Goal: Task Accomplishment & Management: Complete application form

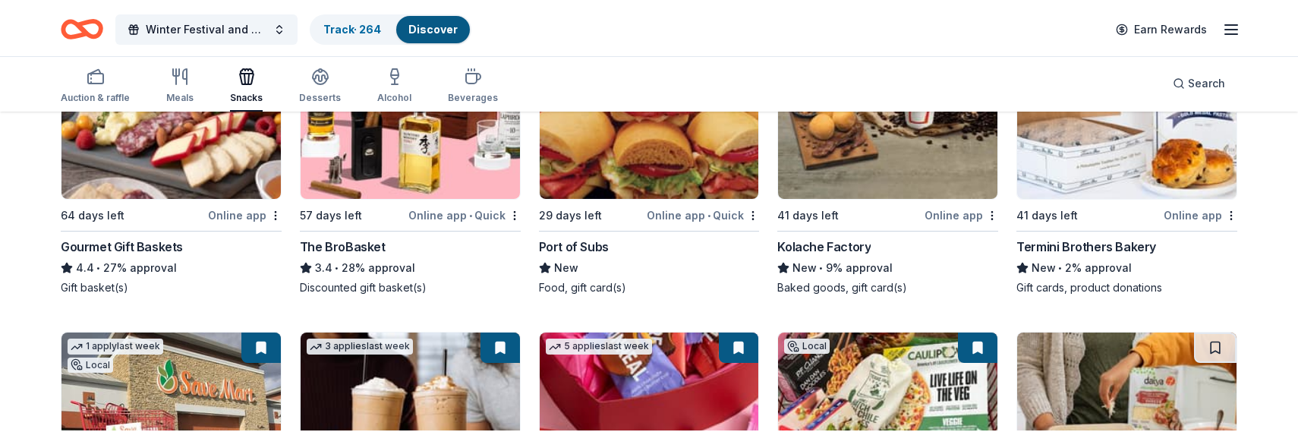
scroll to position [574, 0]
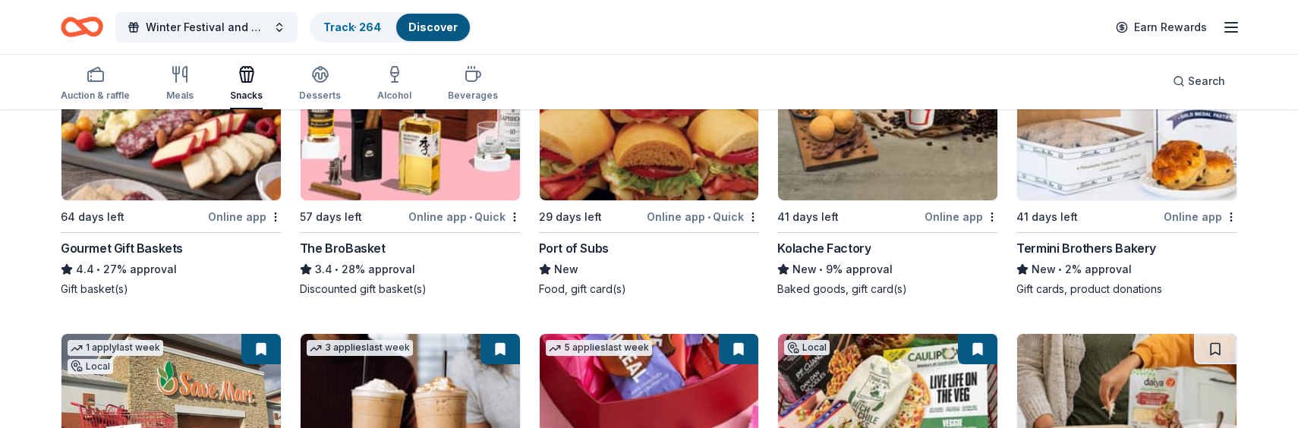
click at [675, 155] on img at bounding box center [649, 110] width 219 height 181
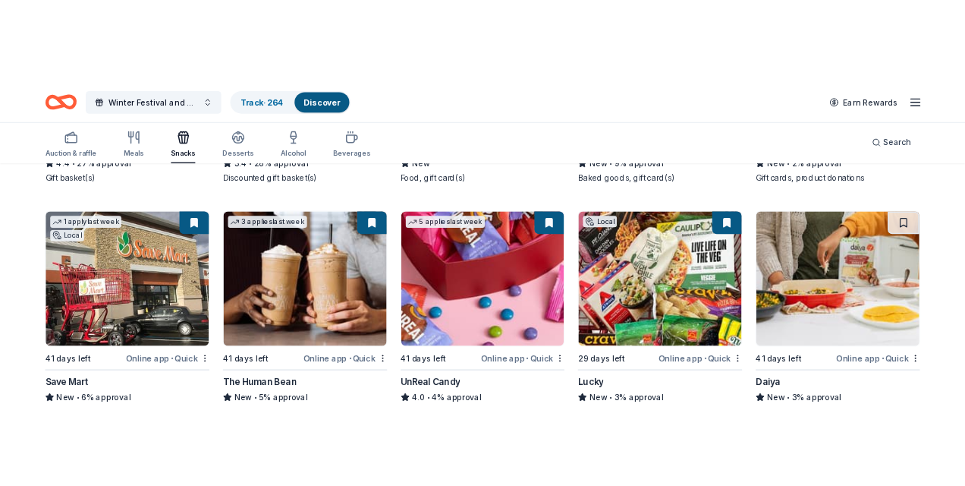
scroll to position [734, 0]
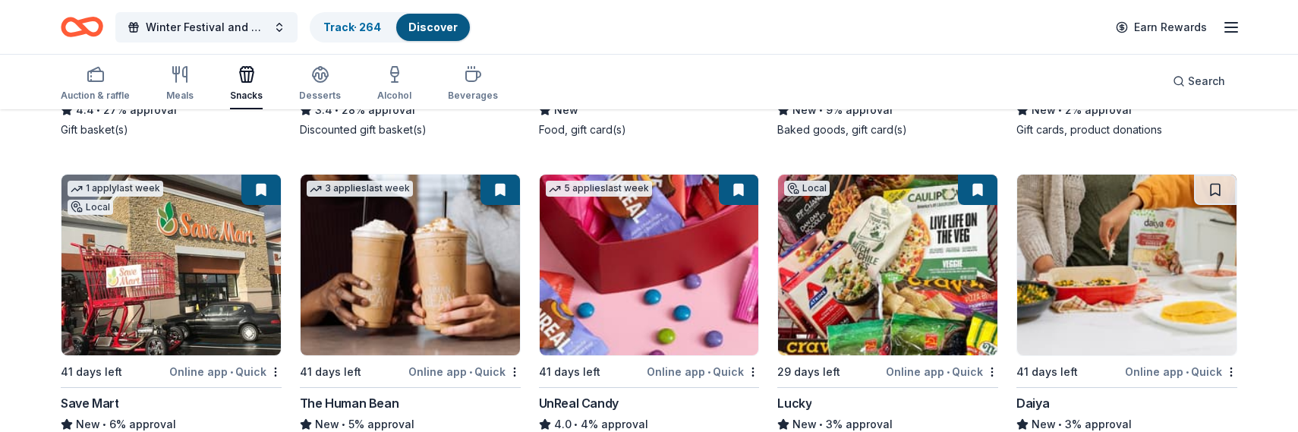
click at [882, 235] on img at bounding box center [887, 265] width 219 height 181
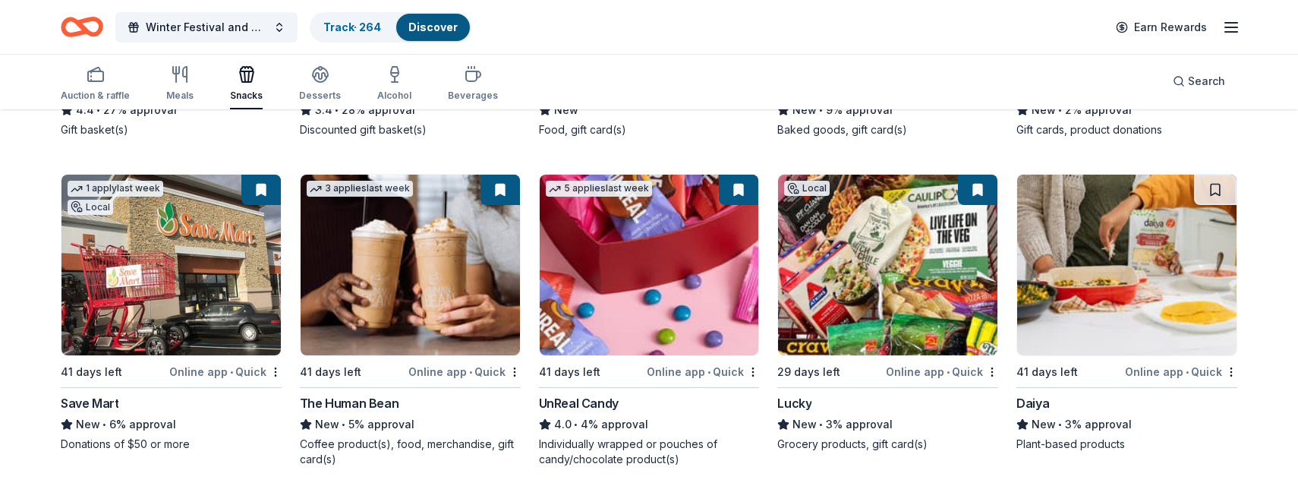
click at [901, 274] on img at bounding box center [1126, 265] width 219 height 181
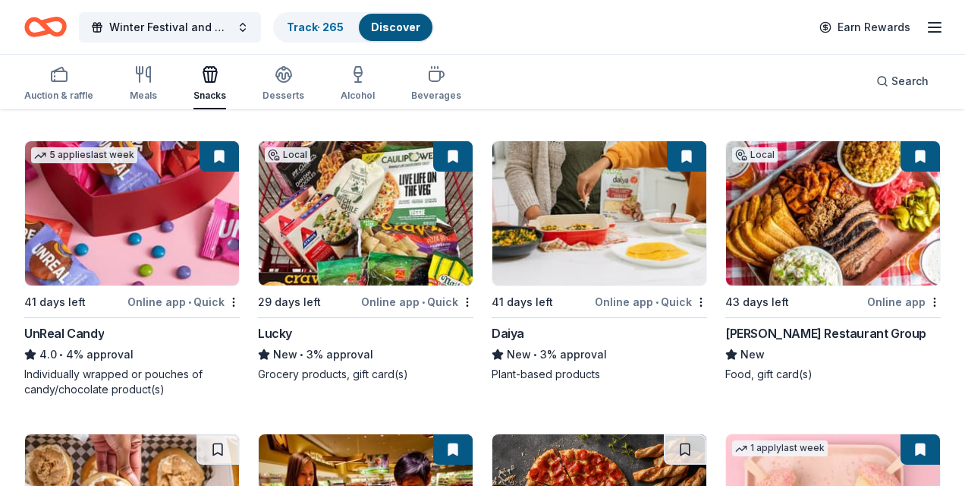
scroll to position [970, 0]
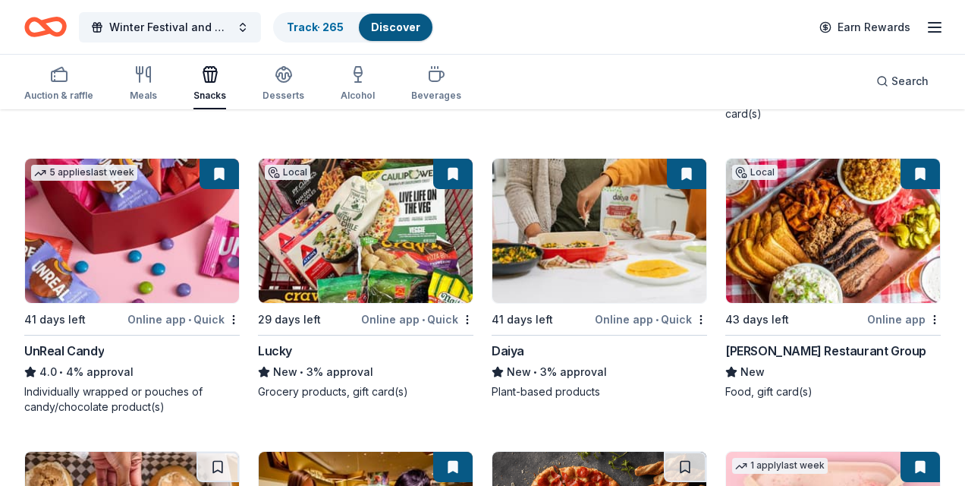
click at [811, 241] on img at bounding box center [833, 231] width 214 height 144
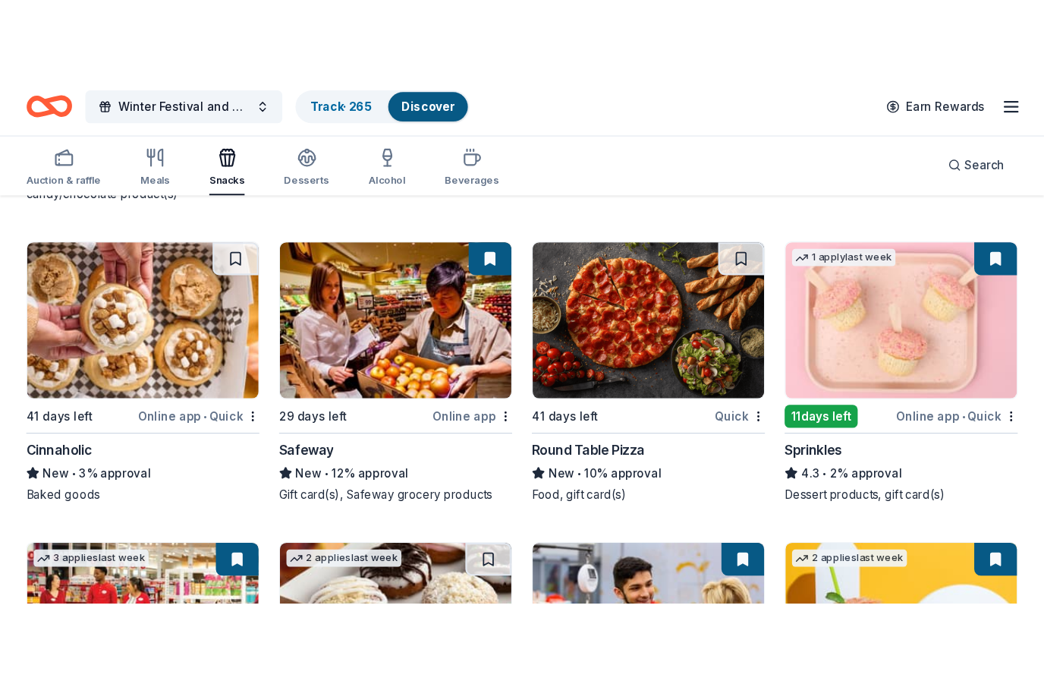
scroll to position [1279, 0]
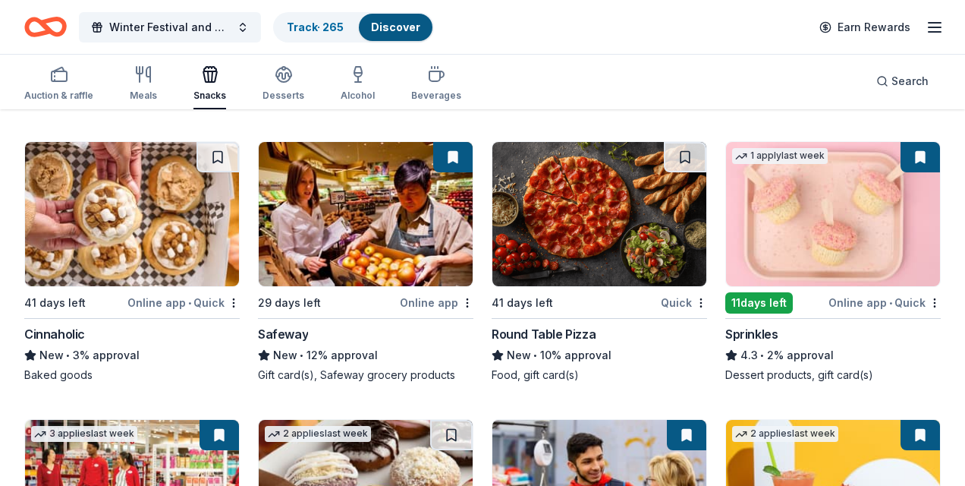
click at [178, 221] on img at bounding box center [132, 214] width 214 height 144
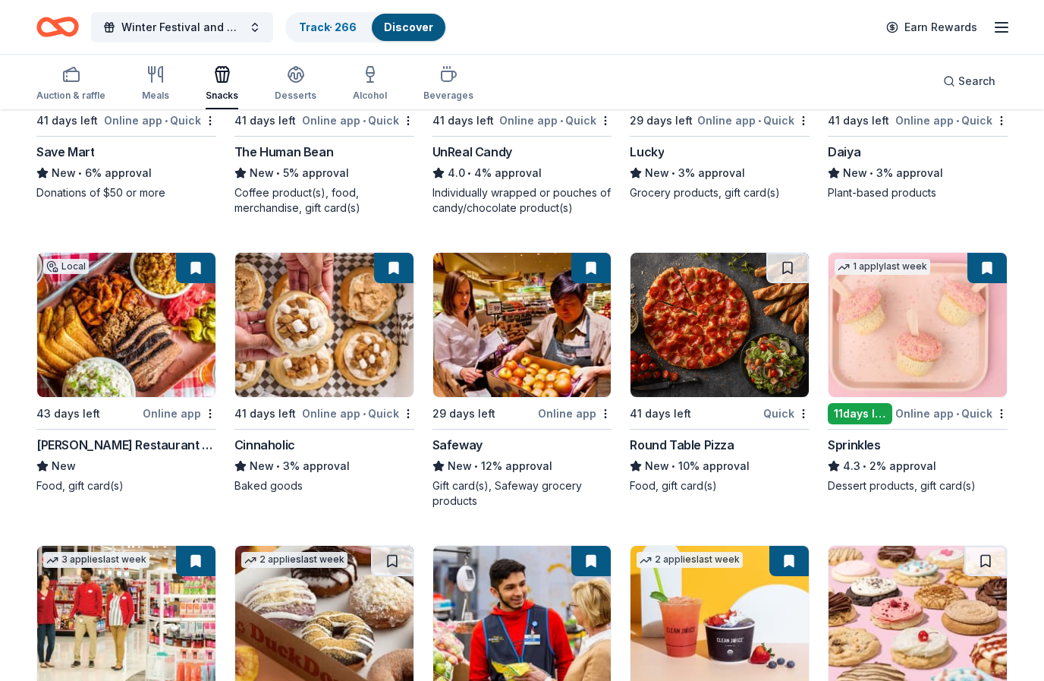
scroll to position [890, 0]
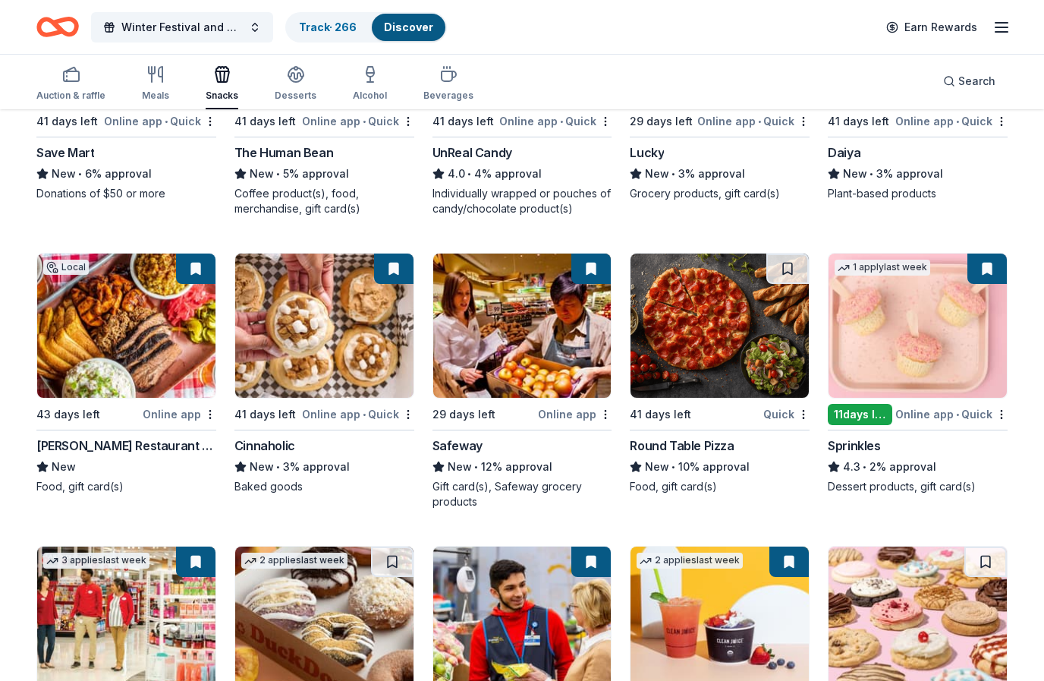
click at [490, 324] on img at bounding box center [522, 325] width 178 height 144
click at [702, 327] on img at bounding box center [720, 325] width 178 height 144
click at [894, 340] on img at bounding box center [918, 325] width 178 height 144
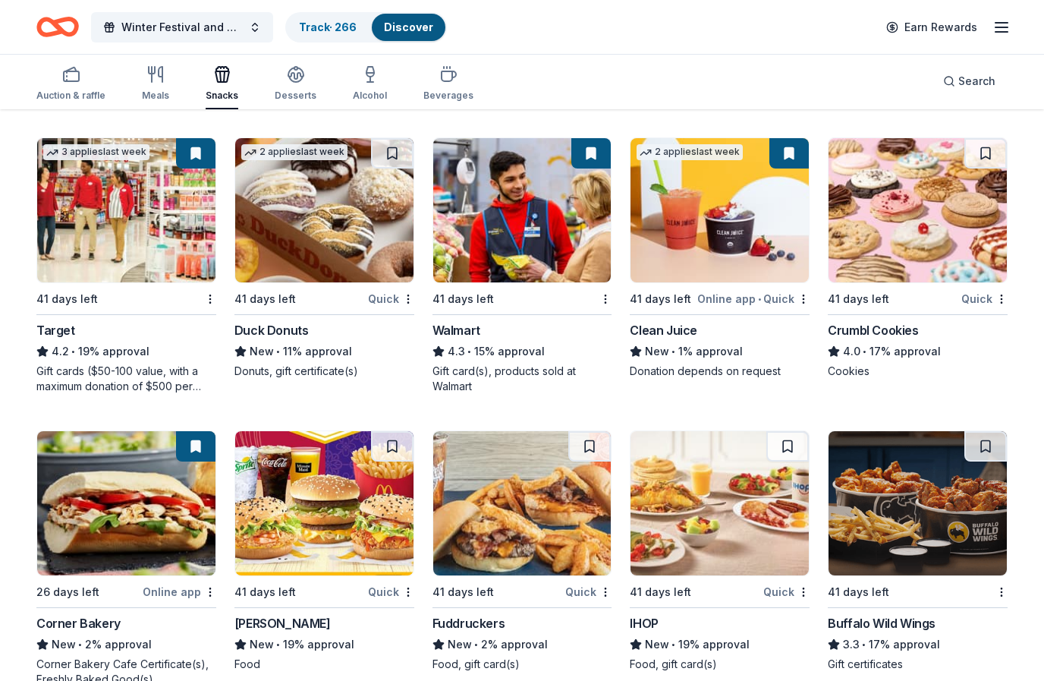
scroll to position [1300, 0]
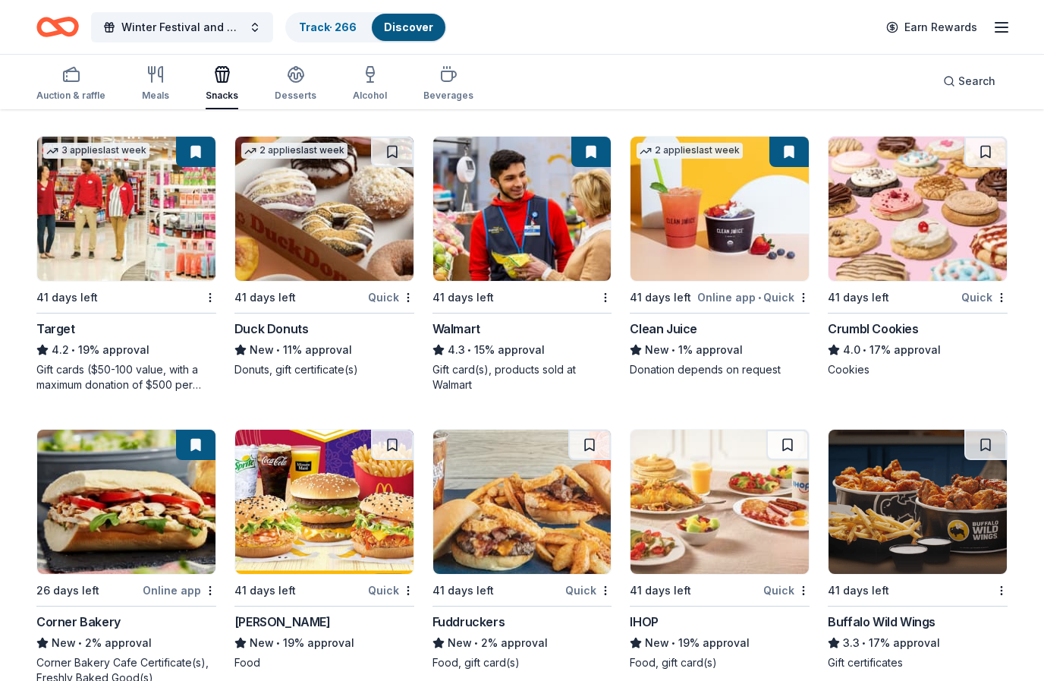
click at [120, 211] on img at bounding box center [126, 209] width 178 height 144
click at [461, 239] on img at bounding box center [522, 209] width 178 height 144
click at [674, 327] on div "Clean Juice" at bounding box center [664, 328] width 68 height 18
click at [901, 206] on img at bounding box center [918, 209] width 178 height 144
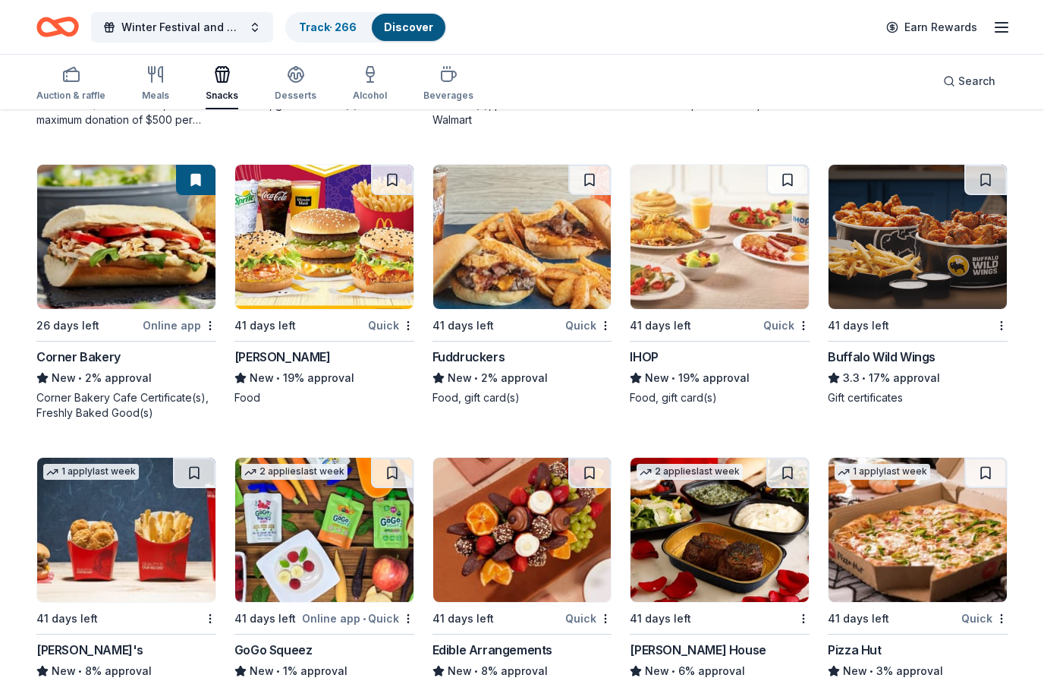
scroll to position [1571, 0]
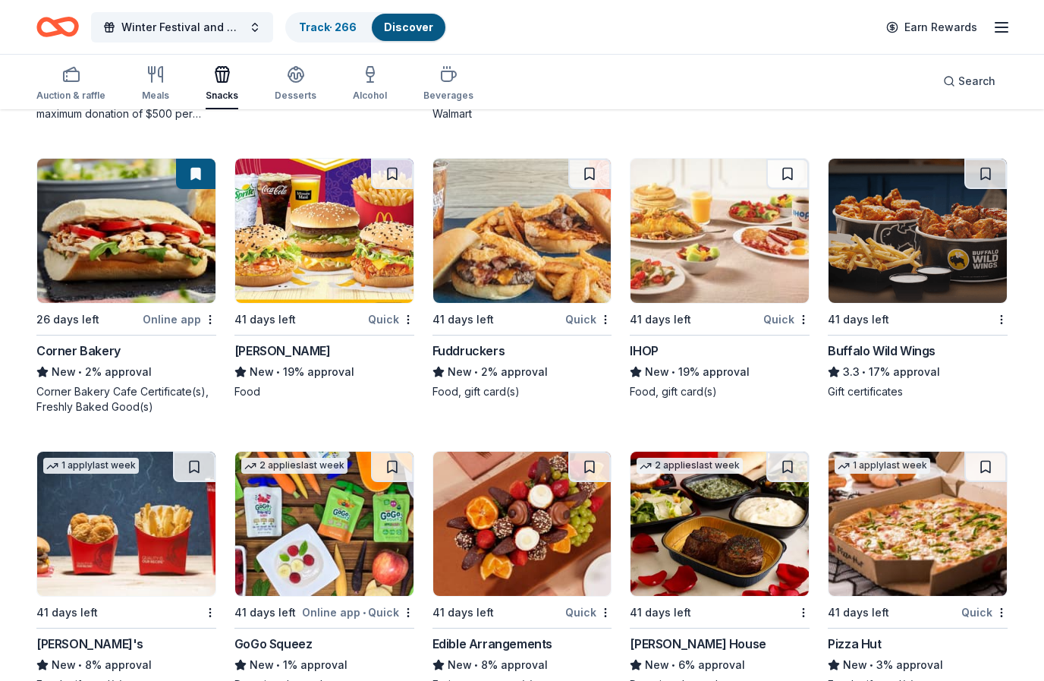
click at [154, 237] on img at bounding box center [126, 231] width 178 height 144
click at [326, 217] on img at bounding box center [324, 231] width 178 height 144
click at [744, 252] on img at bounding box center [720, 231] width 178 height 144
click at [882, 349] on div "Buffalo Wild Wings" at bounding box center [882, 350] width 108 height 18
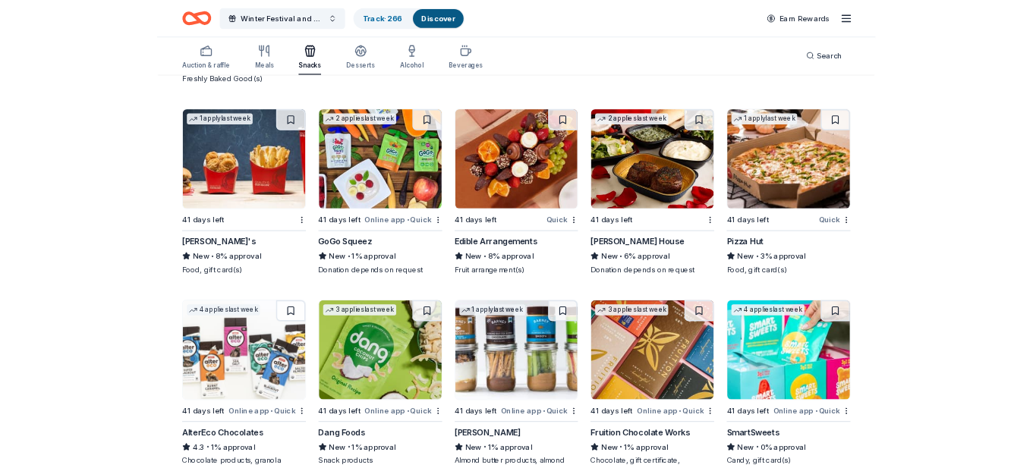
scroll to position [1865, 0]
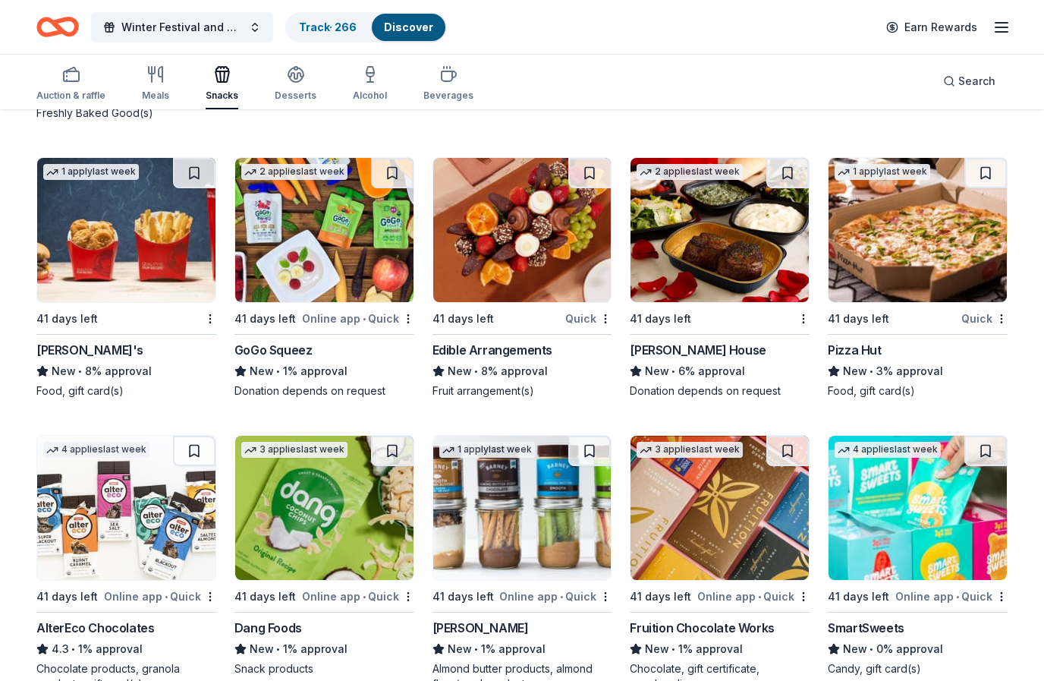
click at [115, 256] on img at bounding box center [126, 230] width 178 height 144
click at [299, 348] on div "GoGo Squeez" at bounding box center [273, 350] width 78 height 18
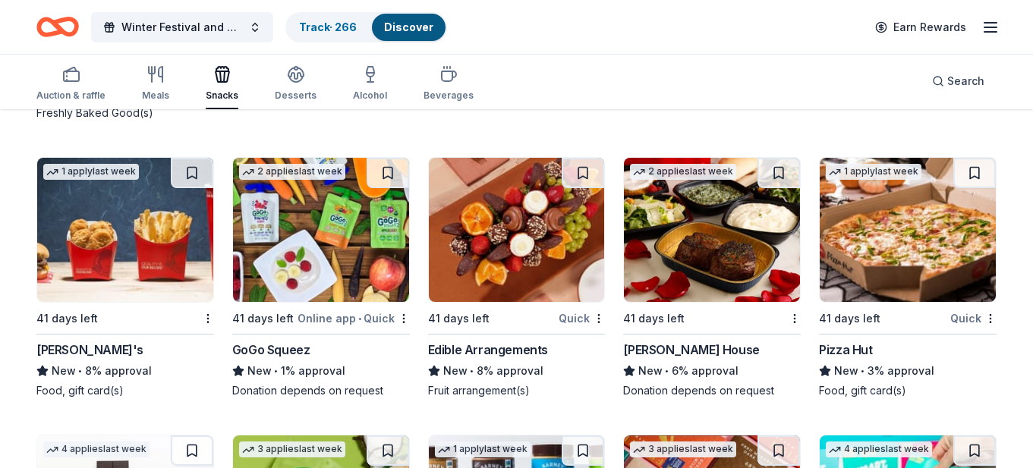
click at [507, 245] on img at bounding box center [517, 230] width 176 height 144
click at [853, 351] on div "Pizza Hut" at bounding box center [845, 350] width 53 height 18
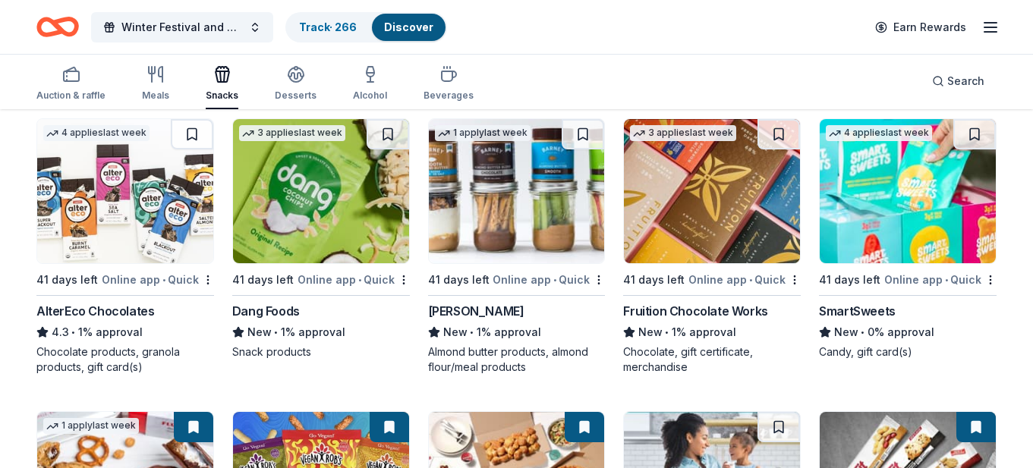
scroll to position [2184, 0]
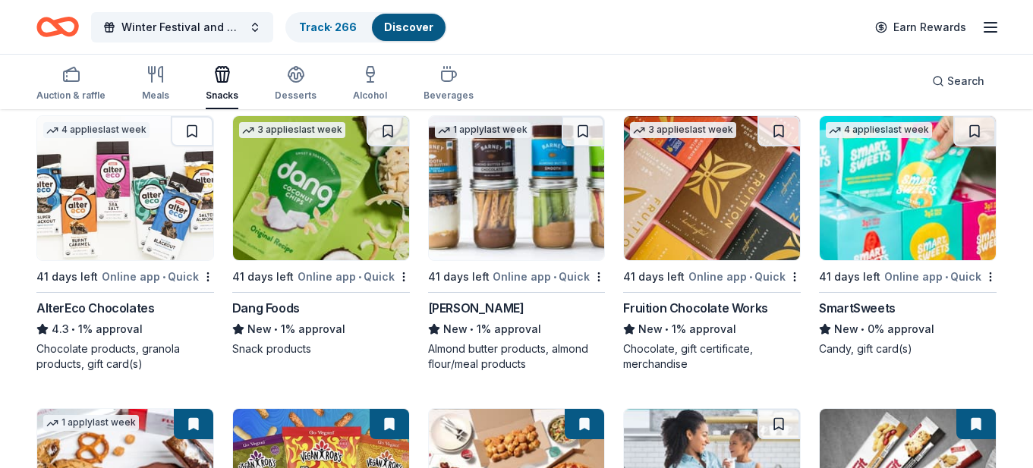
click at [131, 209] on img at bounding box center [125, 188] width 176 height 144
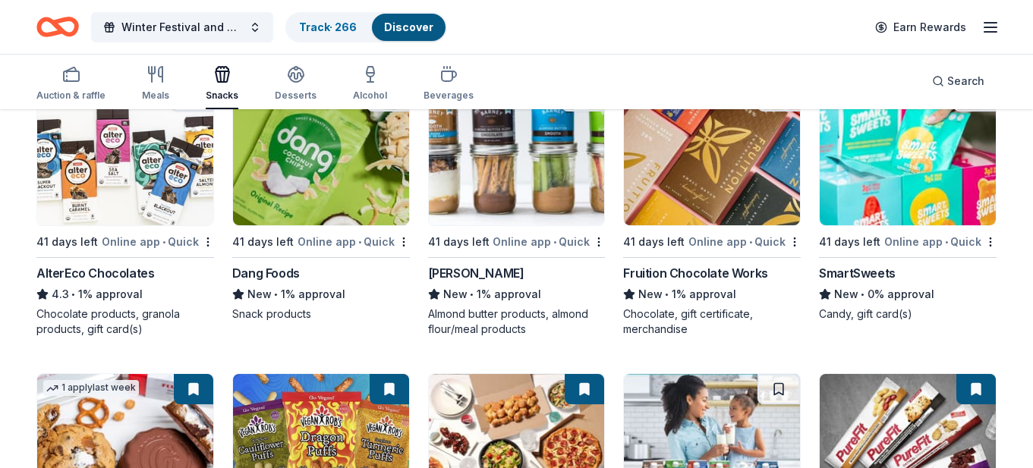
scroll to position [2221, 0]
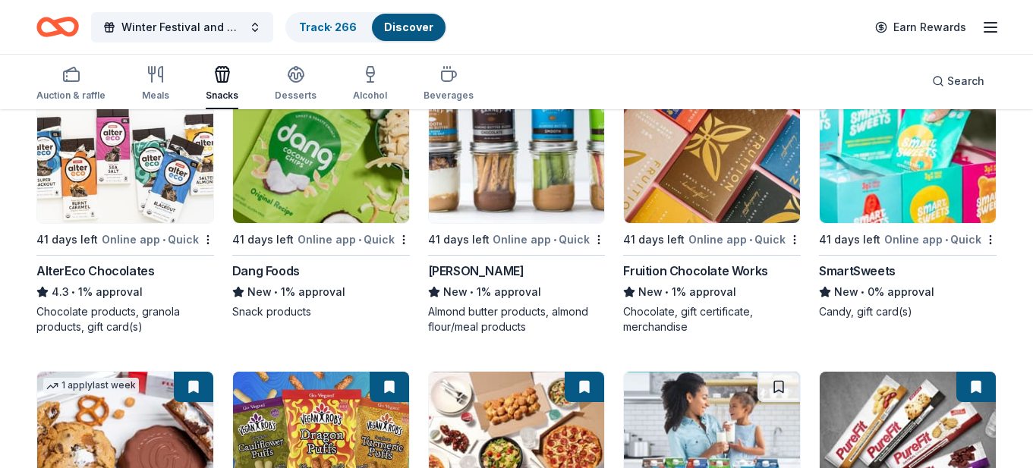
click at [294, 172] on img at bounding box center [321, 151] width 176 height 144
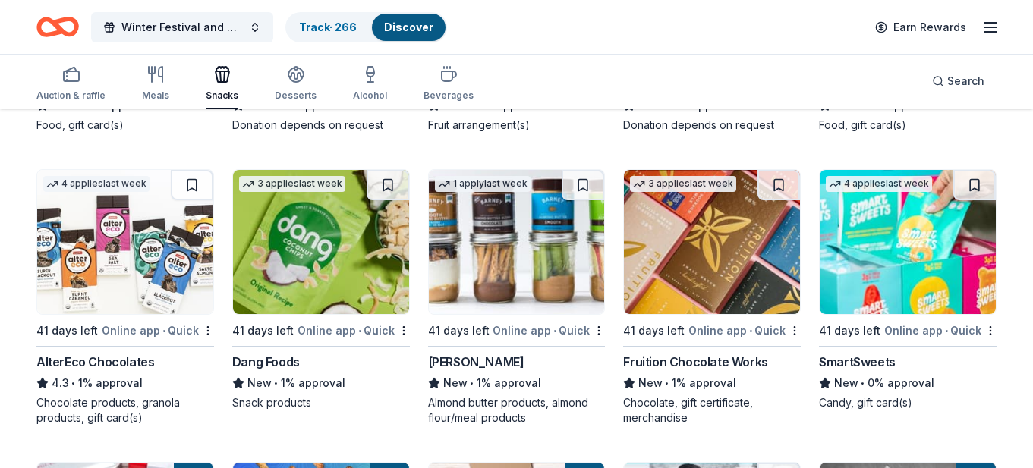
scroll to position [2101, 0]
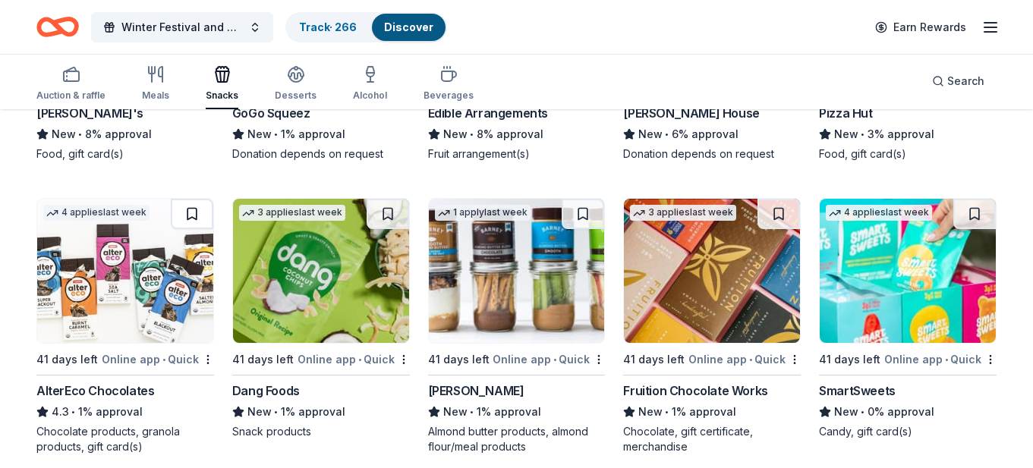
click at [194, 209] on button at bounding box center [192, 214] width 42 height 30
click at [194, 209] on button at bounding box center [193, 214] width 39 height 30
click at [203, 210] on button at bounding box center [193, 214] width 39 height 30
click at [357, 283] on img at bounding box center [321, 271] width 176 height 144
click at [514, 286] on img at bounding box center [517, 271] width 176 height 144
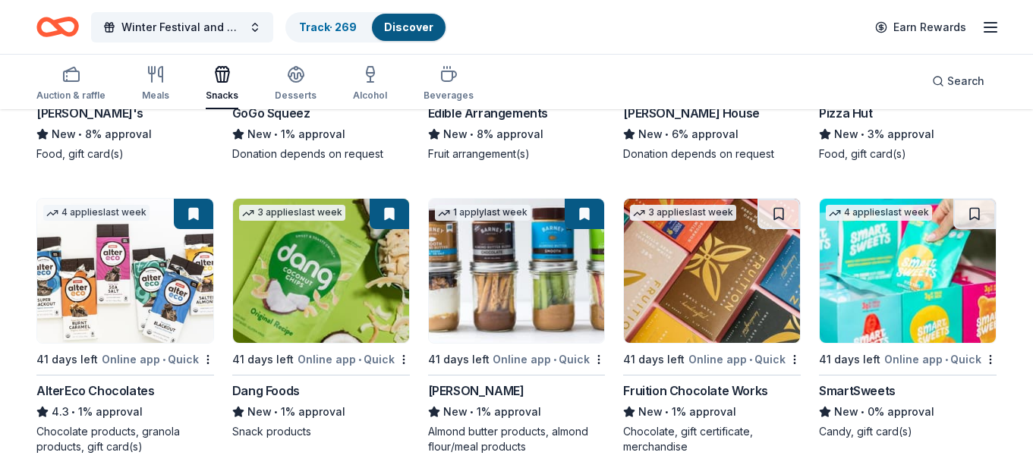
click at [713, 297] on img at bounding box center [712, 271] width 176 height 144
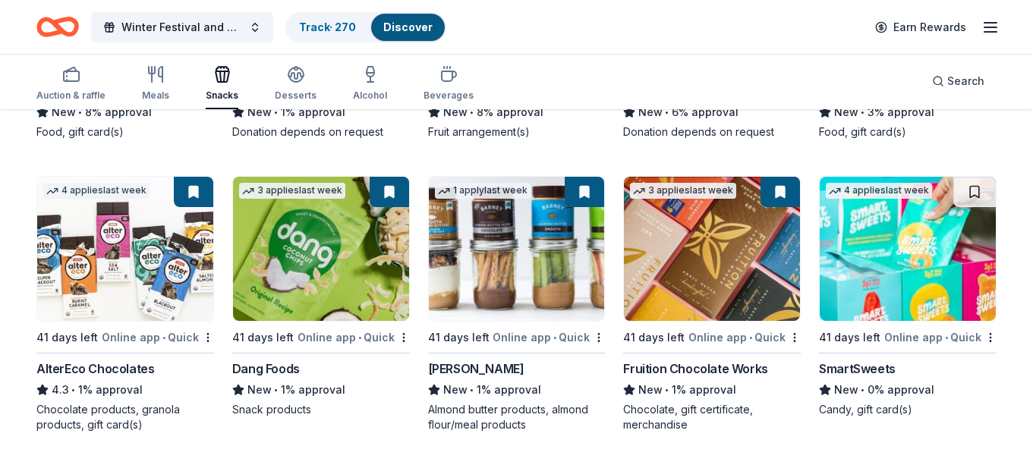
scroll to position [2126, 0]
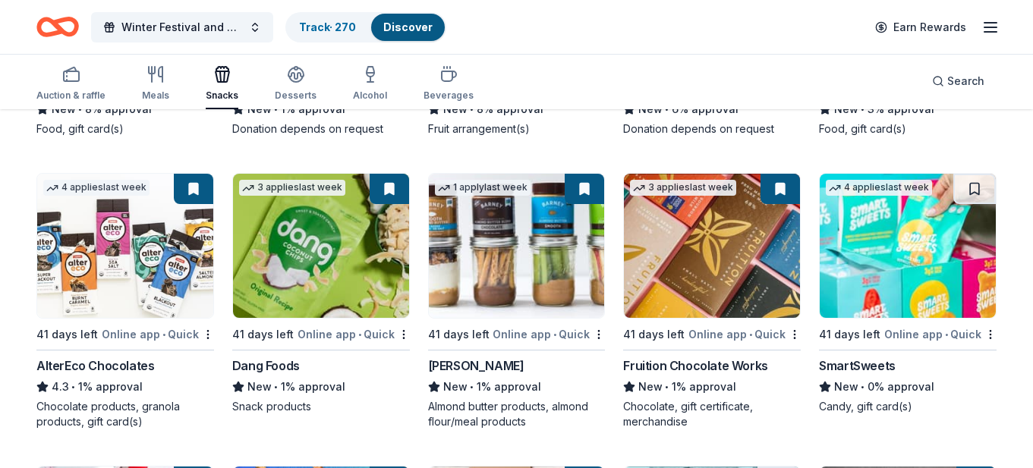
click at [901, 273] on img at bounding box center [908, 246] width 176 height 144
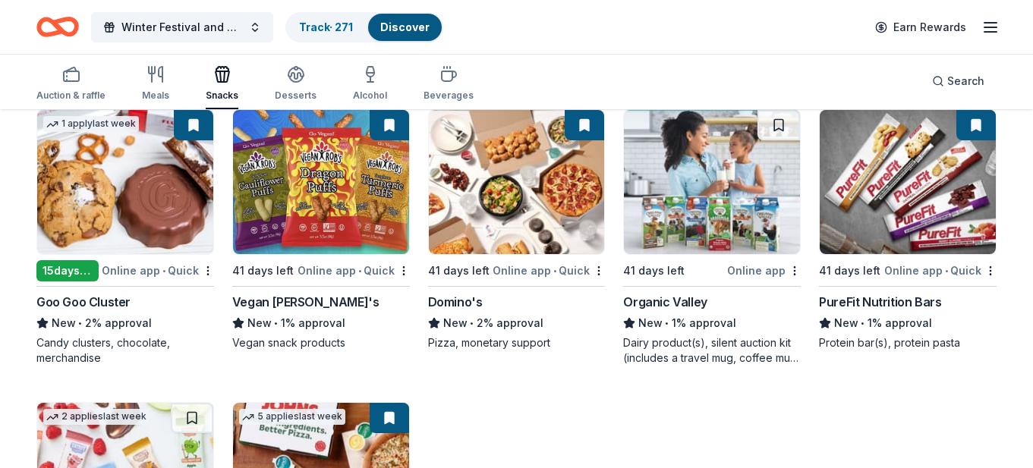
scroll to position [2438, 0]
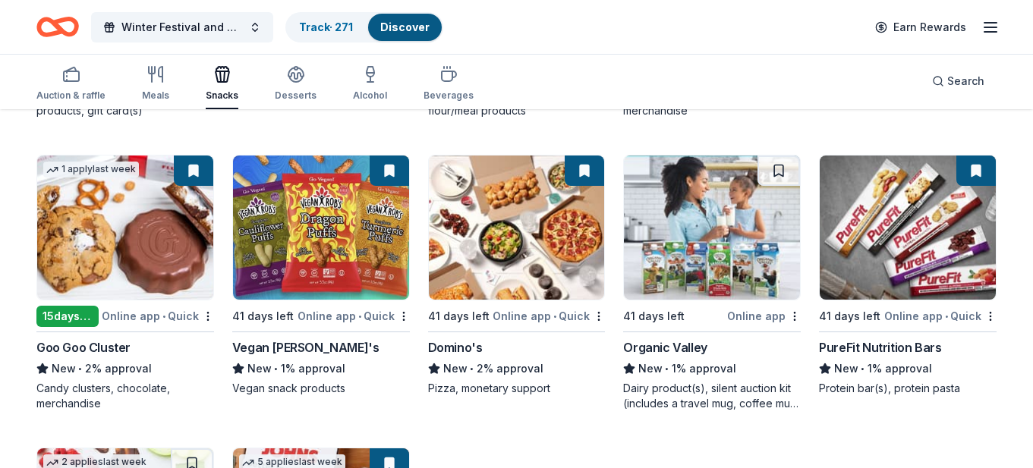
click at [96, 225] on img at bounding box center [125, 228] width 176 height 144
click at [350, 234] on img at bounding box center [321, 228] width 176 height 144
click at [743, 225] on img at bounding box center [712, 228] width 176 height 144
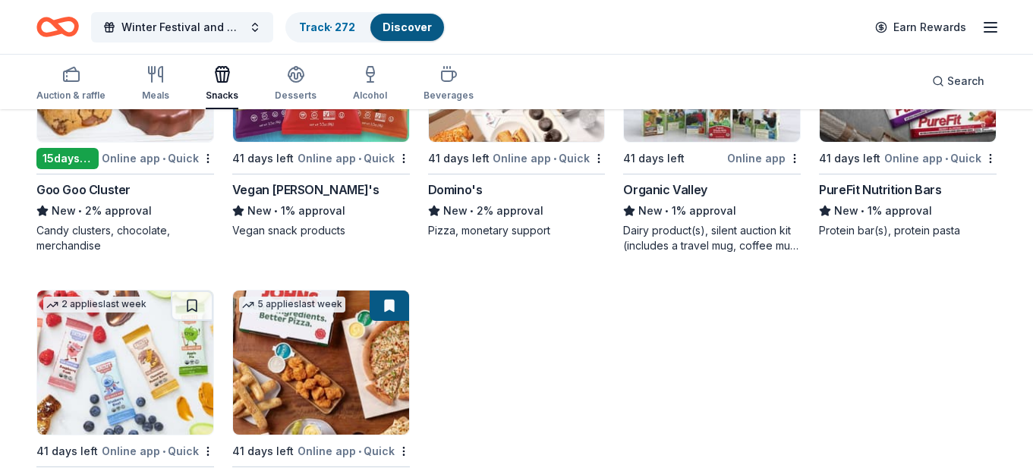
scroll to position [2581, 0]
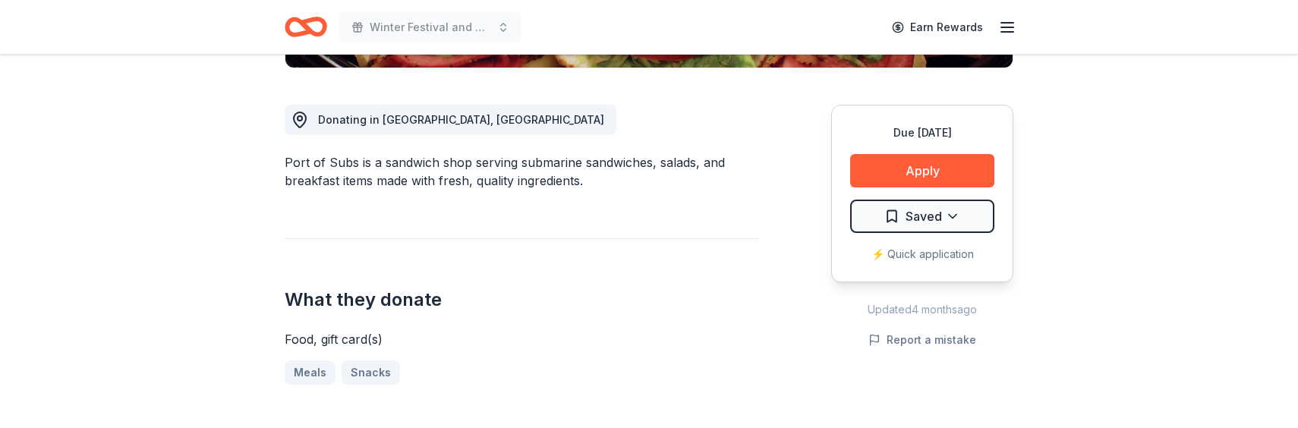
scroll to position [398, 0]
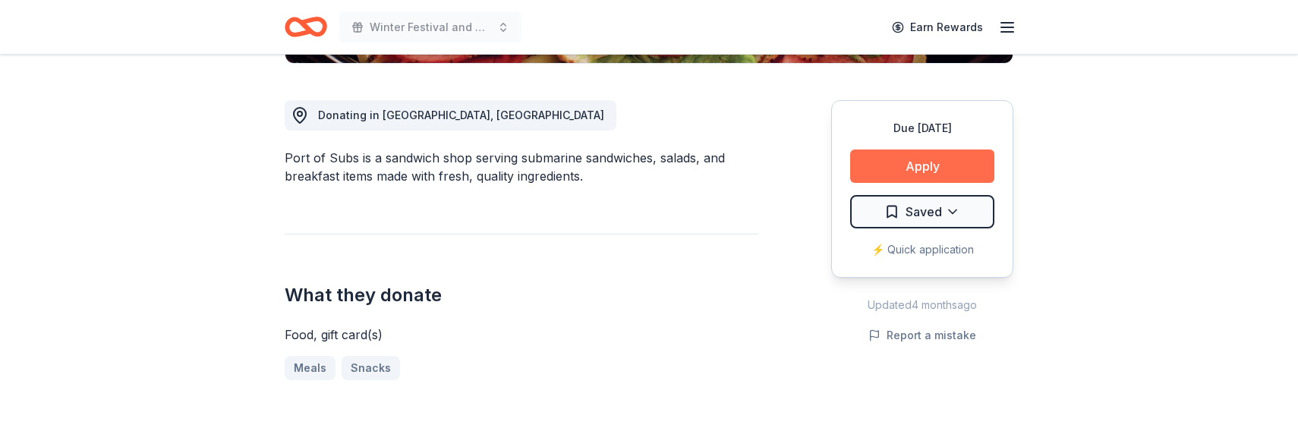
click at [923, 167] on button "Apply" at bounding box center [922, 166] width 144 height 33
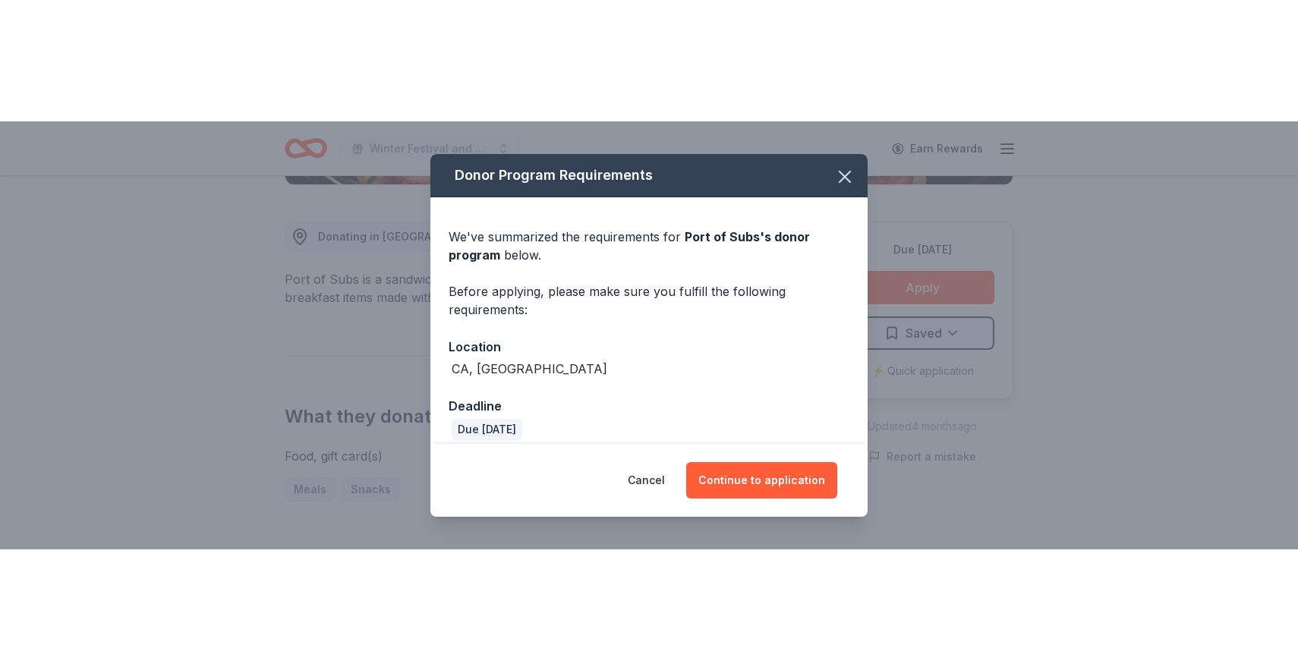
scroll to position [14, 0]
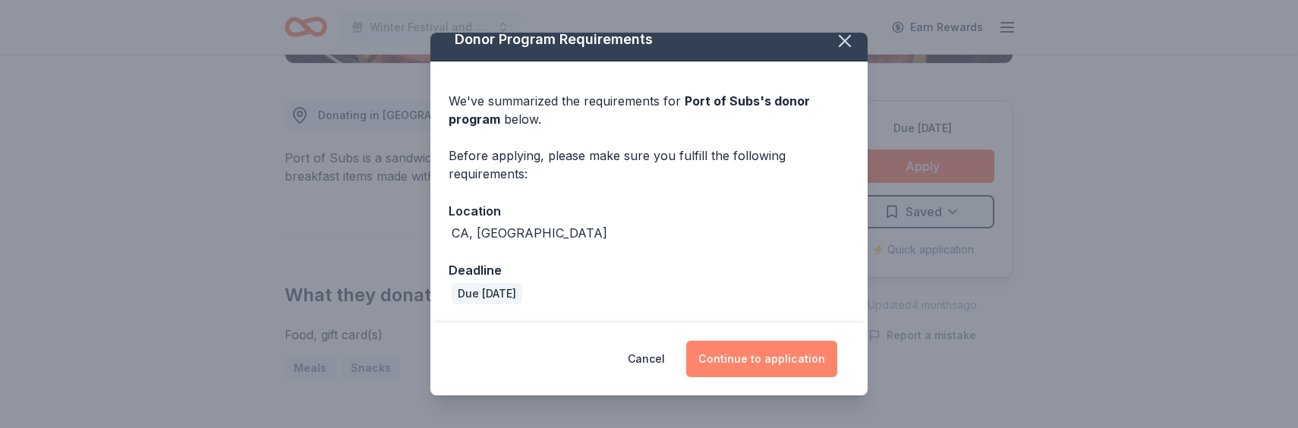
click at [756, 358] on button "Continue to application" at bounding box center [761, 359] width 151 height 36
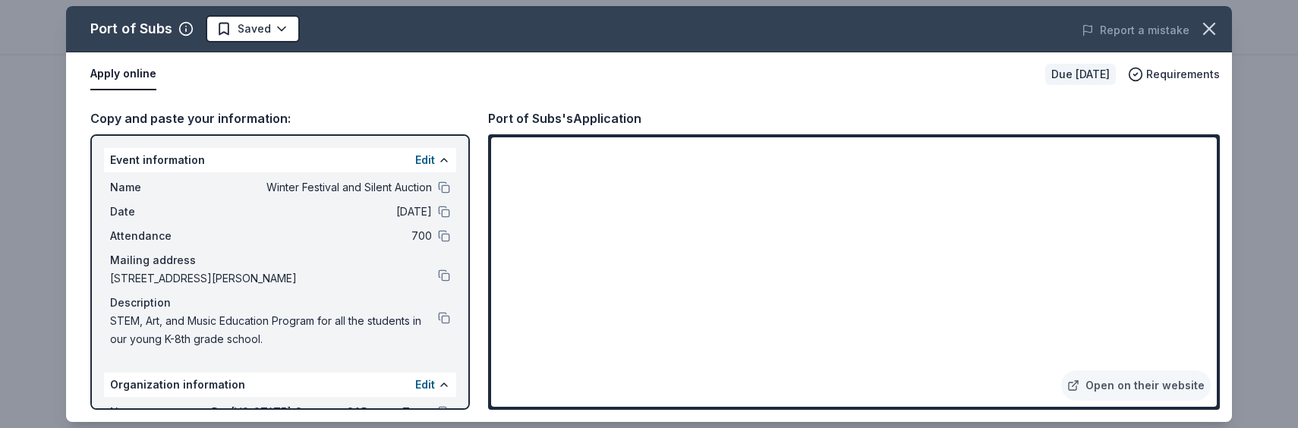
click at [1251, 411] on div "Port of Subs Saved Report a mistake Apply online Due in 29 days Requirements Co…" at bounding box center [649, 214] width 1298 height 428
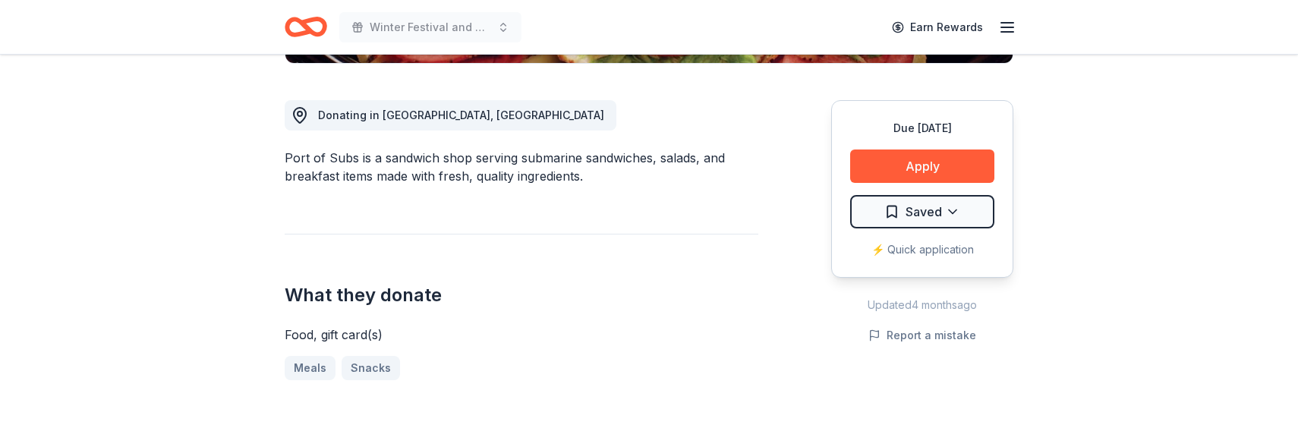
drag, startPoint x: 1251, startPoint y: 425, endPoint x: 1261, endPoint y: 573, distance: 148.3
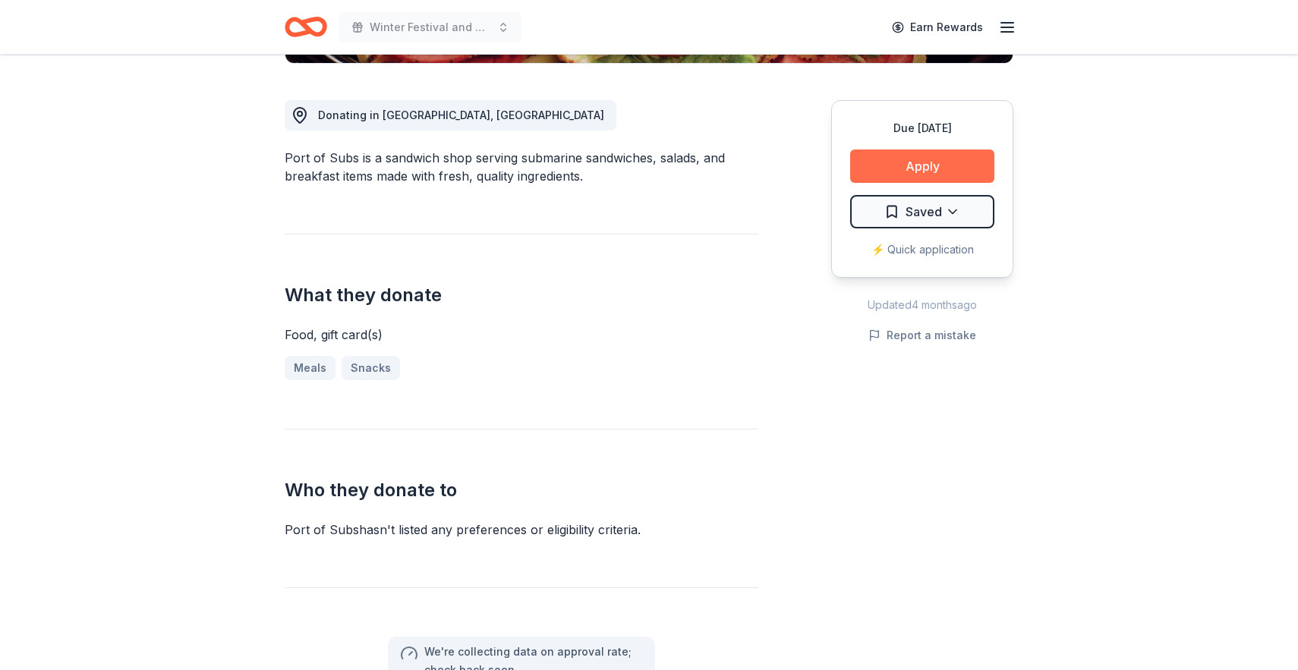
click at [922, 164] on button "Apply" at bounding box center [922, 166] width 144 height 33
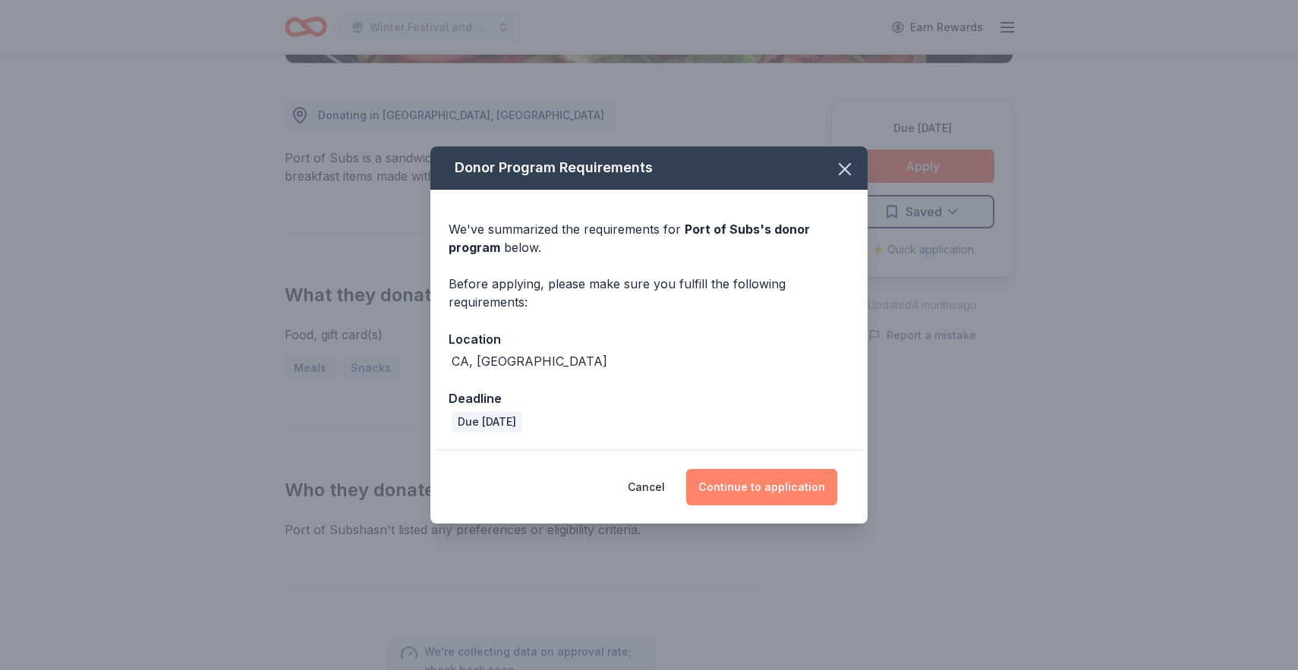
click at [777, 427] on button "Continue to application" at bounding box center [761, 487] width 151 height 36
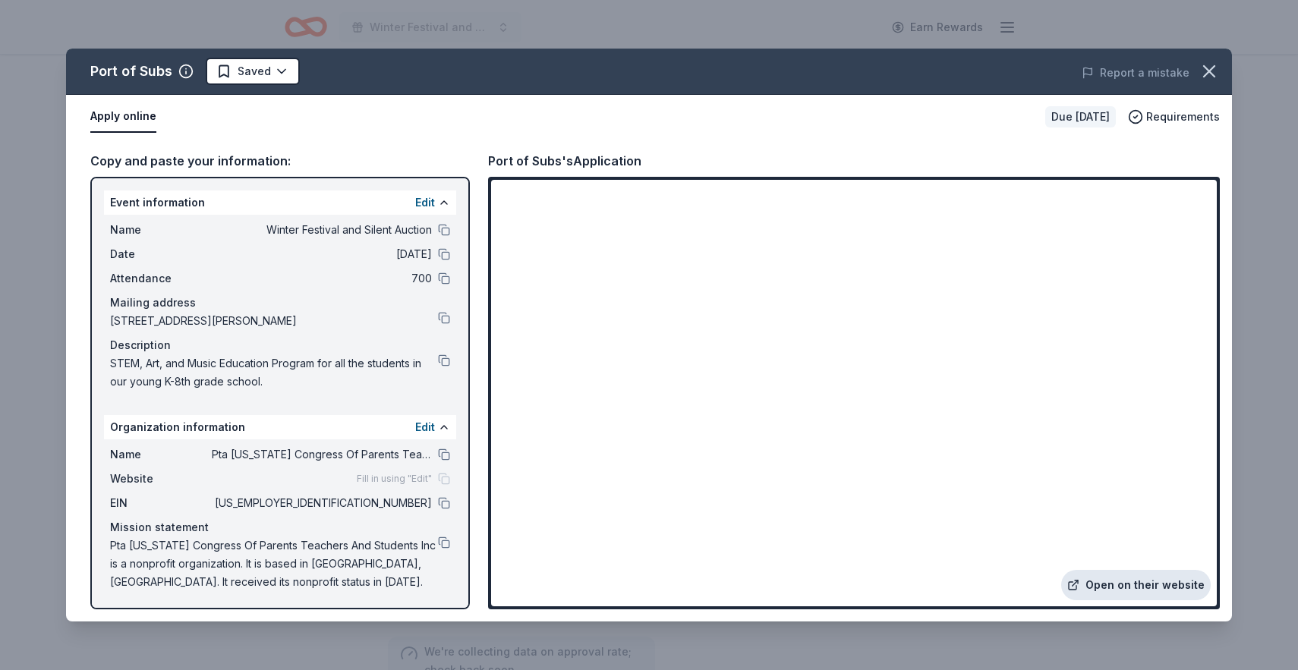
click at [1141, 427] on link "Open on their website" at bounding box center [1136, 585] width 150 height 30
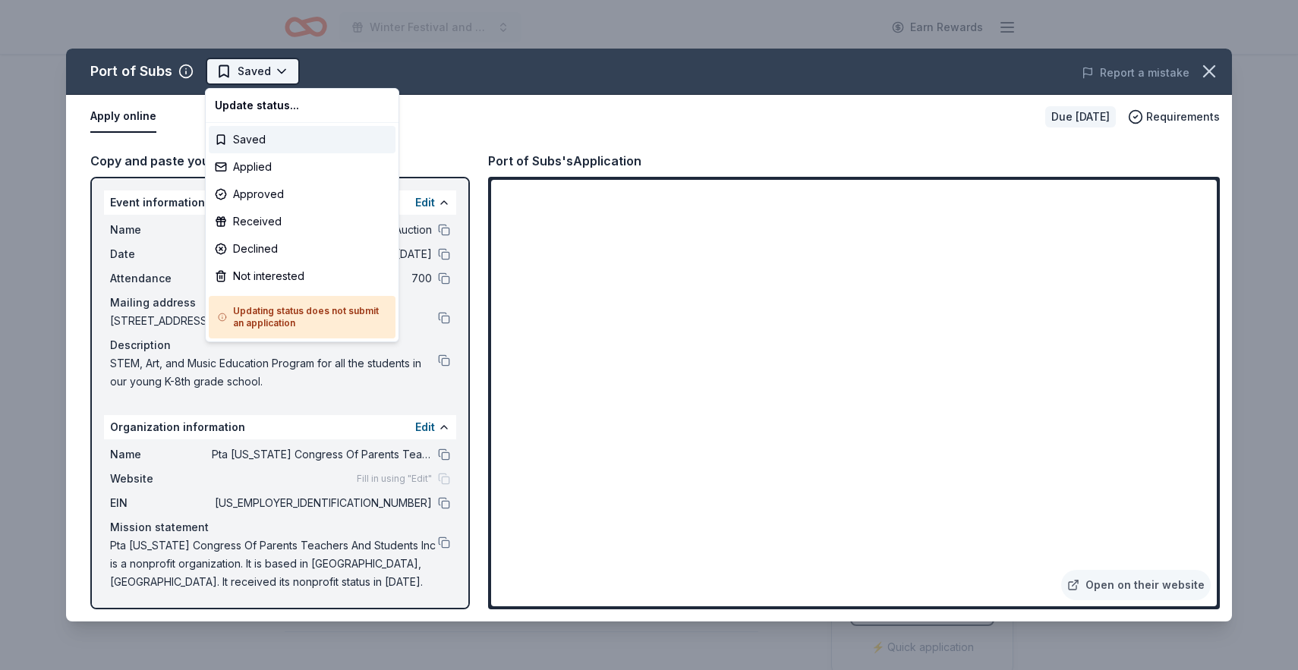
click at [281, 72] on html "Winter Festival and Silent Auction Earn Rewards Due in 29 days Share Port of Su…" at bounding box center [649, 335] width 1298 height 670
click at [279, 167] on div "Applied" at bounding box center [302, 166] width 187 height 27
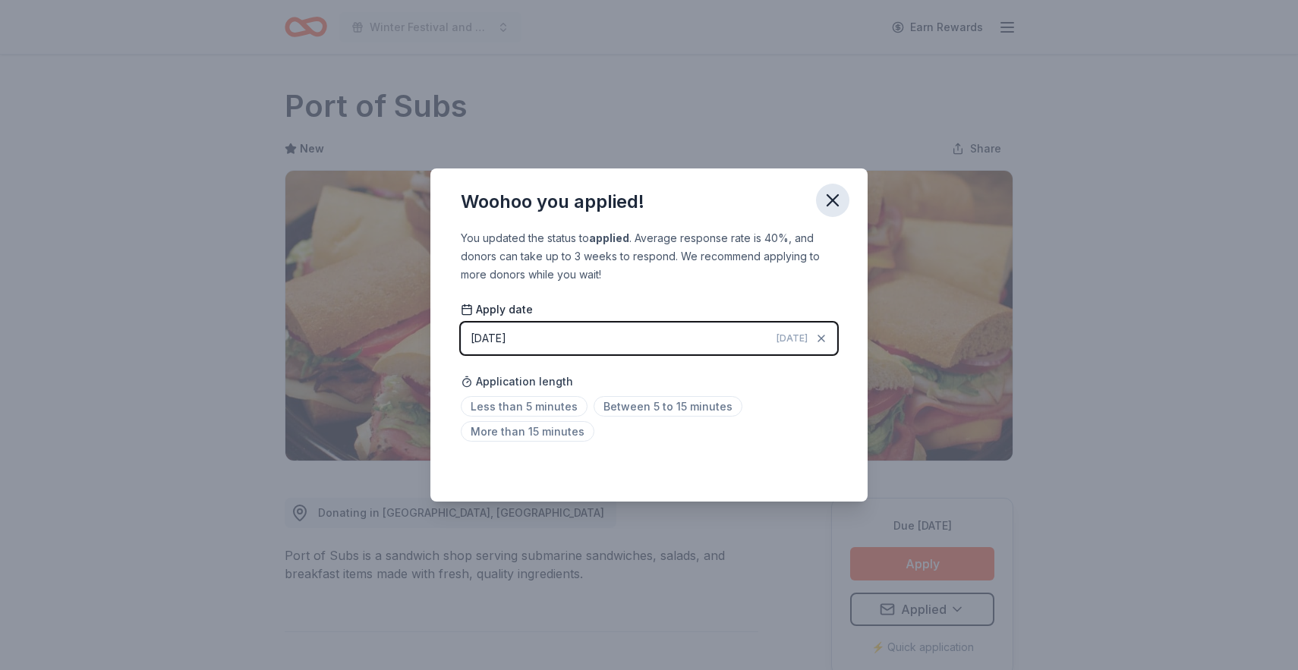
click at [836, 197] on icon "button" at bounding box center [832, 200] width 11 height 11
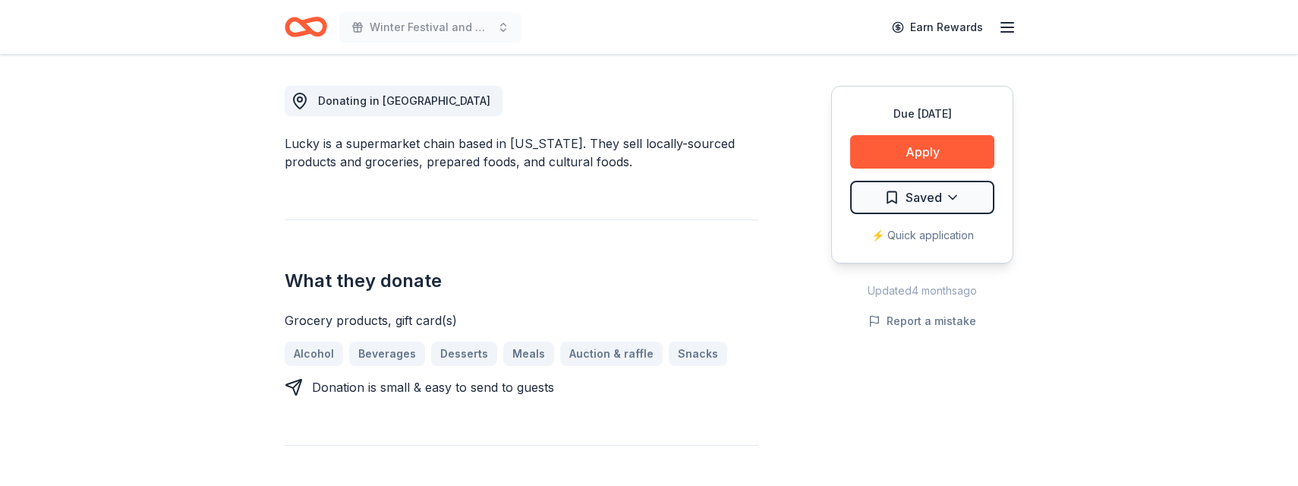
scroll to position [427, 0]
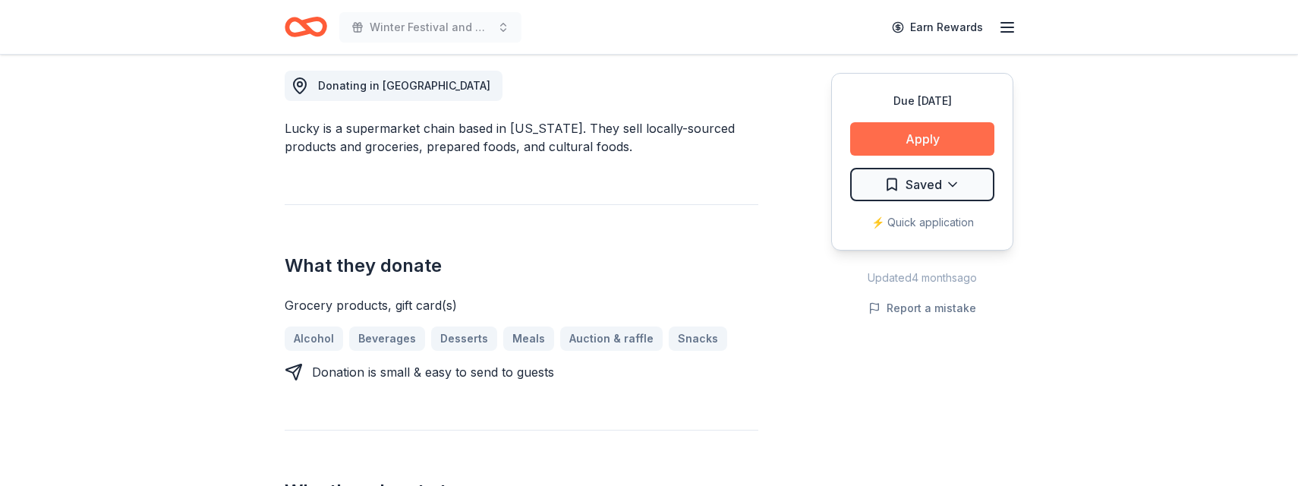
click at [932, 137] on button "Apply" at bounding box center [922, 138] width 144 height 33
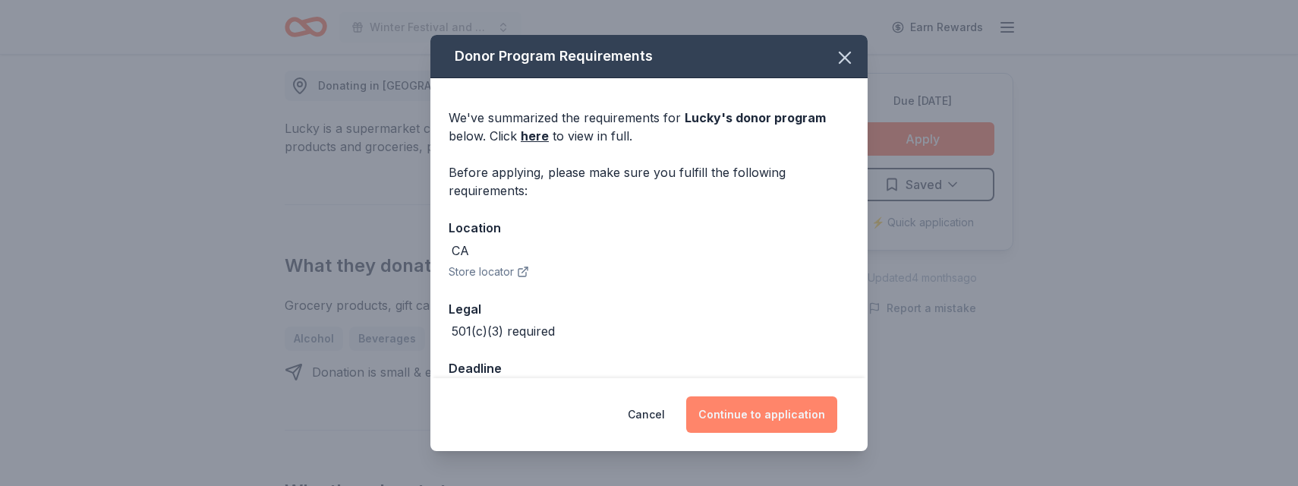
click at [744, 412] on button "Continue to application" at bounding box center [761, 414] width 151 height 36
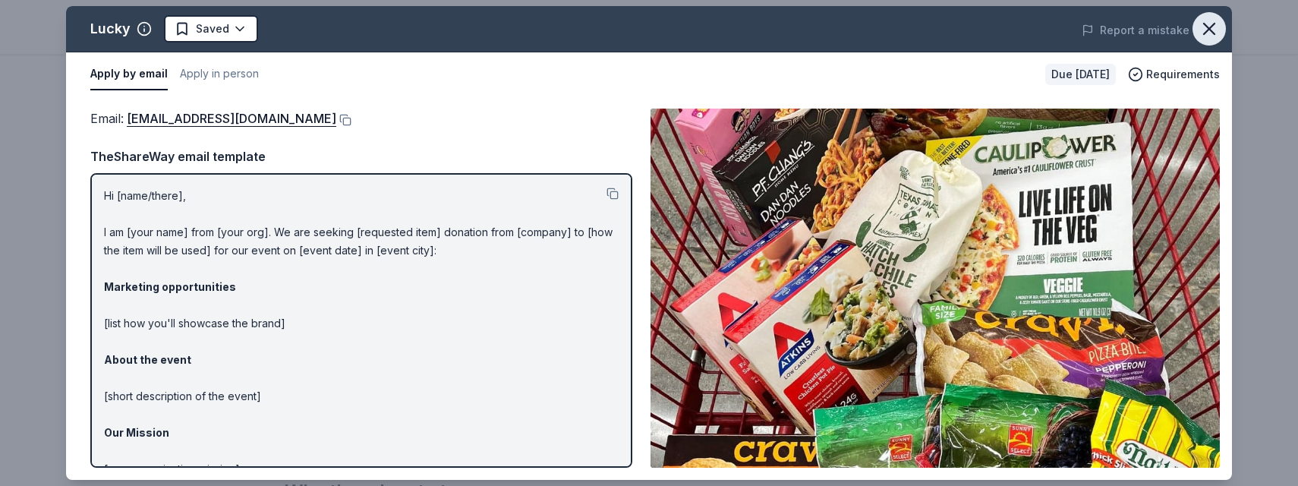
click at [1213, 27] on icon "button" at bounding box center [1208, 28] width 21 height 21
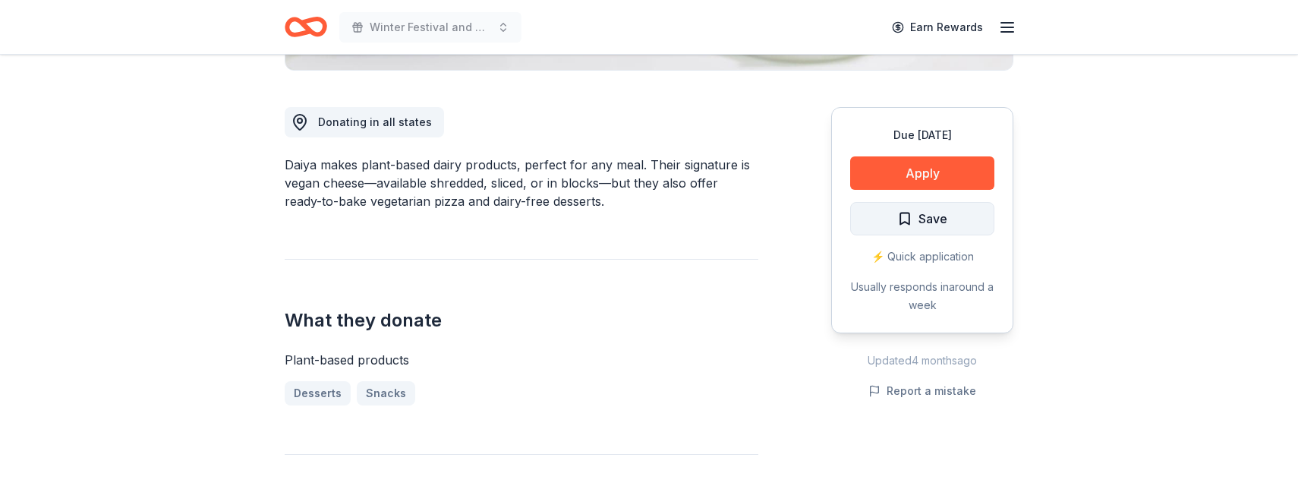
scroll to position [403, 0]
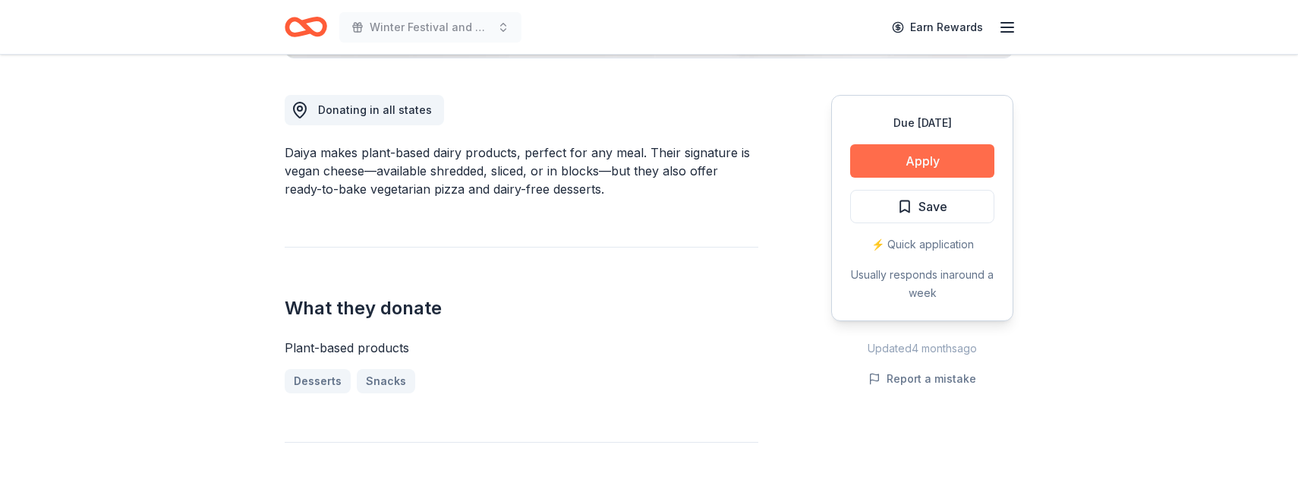
click at [926, 160] on button "Apply" at bounding box center [922, 160] width 144 height 33
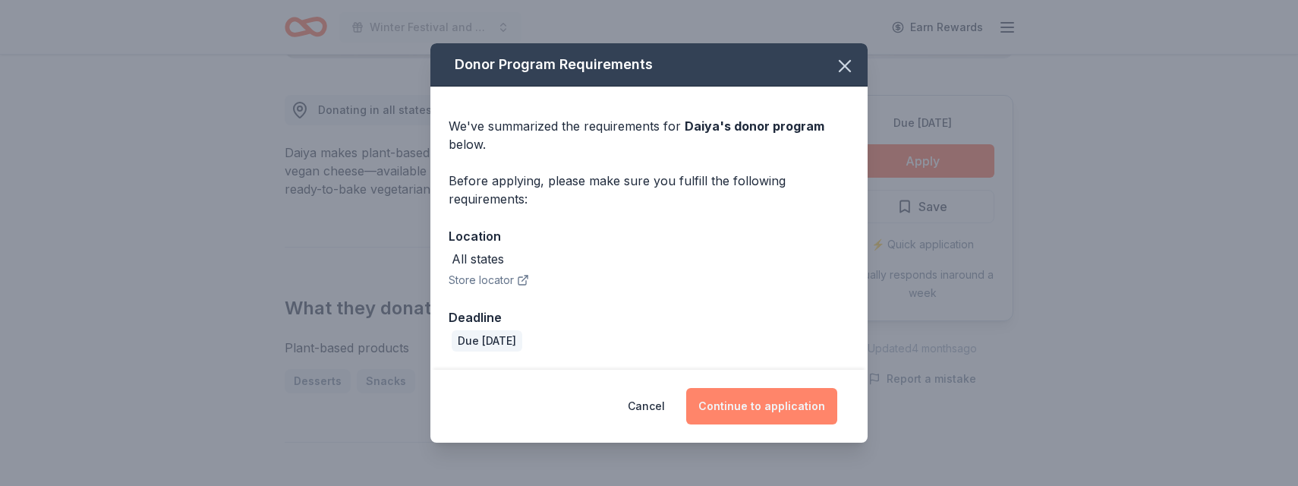
click at [759, 405] on button "Continue to application" at bounding box center [761, 406] width 151 height 36
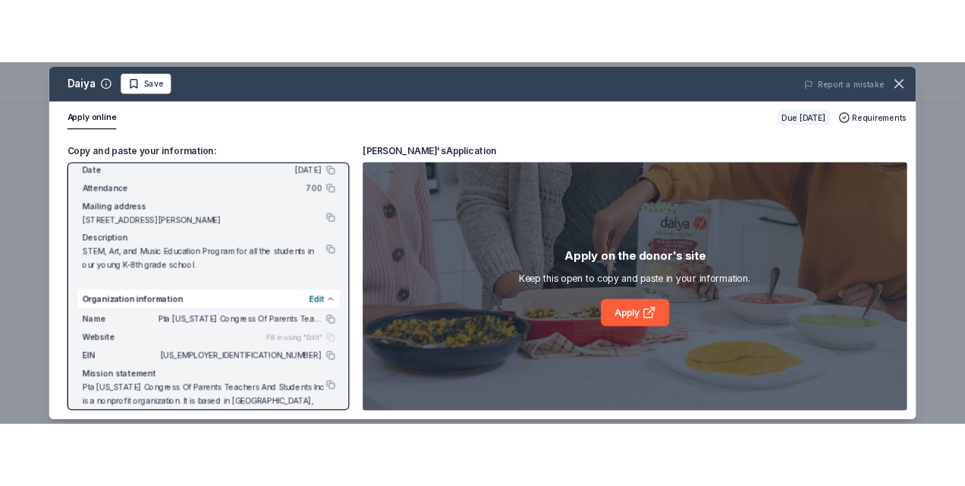
scroll to position [101, 0]
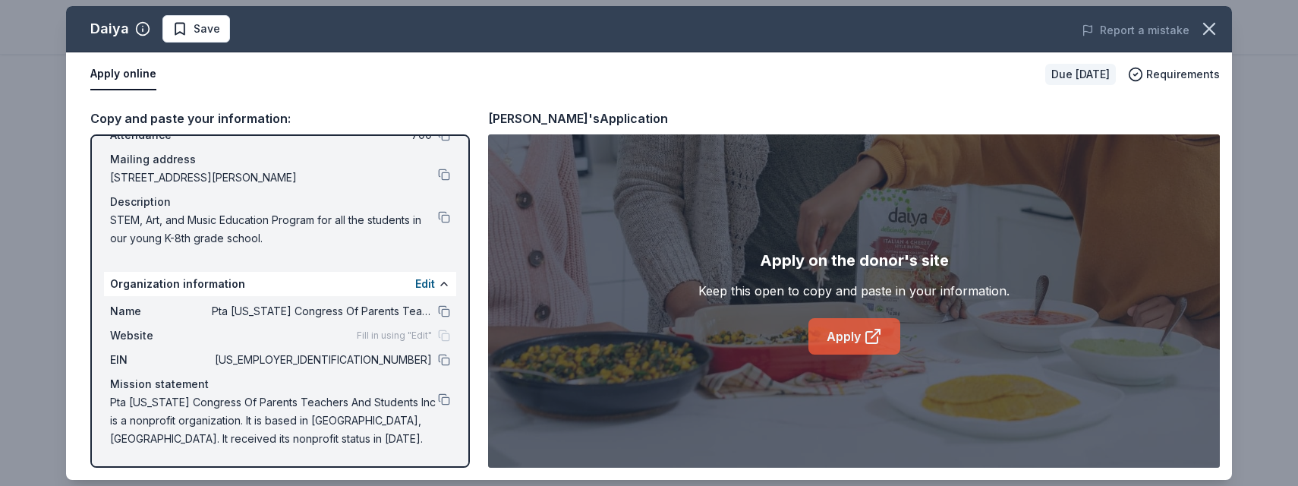
click at [836, 338] on link "Apply" at bounding box center [854, 336] width 92 height 36
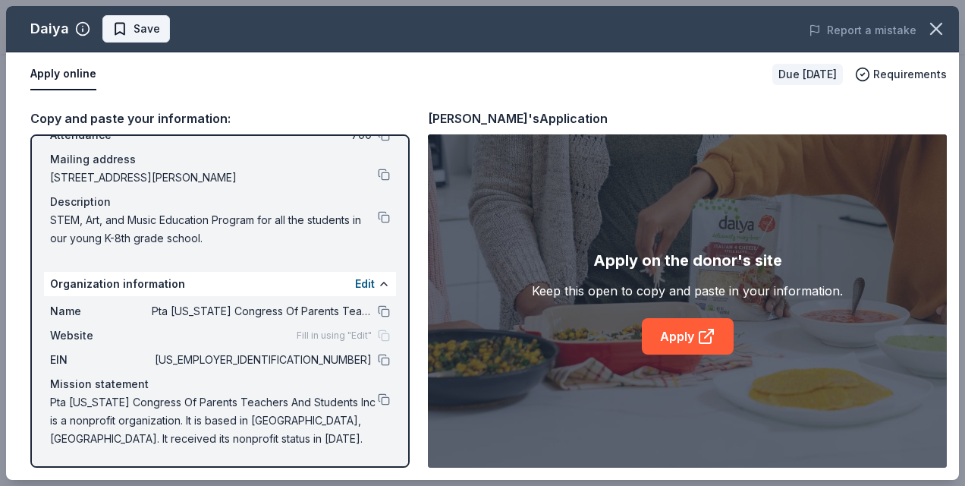
click at [143, 28] on span "Save" at bounding box center [147, 29] width 27 height 18
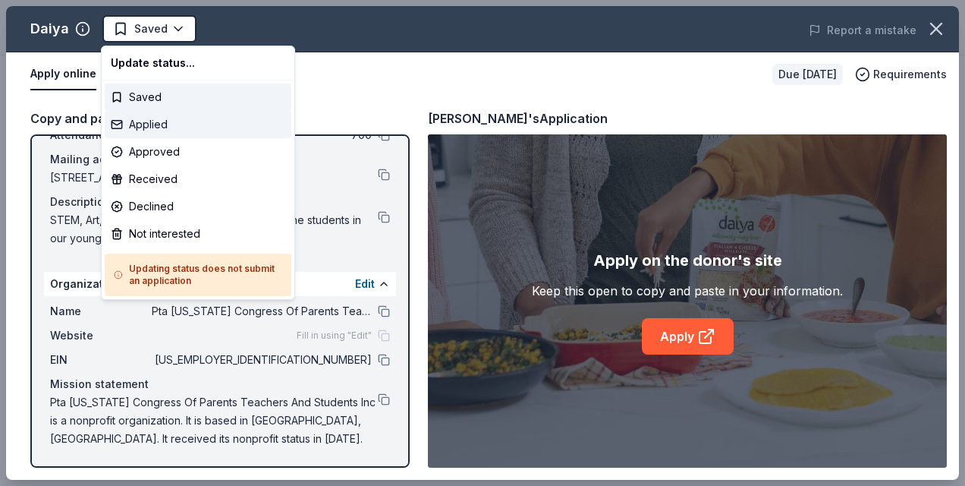
click at [156, 128] on div "Applied" at bounding box center [198, 124] width 187 height 27
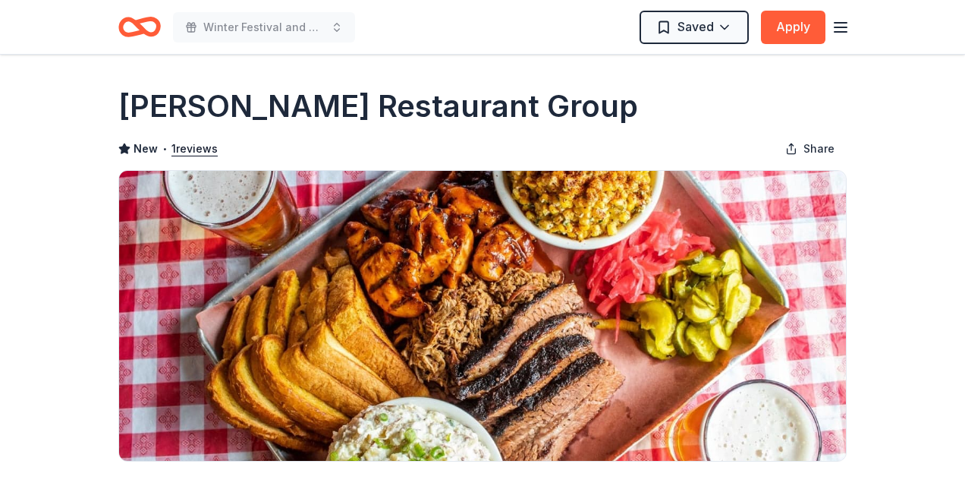
click at [625, 105] on div "[PERSON_NAME] Restaurant Group" at bounding box center [482, 106] width 729 height 42
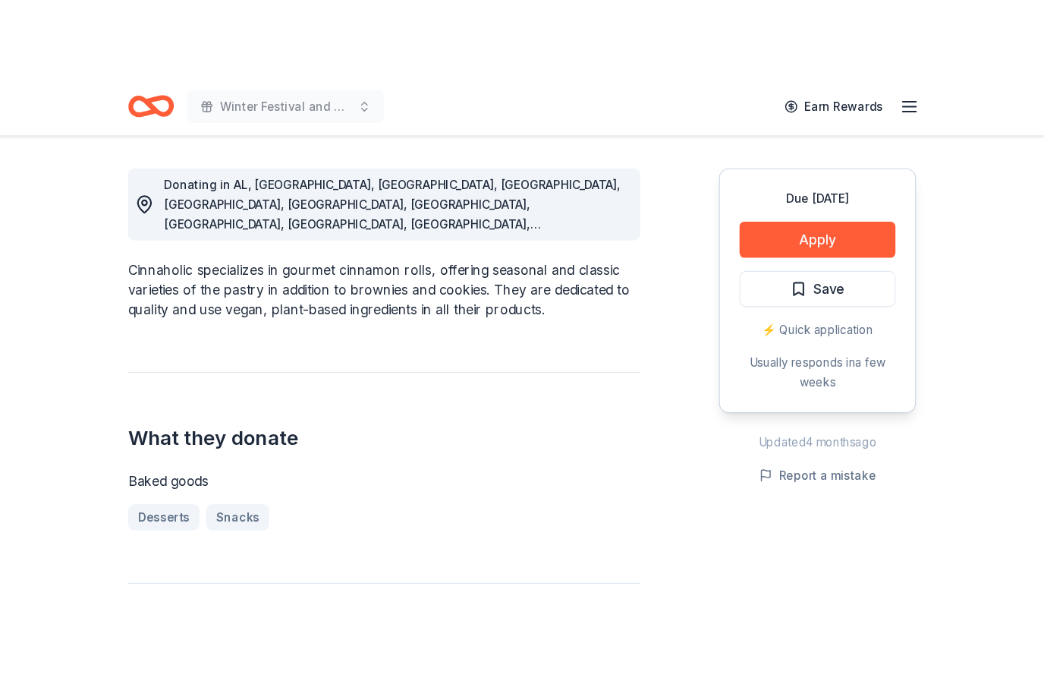
scroll to position [417, 0]
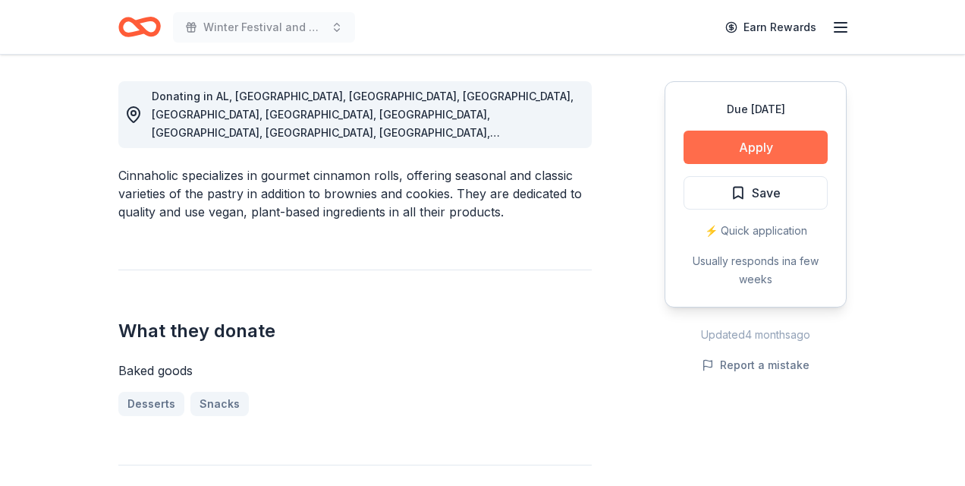
click at [760, 148] on button "Apply" at bounding box center [756, 147] width 144 height 33
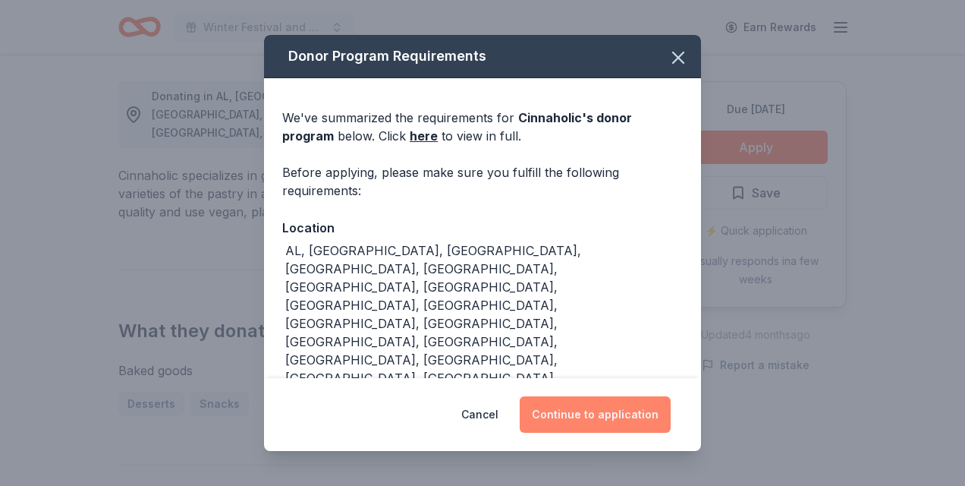
click at [595, 412] on button "Continue to application" at bounding box center [595, 414] width 151 height 36
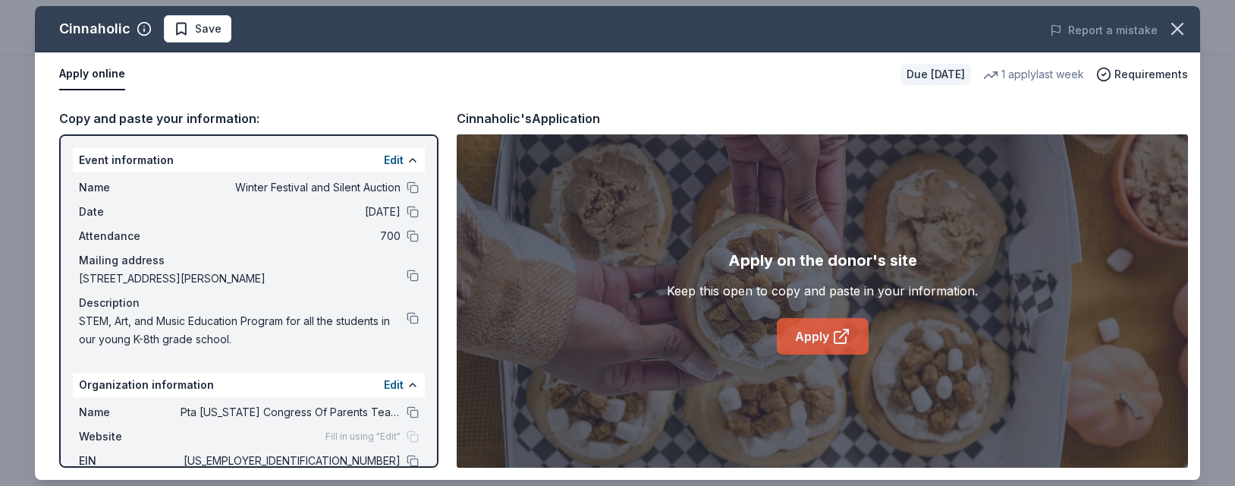
click at [820, 340] on link "Apply" at bounding box center [823, 336] width 92 height 36
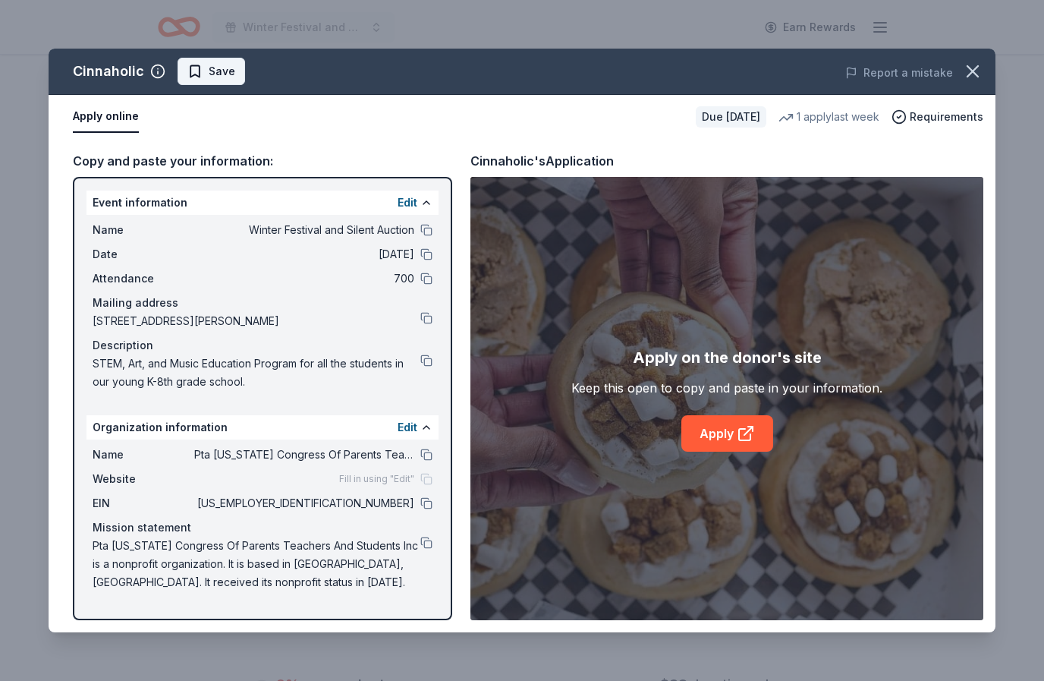
click at [222, 74] on span "Save" at bounding box center [222, 71] width 27 height 18
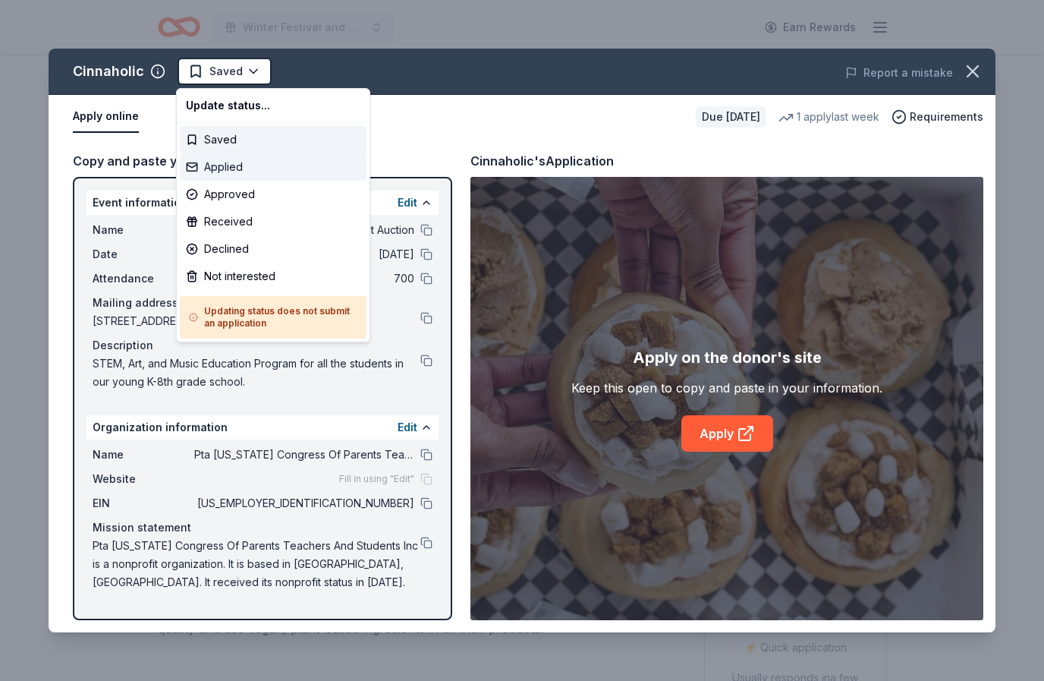
click at [234, 163] on div "Applied" at bounding box center [273, 166] width 187 height 27
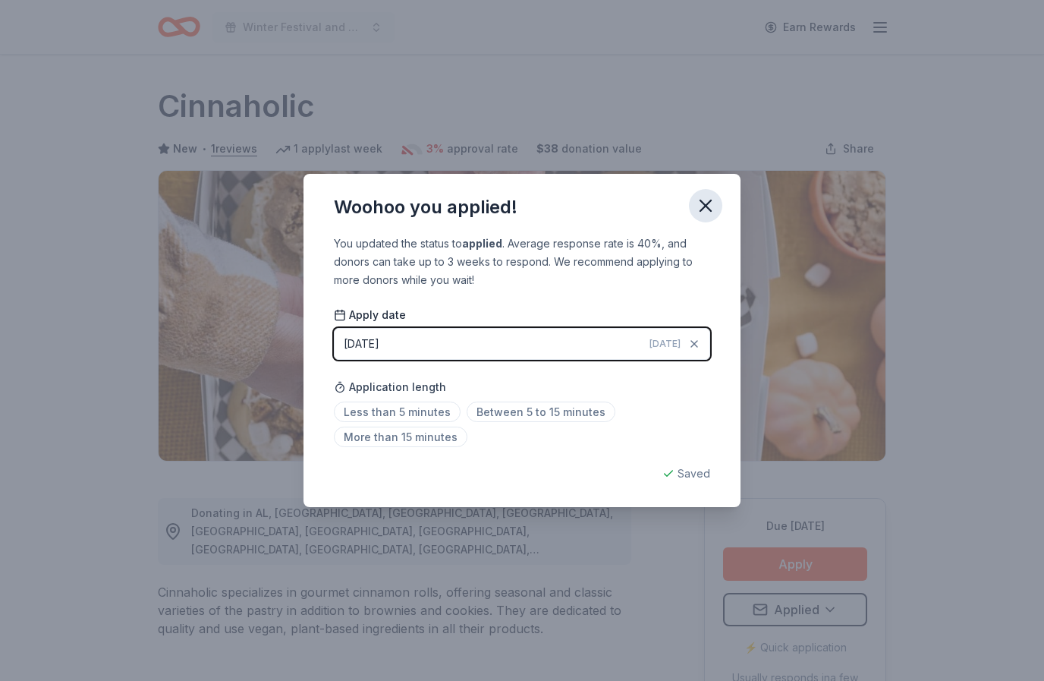
click at [705, 204] on icon "button" at bounding box center [705, 205] width 11 height 11
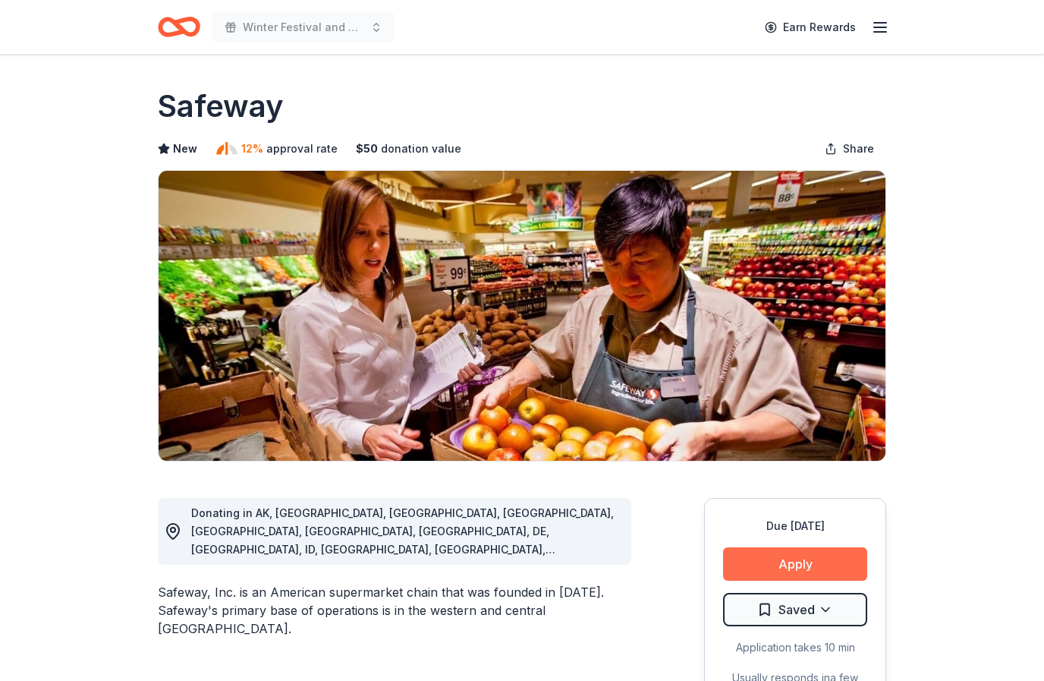
click at [798, 561] on button "Apply" at bounding box center [795, 563] width 144 height 33
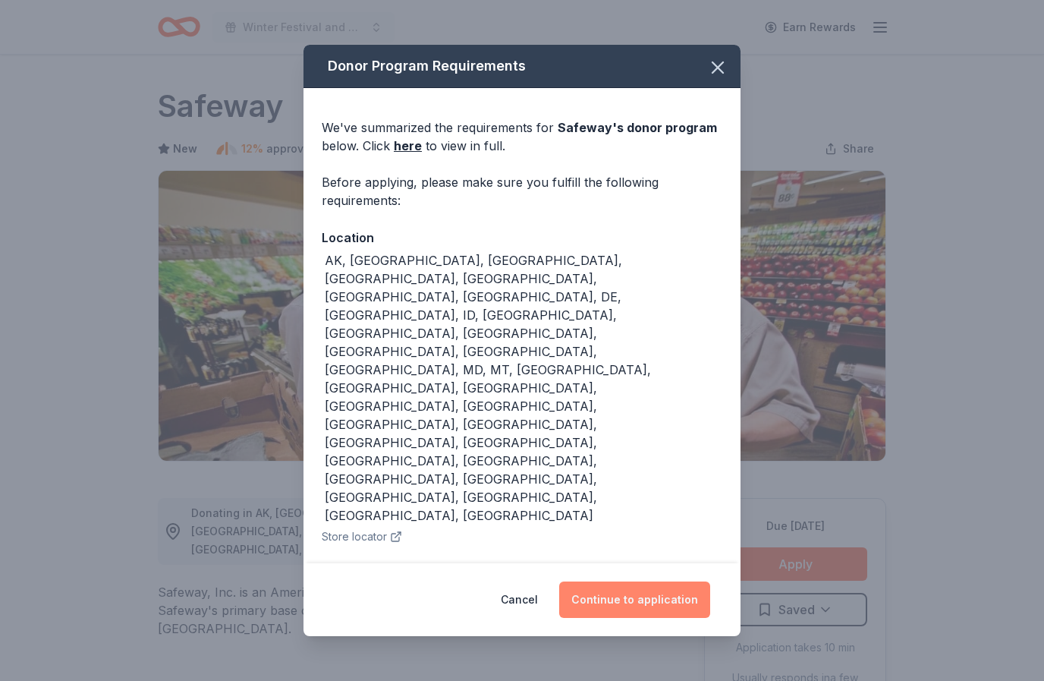
click at [634, 596] on button "Continue to application" at bounding box center [634, 599] width 151 height 36
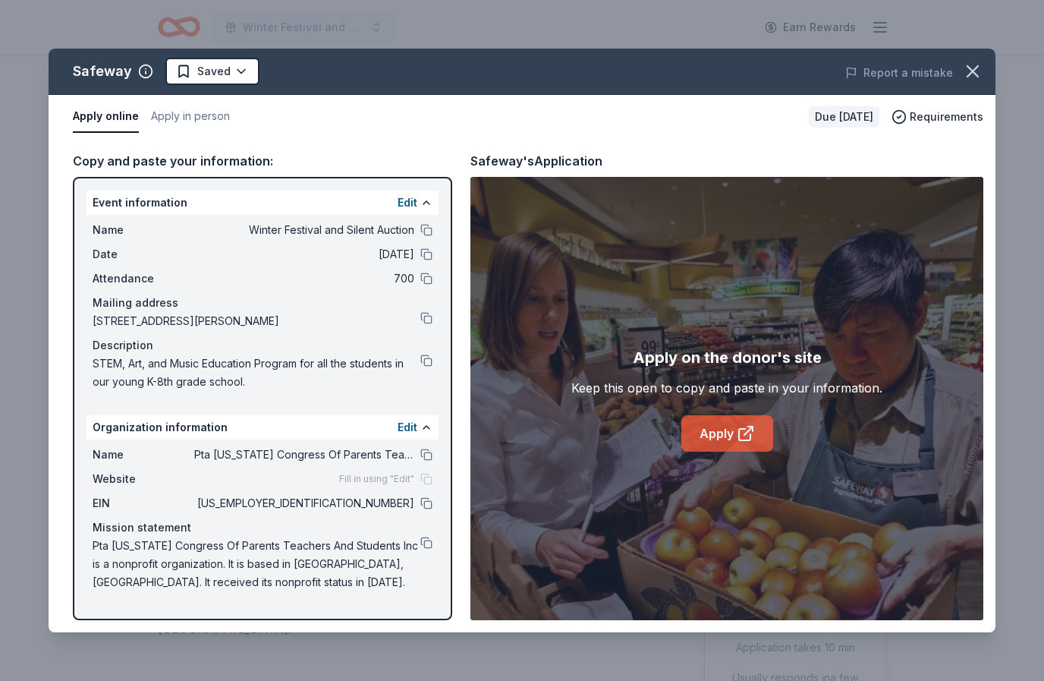
click at [720, 432] on link "Apply" at bounding box center [727, 433] width 92 height 36
click at [980, 69] on icon "button" at bounding box center [972, 71] width 21 height 21
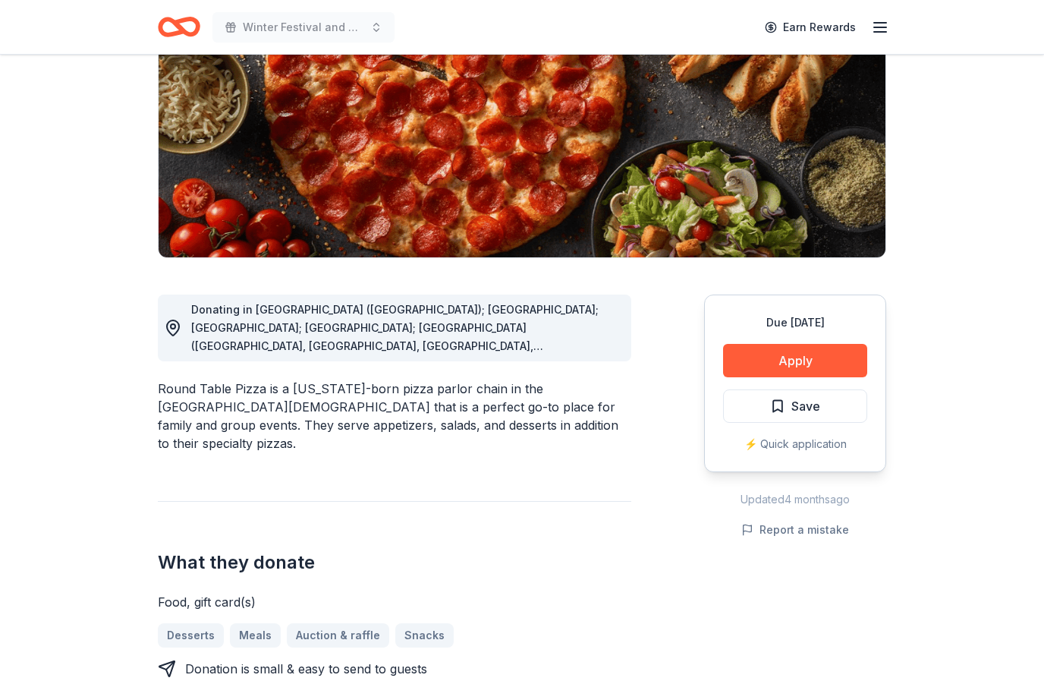
scroll to position [206, 0]
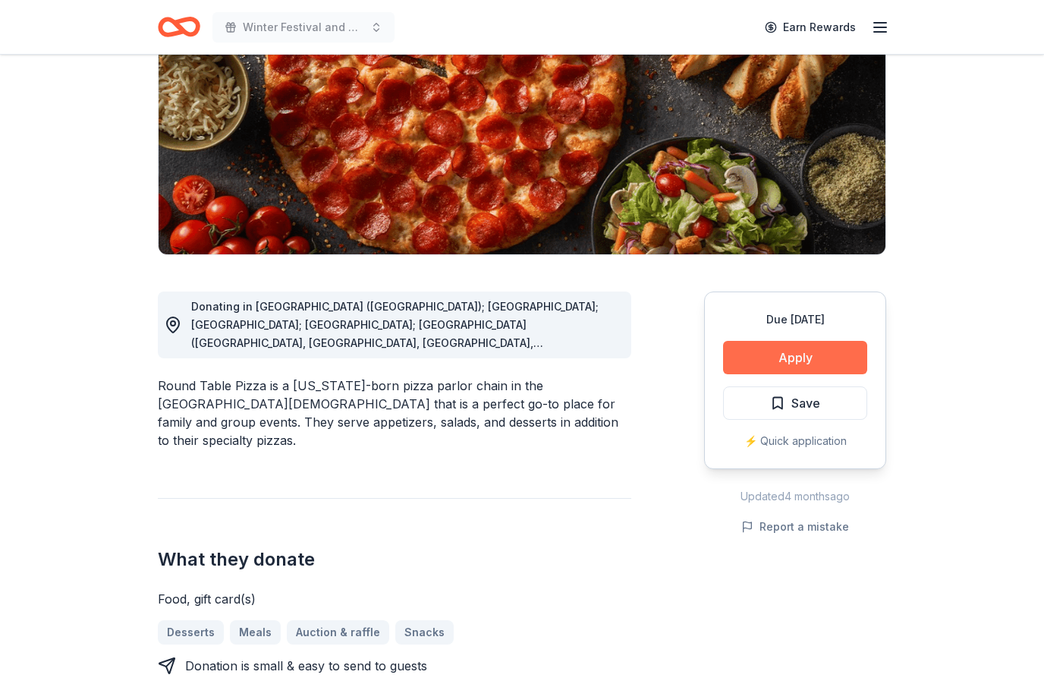
click at [785, 354] on button "Apply" at bounding box center [795, 357] width 144 height 33
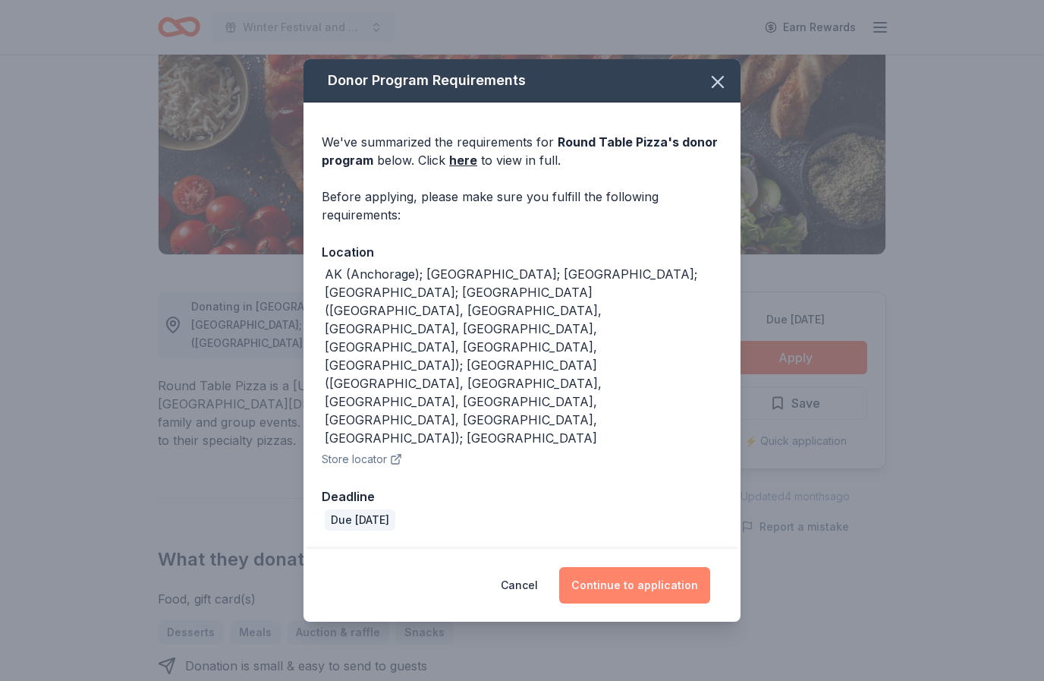
click at [631, 567] on button "Continue to application" at bounding box center [634, 585] width 151 height 36
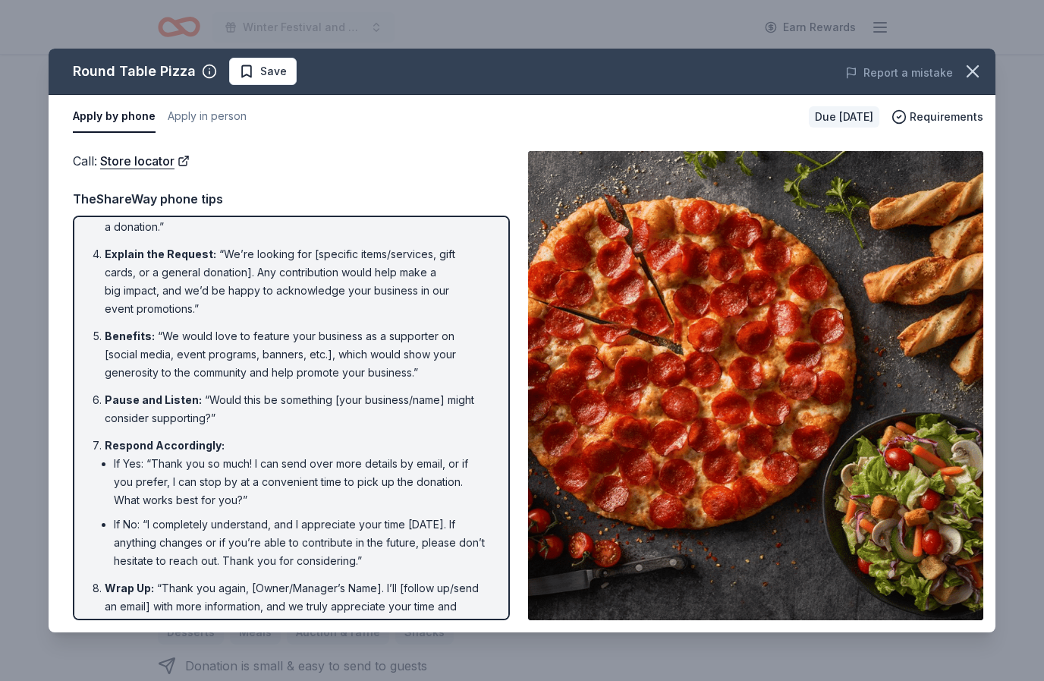
scroll to position [203, 0]
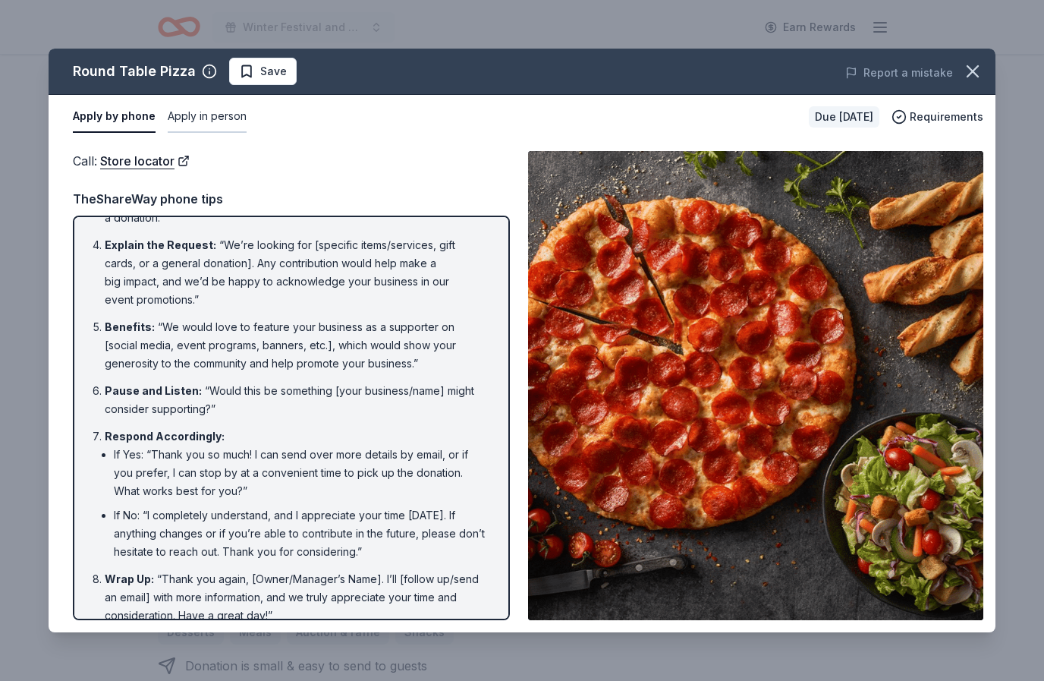
click at [216, 119] on button "Apply in person" at bounding box center [207, 117] width 79 height 32
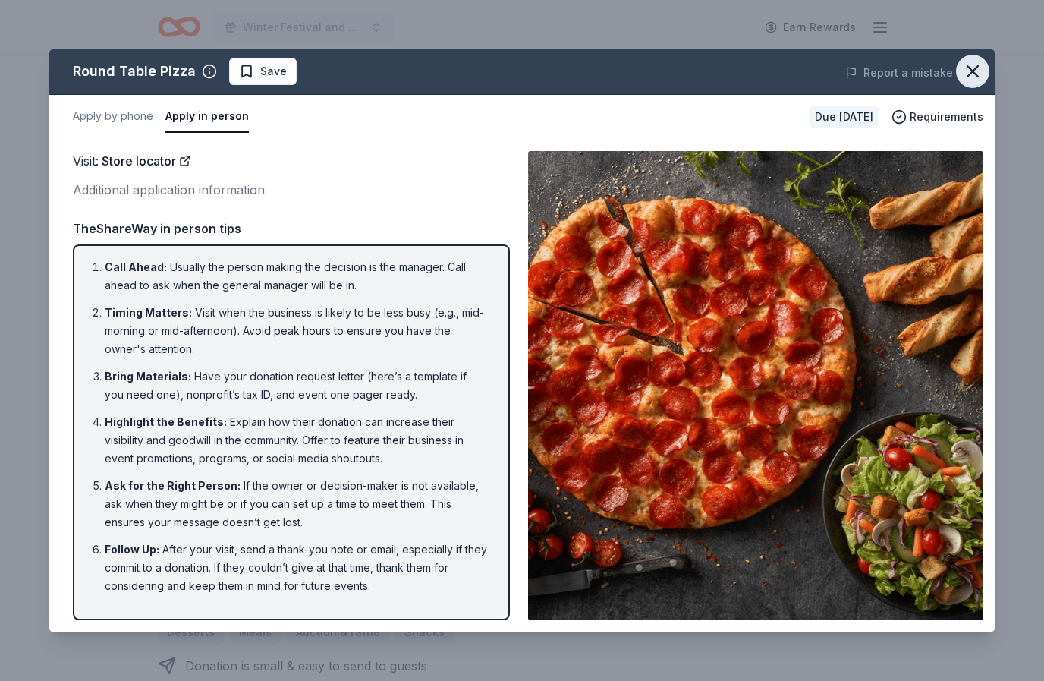
click at [977, 68] on icon "button" at bounding box center [972, 71] width 21 height 21
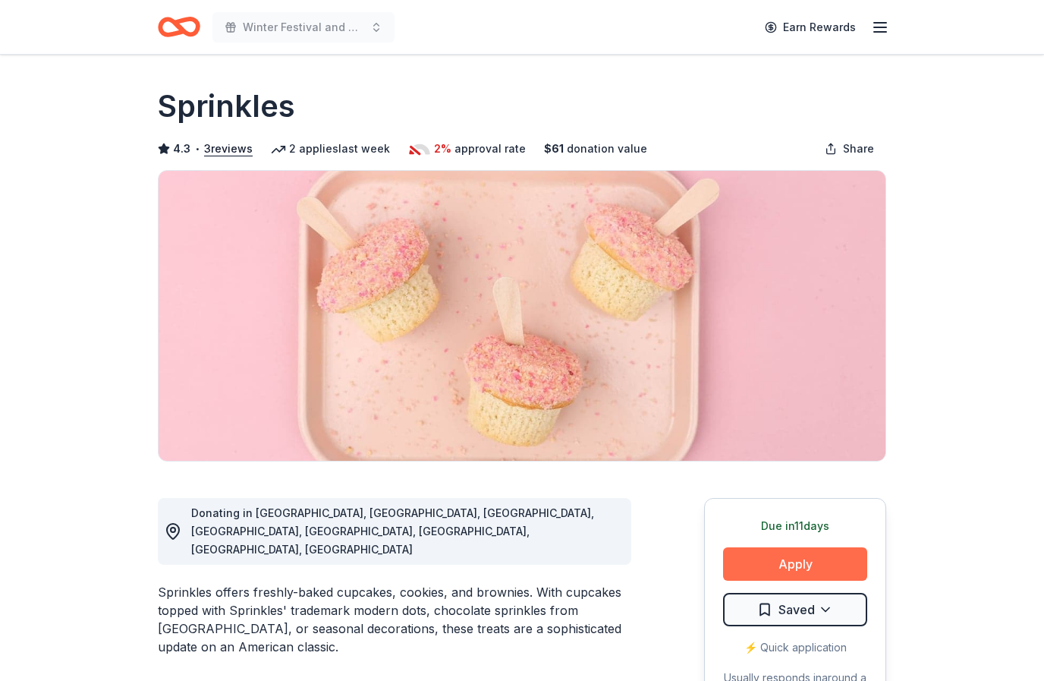
click at [799, 552] on button "Apply" at bounding box center [795, 563] width 144 height 33
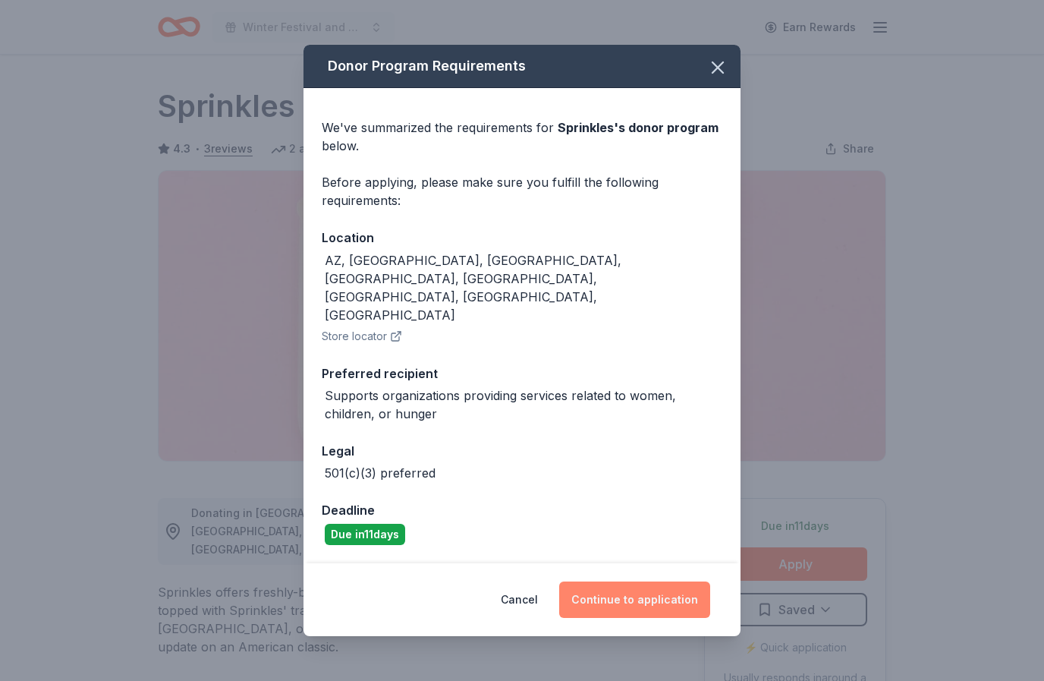
click at [644, 581] on button "Continue to application" at bounding box center [634, 599] width 151 height 36
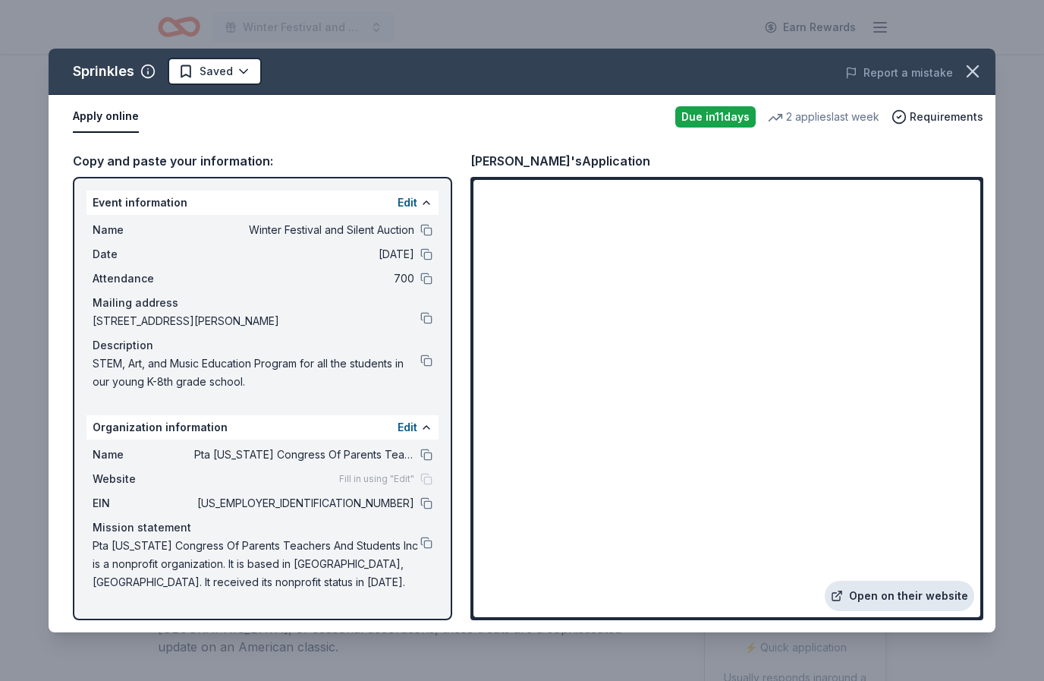
click at [919, 595] on link "Open on their website" at bounding box center [900, 596] width 150 height 30
click at [980, 70] on icon "button" at bounding box center [972, 71] width 21 height 21
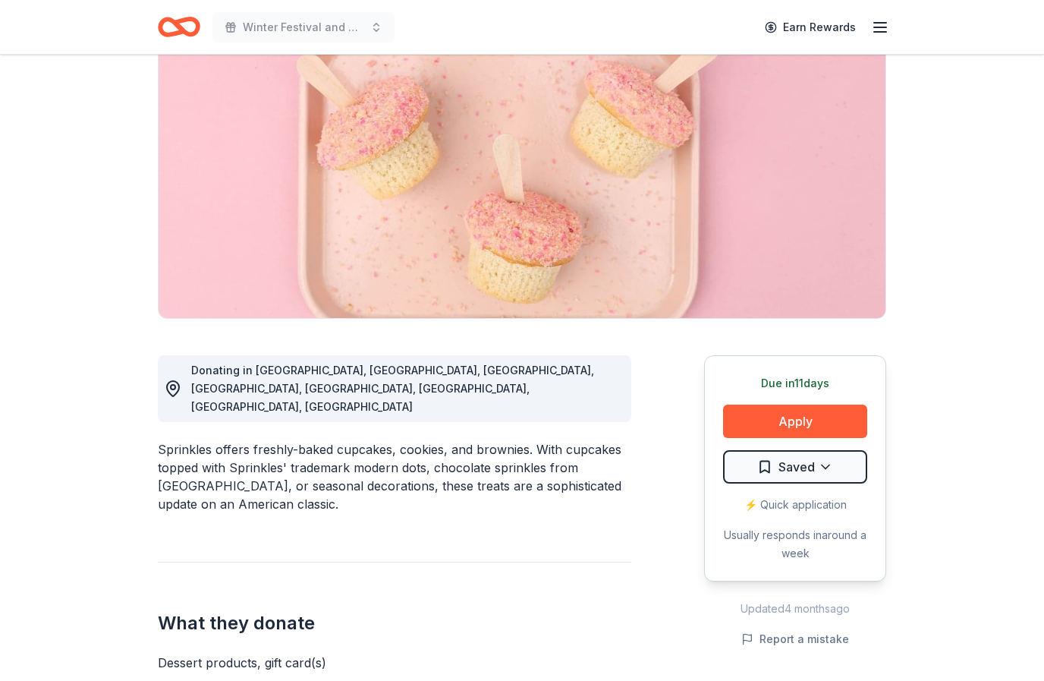
scroll to position [222, 0]
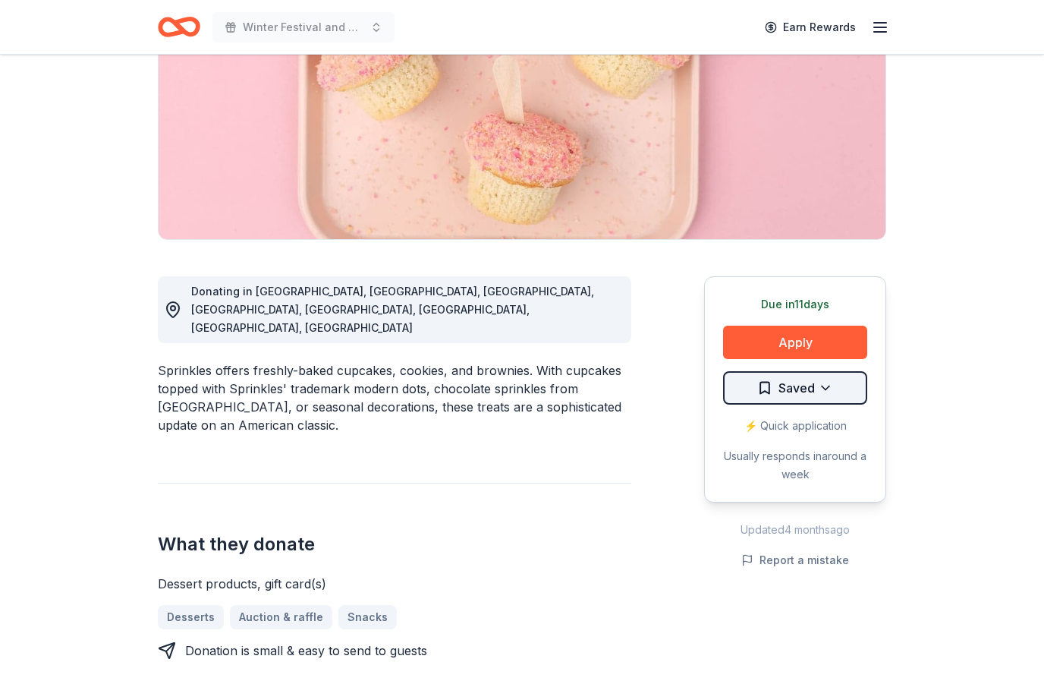
click at [831, 386] on html "Winter Festival and Silent Auction Earn Rewards Due [DATE] Share Sprinkles 4.3 …" at bounding box center [522, 118] width 1044 height 681
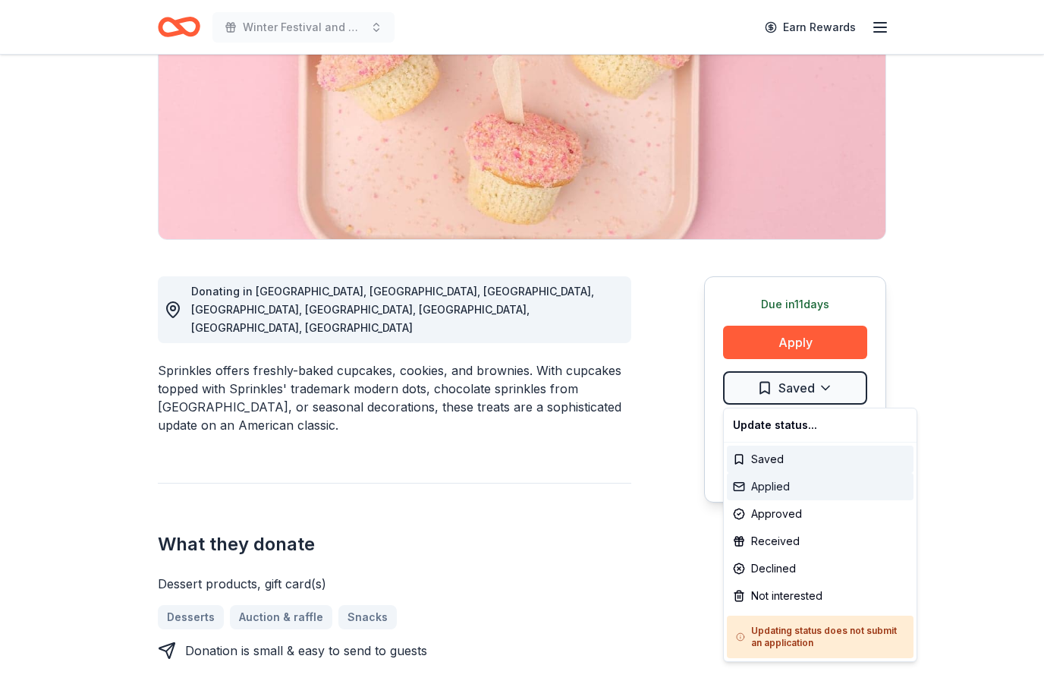
click at [788, 487] on div "Applied" at bounding box center [820, 486] width 187 height 27
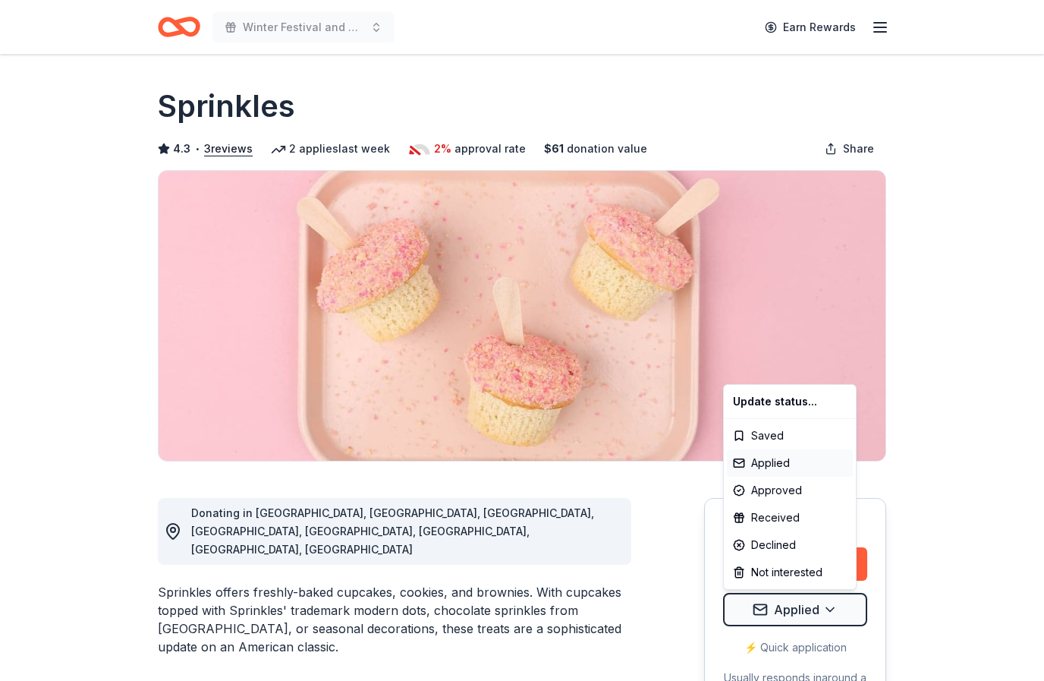
scroll to position [0, 0]
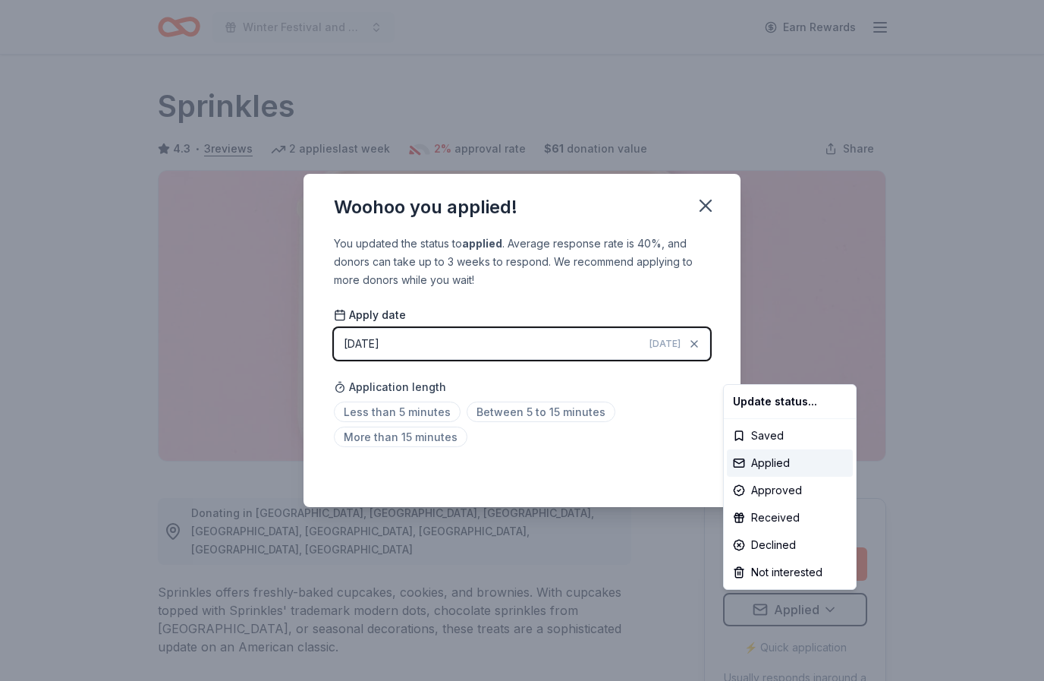
click at [704, 205] on html "Winter Festival and Silent Auction Earn Rewards Due [DATE] Share Sprinkles 4.3 …" at bounding box center [522, 340] width 1044 height 681
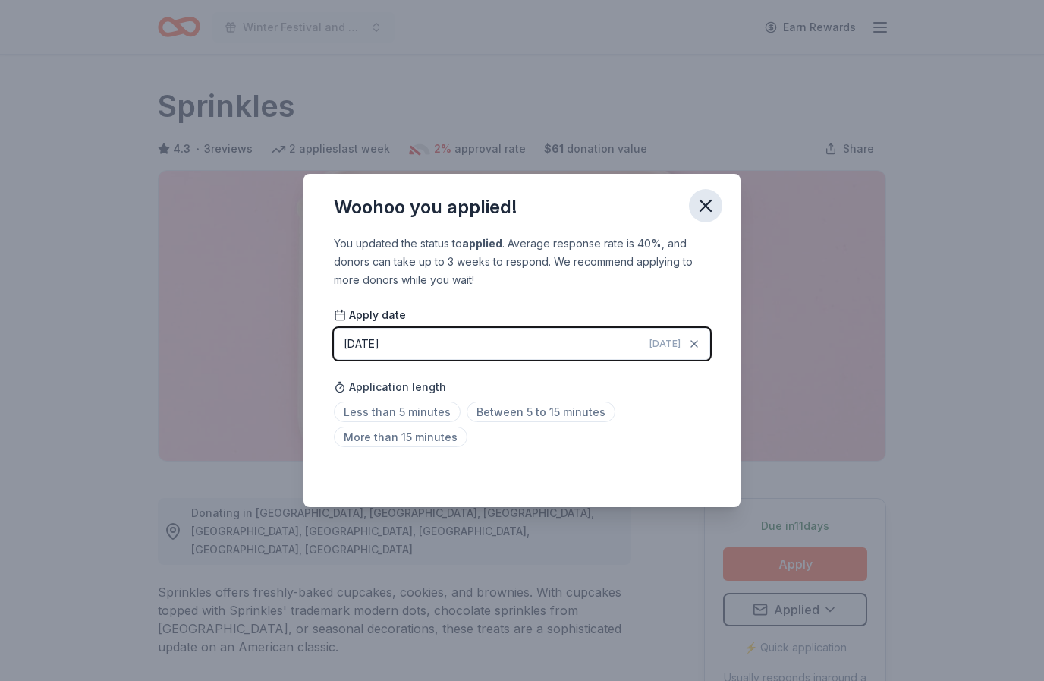
click at [706, 207] on icon "button" at bounding box center [705, 205] width 11 height 11
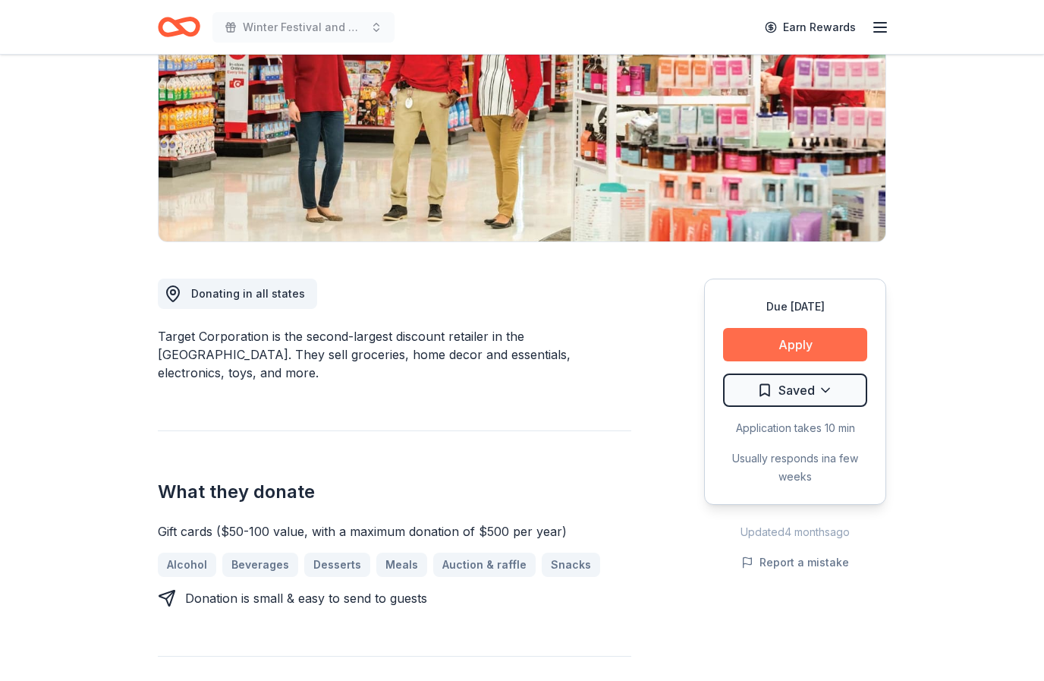
scroll to position [228, 0]
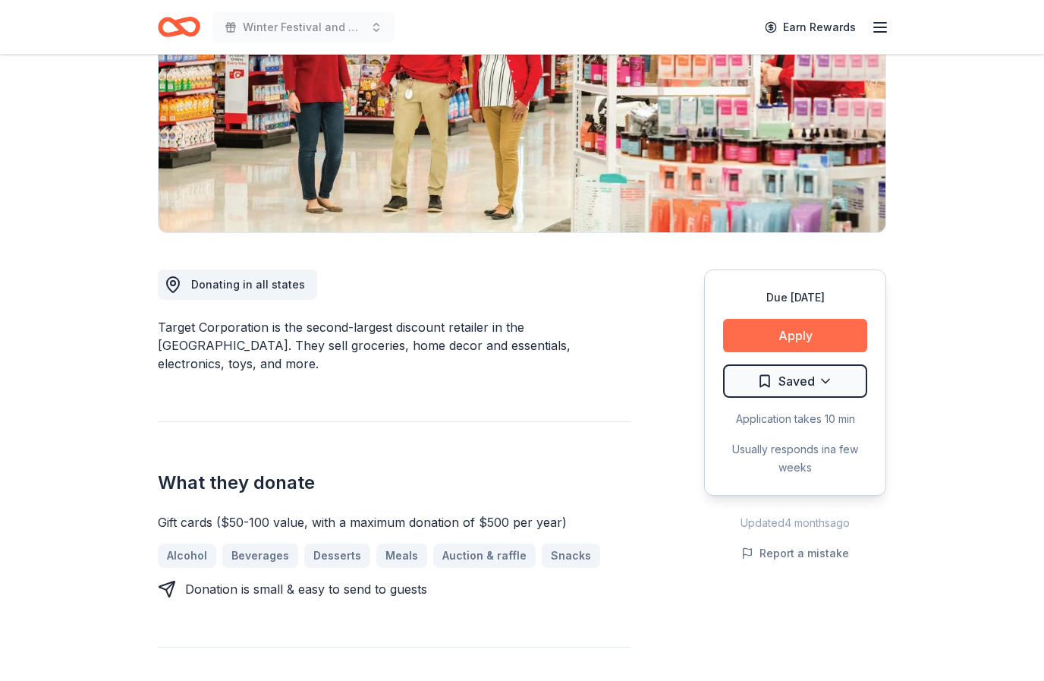
click at [783, 339] on button "Apply" at bounding box center [795, 335] width 144 height 33
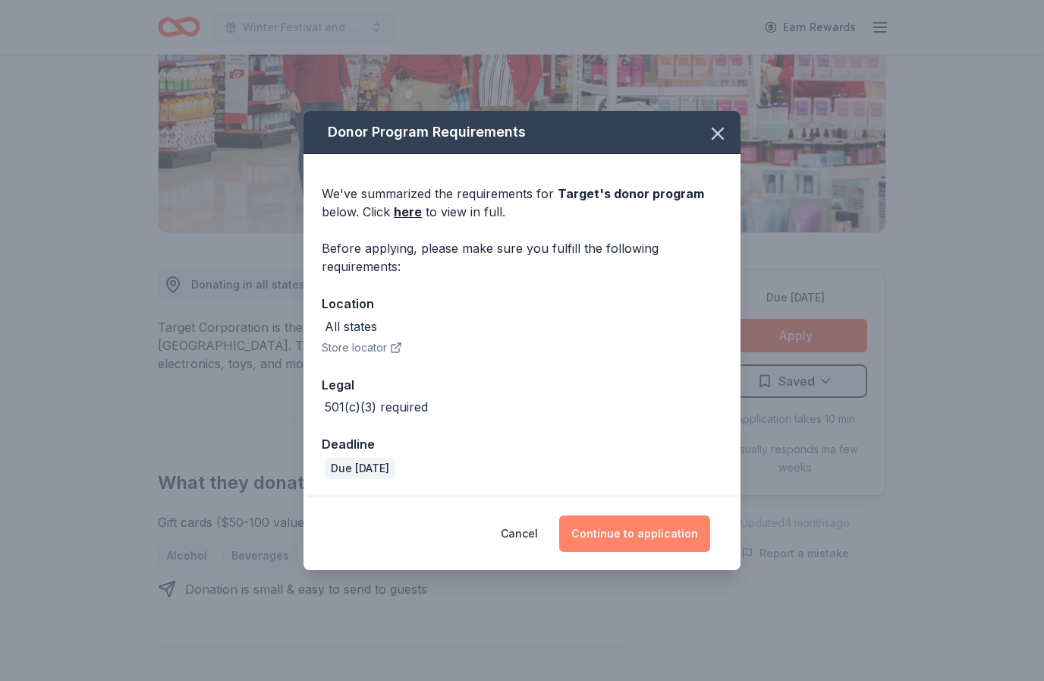
click at [641, 533] on button "Continue to application" at bounding box center [634, 533] width 151 height 36
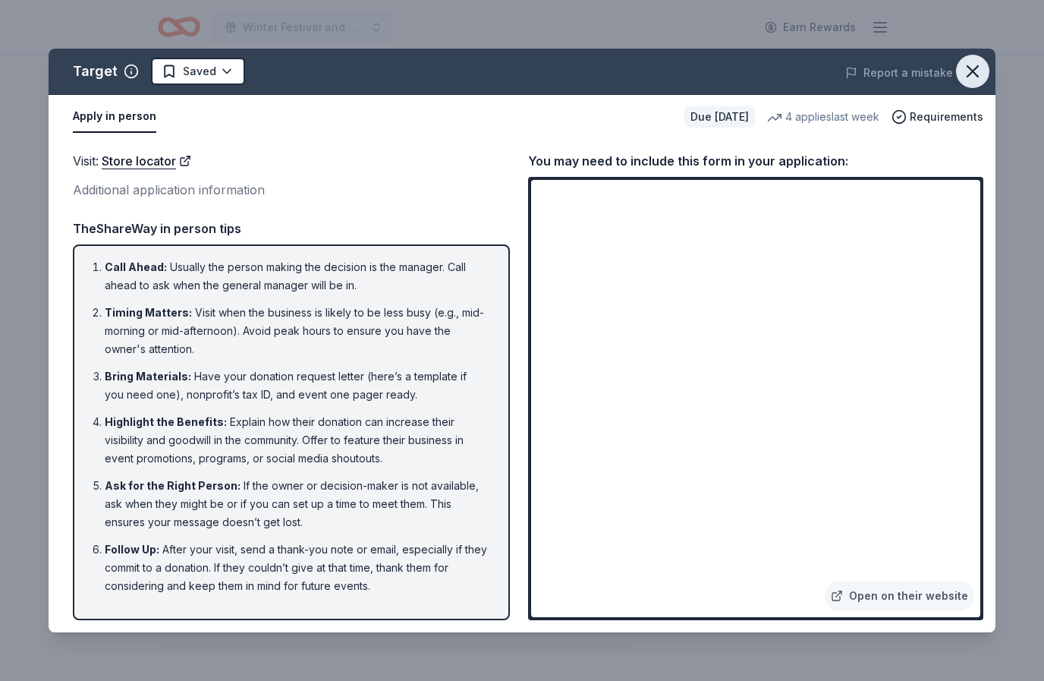
click at [975, 63] on icon "button" at bounding box center [972, 71] width 21 height 21
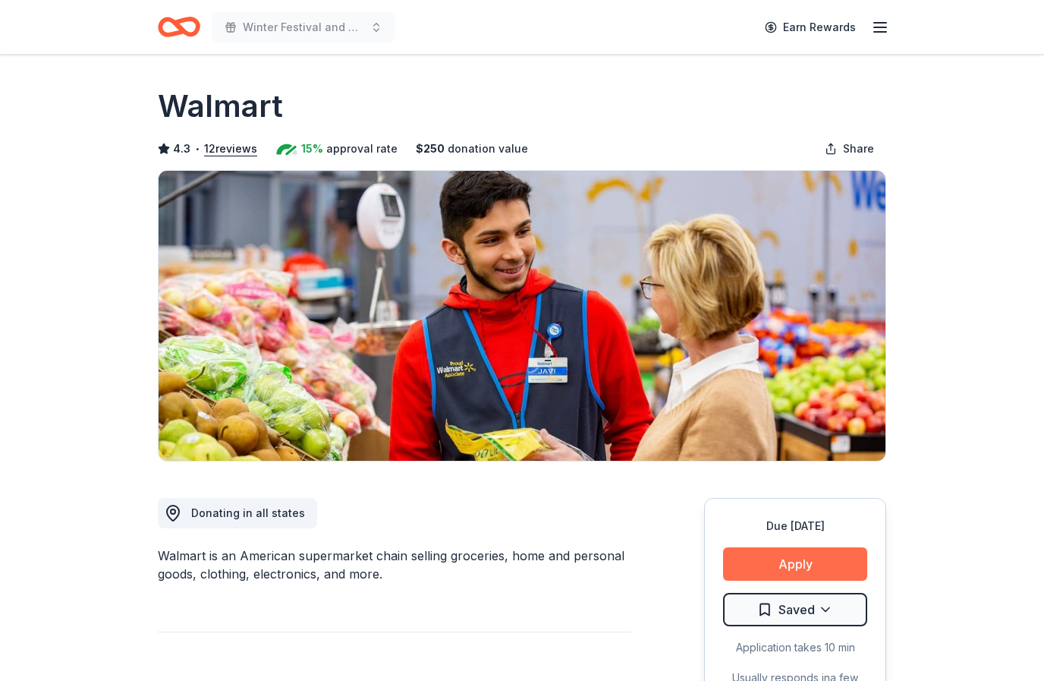
click at [803, 555] on button "Apply" at bounding box center [795, 563] width 144 height 33
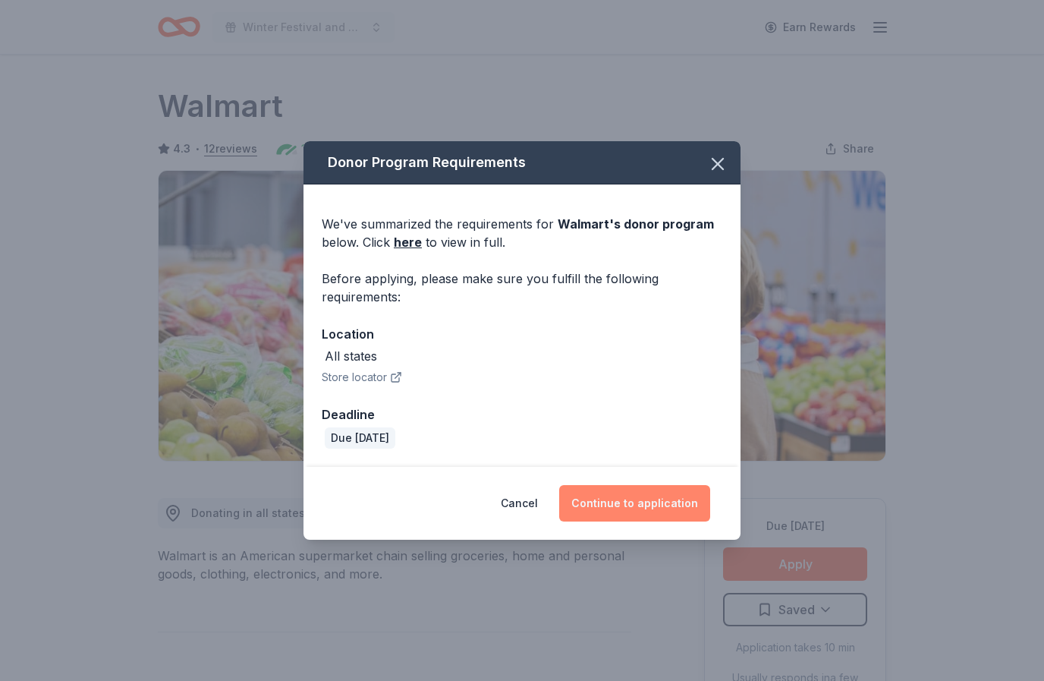
click at [633, 501] on button "Continue to application" at bounding box center [634, 503] width 151 height 36
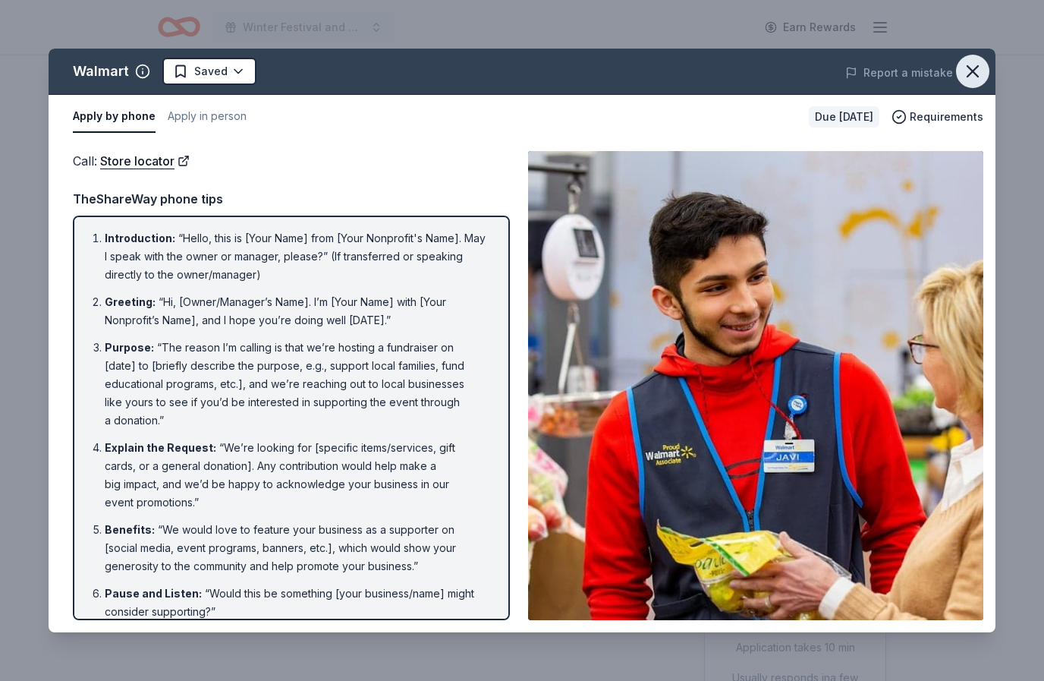
click at [977, 71] on icon "button" at bounding box center [972, 71] width 21 height 21
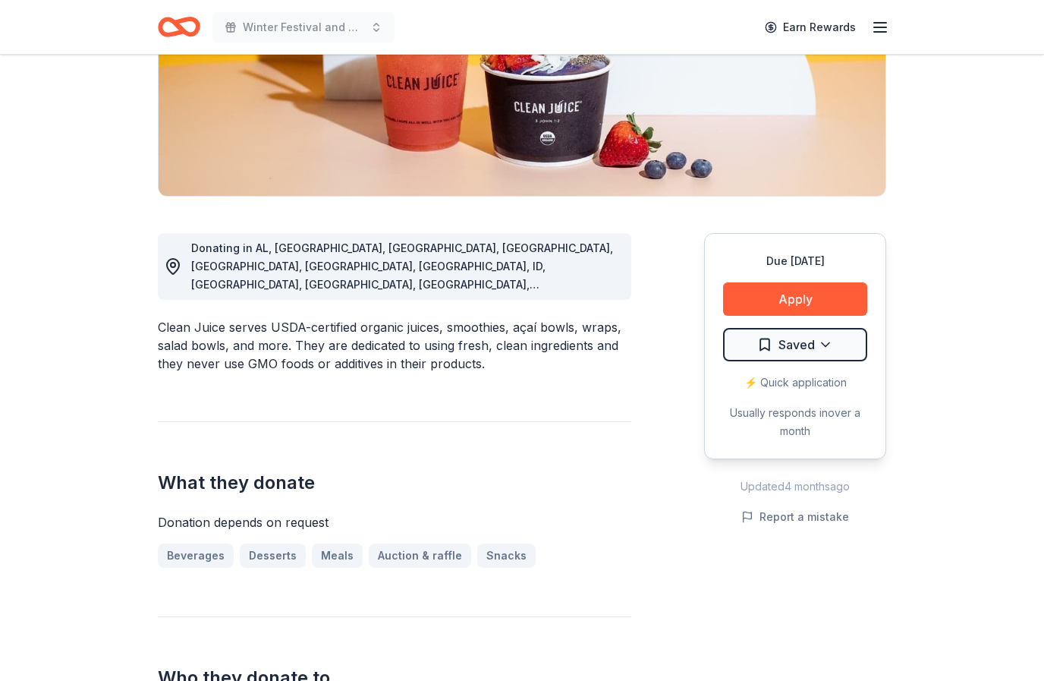
scroll to position [292, 0]
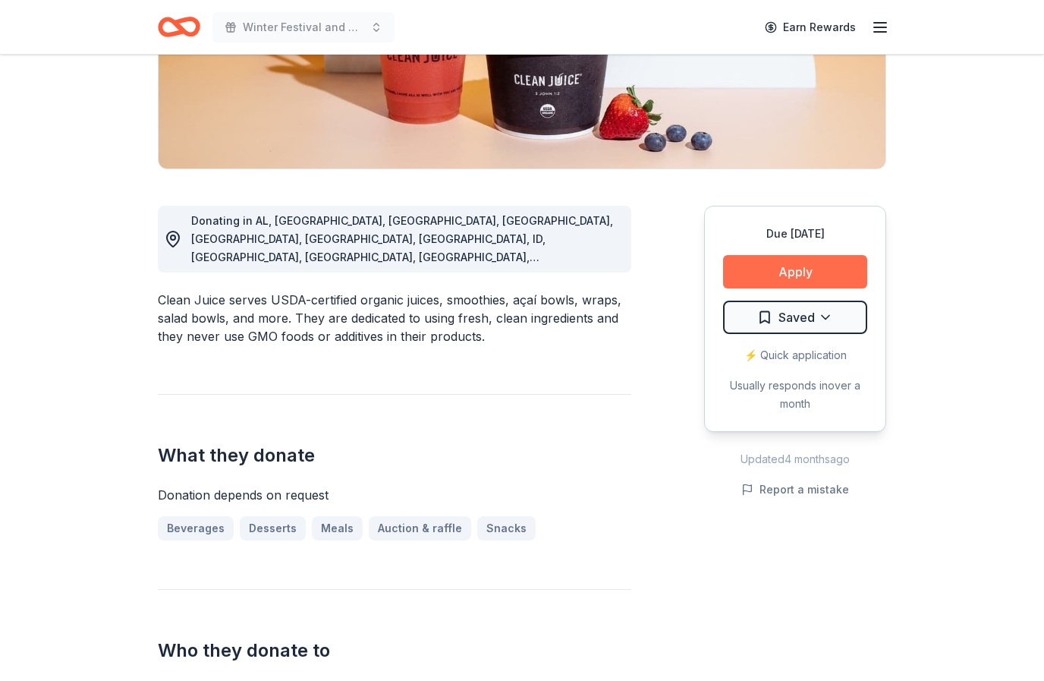
click at [786, 276] on button "Apply" at bounding box center [795, 271] width 144 height 33
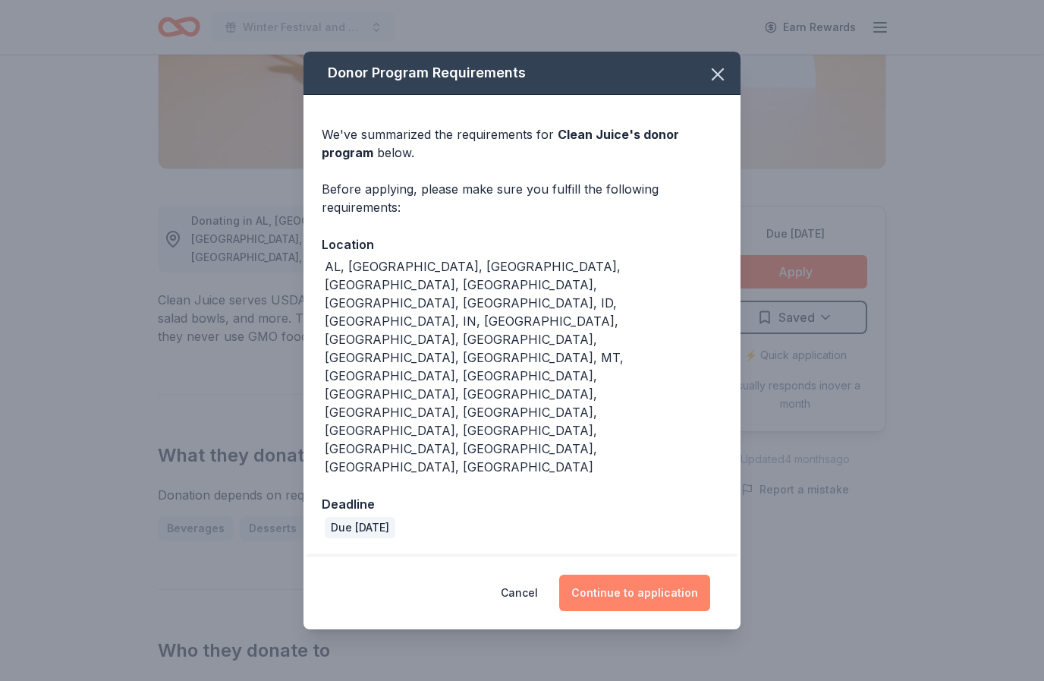
click at [635, 574] on button "Continue to application" at bounding box center [634, 592] width 151 height 36
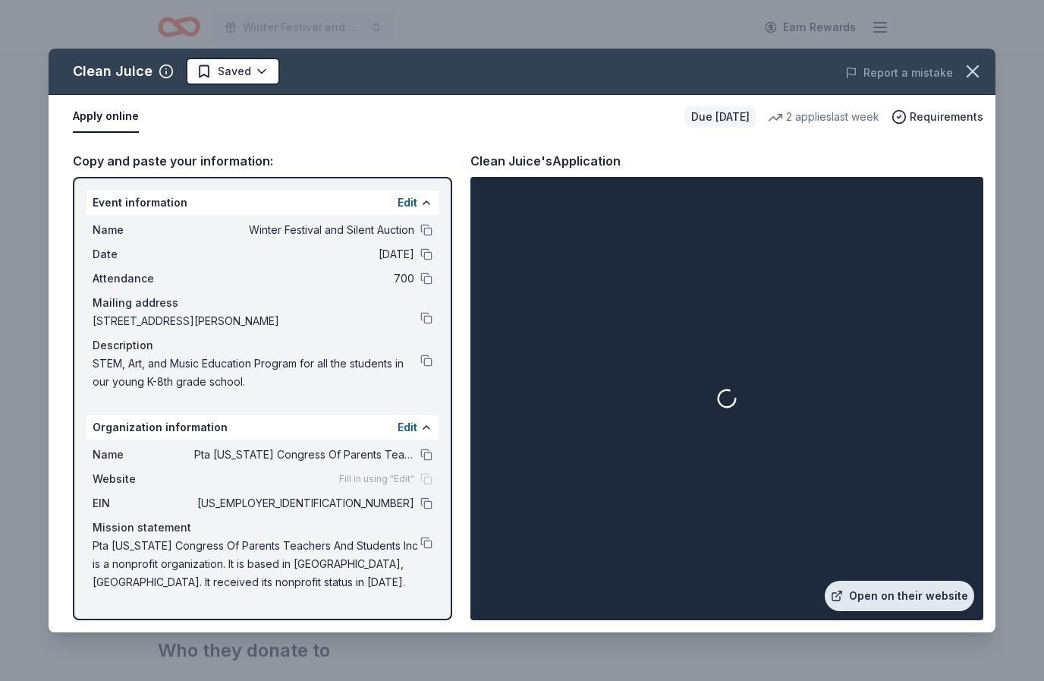
click at [880, 596] on link "Open on their website" at bounding box center [900, 596] width 150 height 30
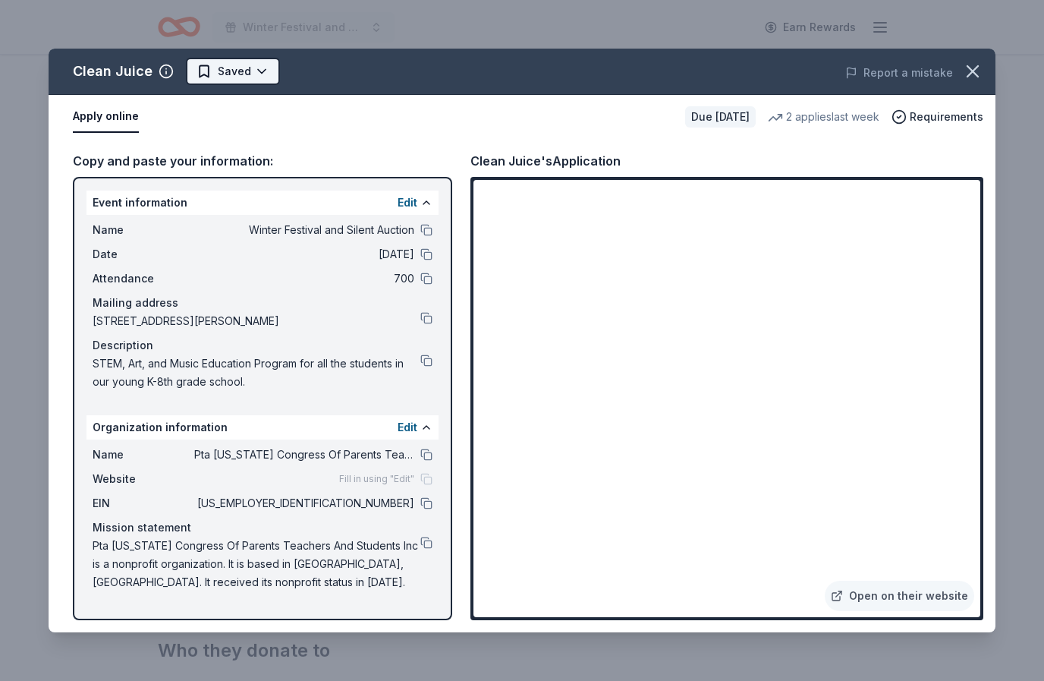
click at [260, 73] on html "Winter Festival and Silent Auction Earn Rewards Due [DATE] Share Clean Juice Ne…" at bounding box center [522, 48] width 1044 height 681
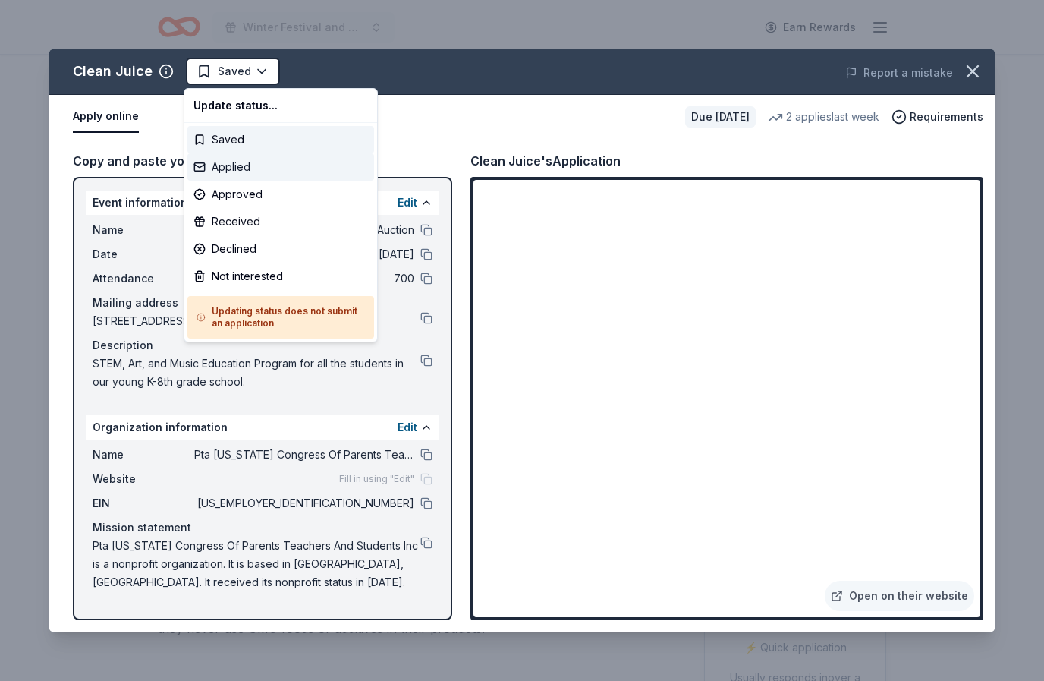
click at [263, 169] on div "Applied" at bounding box center [280, 166] width 187 height 27
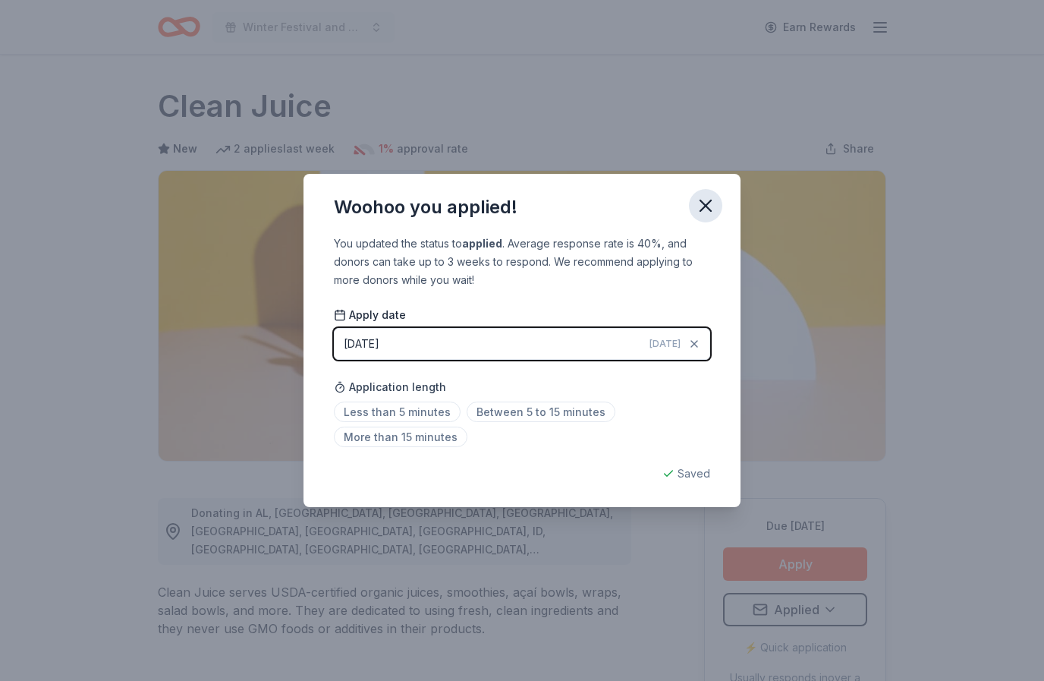
click at [713, 202] on icon "button" at bounding box center [705, 205] width 21 height 21
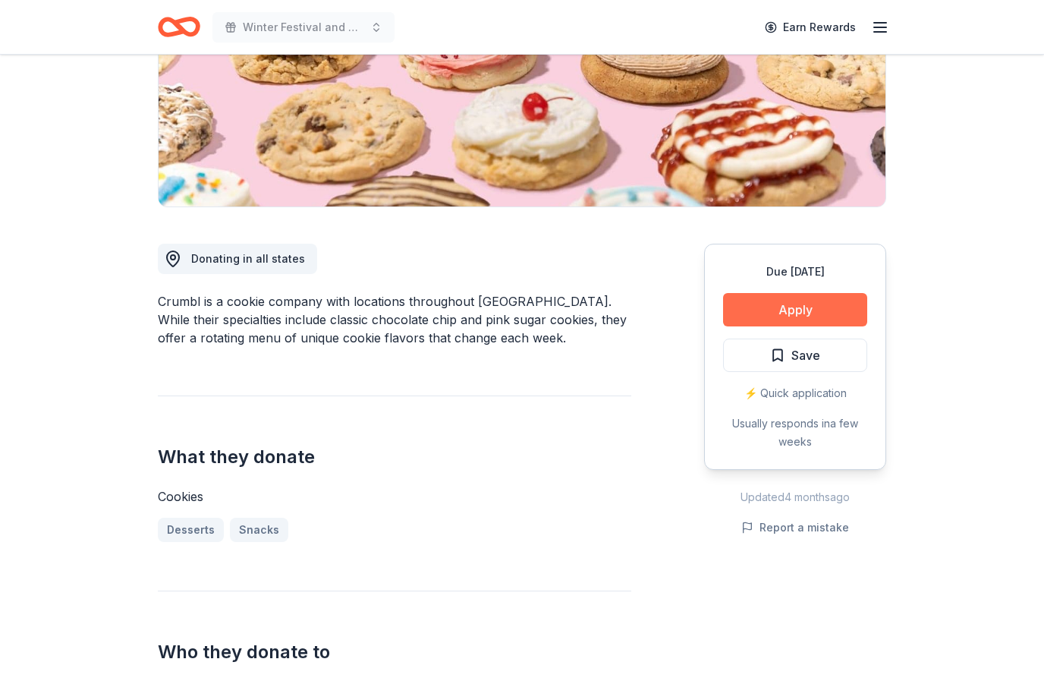
scroll to position [260, 0]
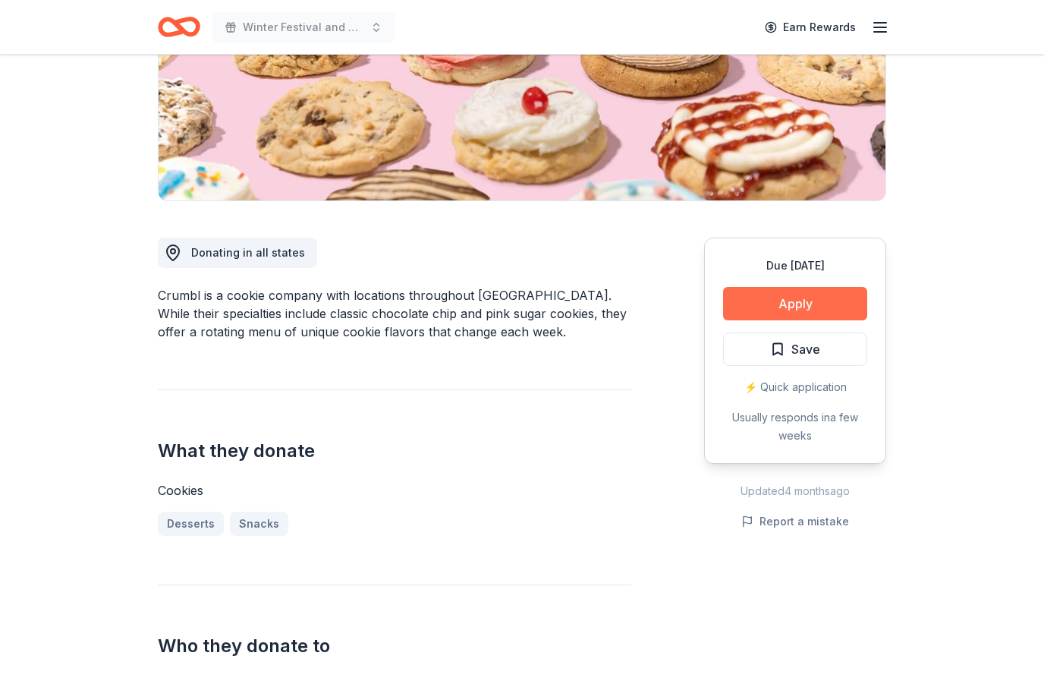
click at [806, 302] on button "Apply" at bounding box center [795, 303] width 144 height 33
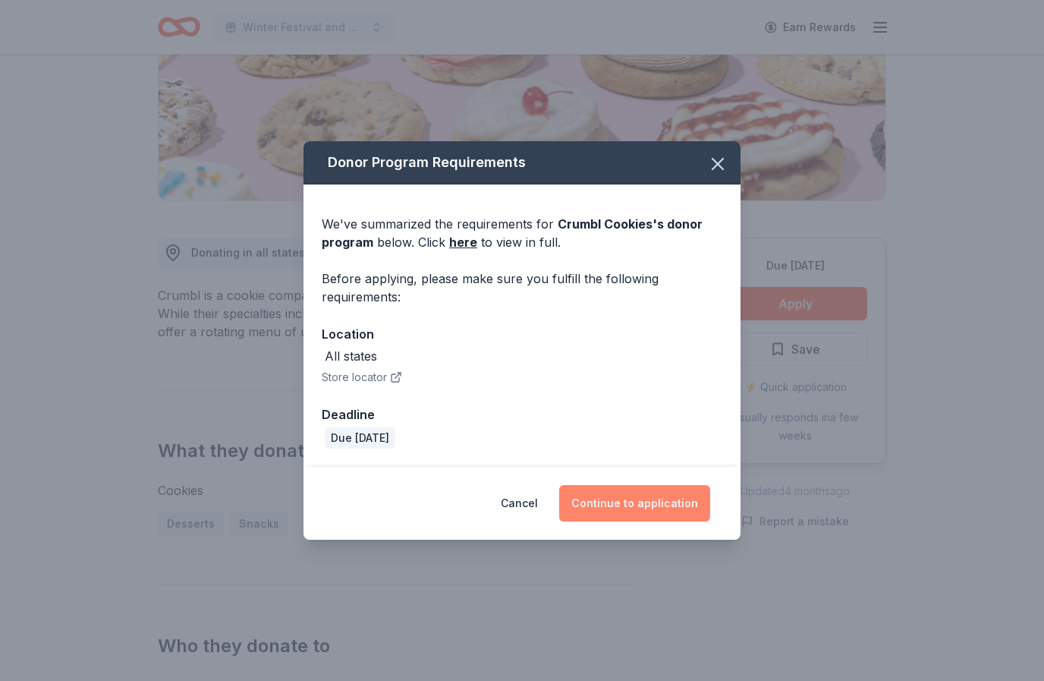
click at [643, 505] on button "Continue to application" at bounding box center [634, 503] width 151 height 36
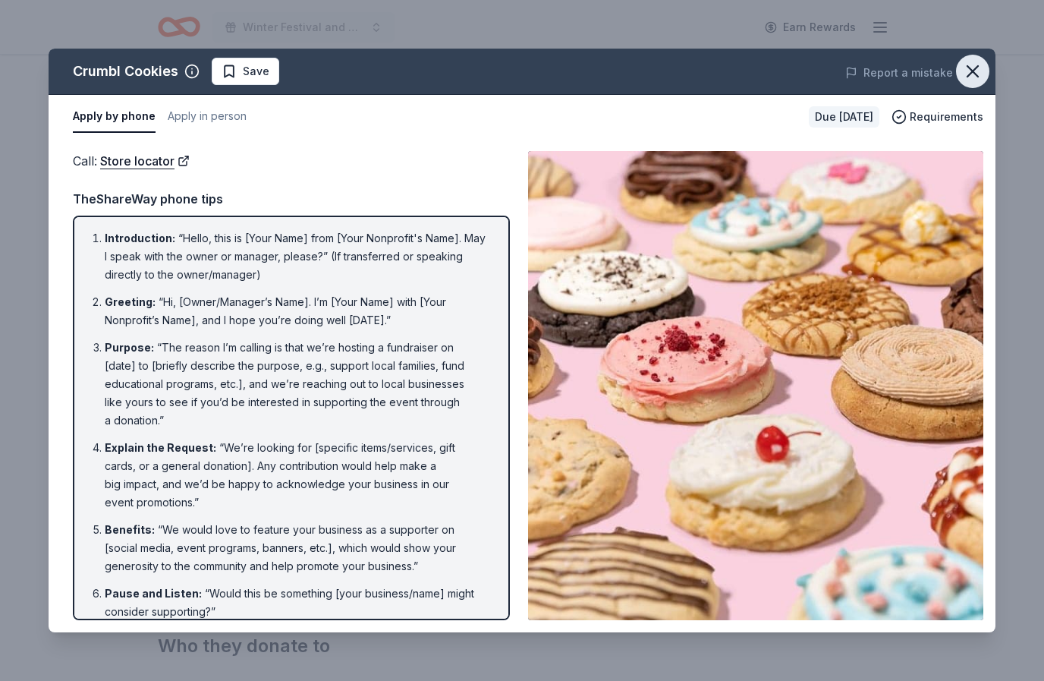
click at [978, 74] on icon "button" at bounding box center [972, 71] width 21 height 21
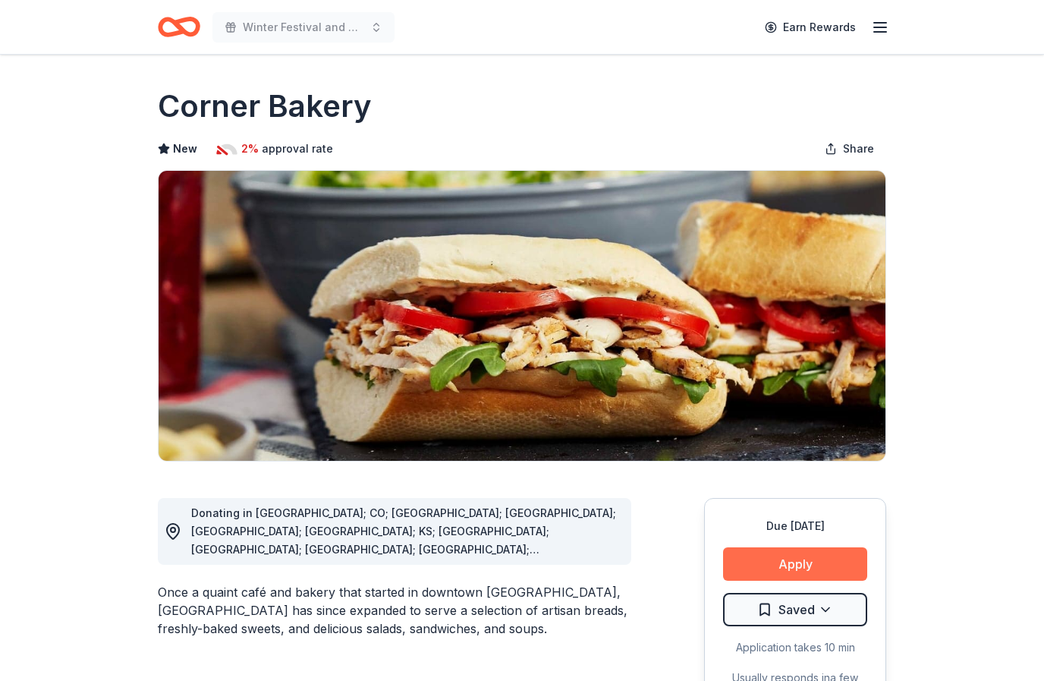
click at [825, 565] on button "Apply" at bounding box center [795, 563] width 144 height 33
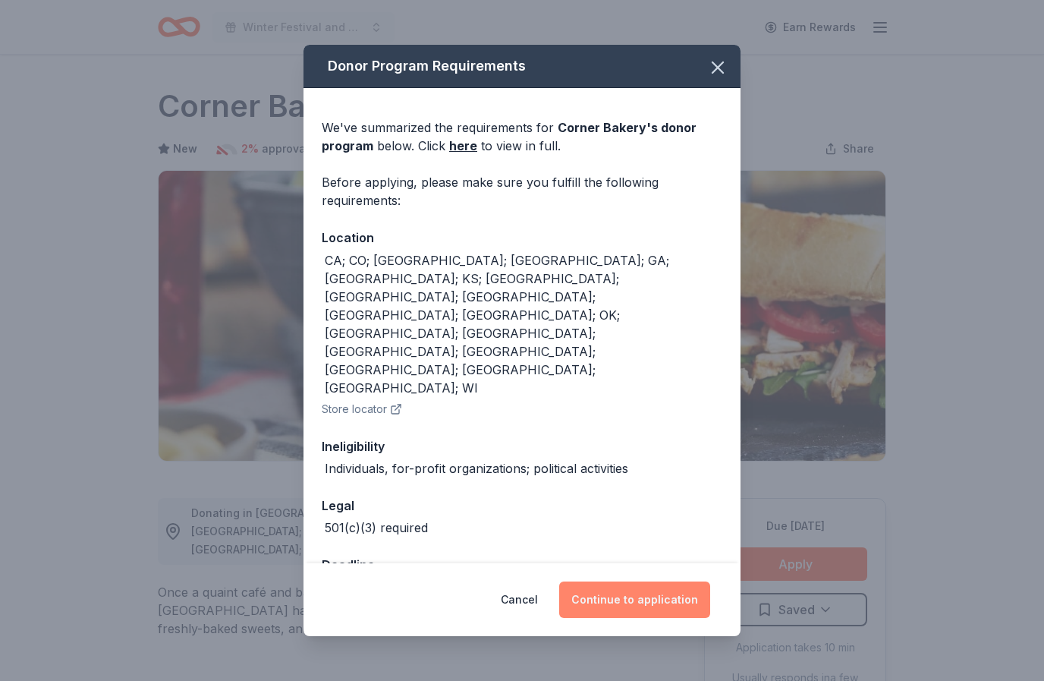
click at [651, 581] on button "Continue to application" at bounding box center [634, 599] width 151 height 36
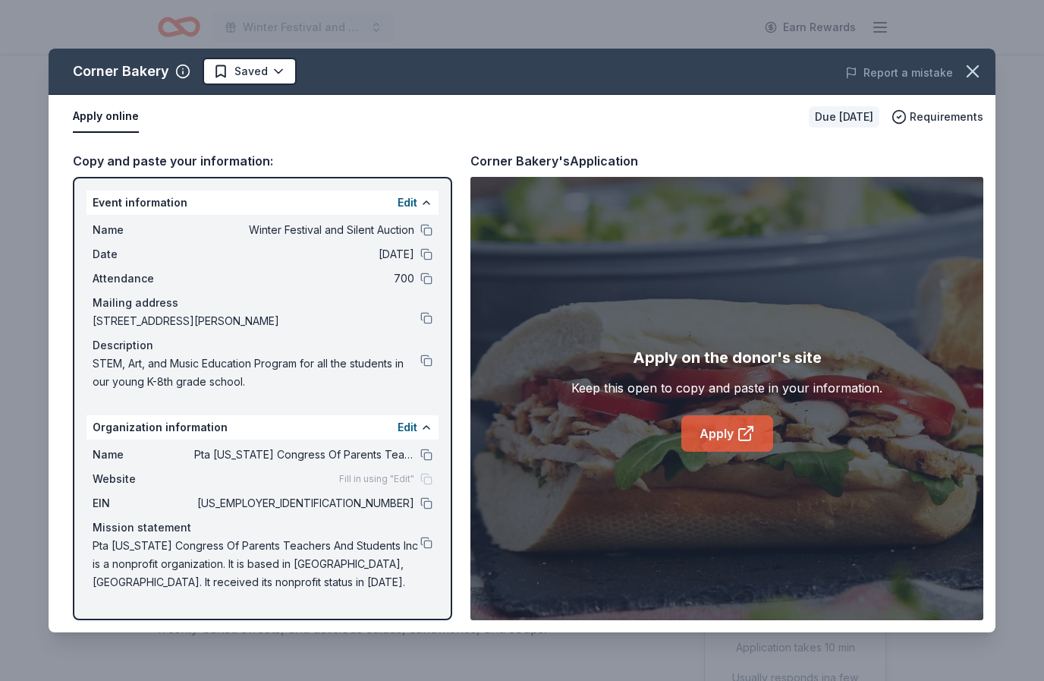
click at [727, 433] on link "Apply" at bounding box center [727, 433] width 92 height 36
click at [278, 67] on html "Winter Festival and Silent Auction Earn Rewards Due [DATE] Share Corner Bakery …" at bounding box center [522, 340] width 1044 height 681
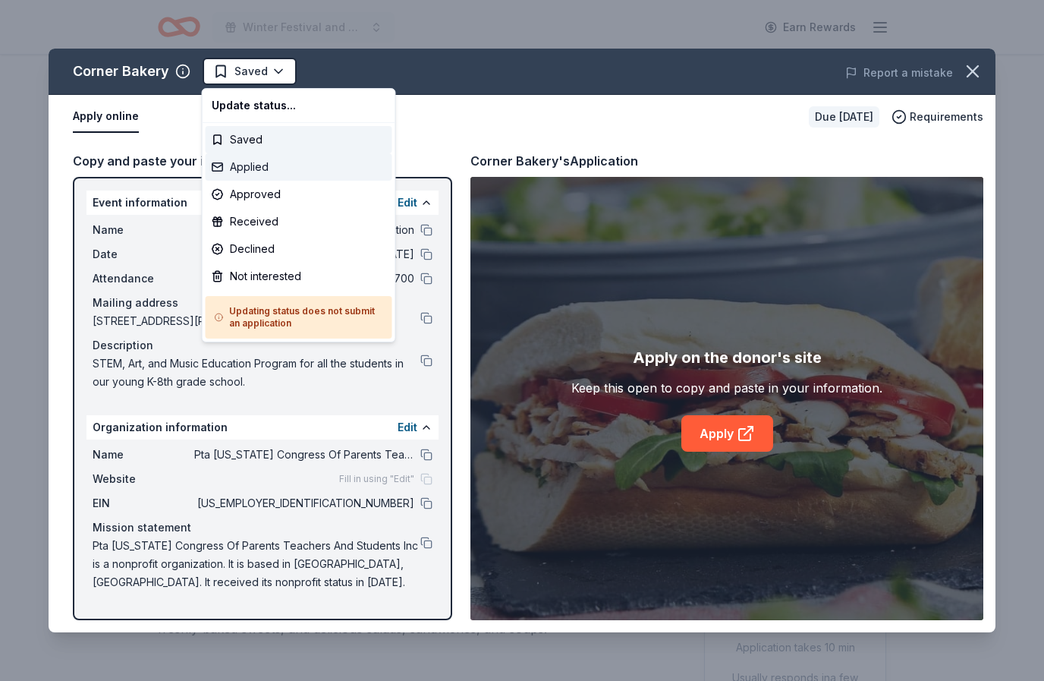
click at [304, 165] on div "Applied" at bounding box center [299, 166] width 187 height 27
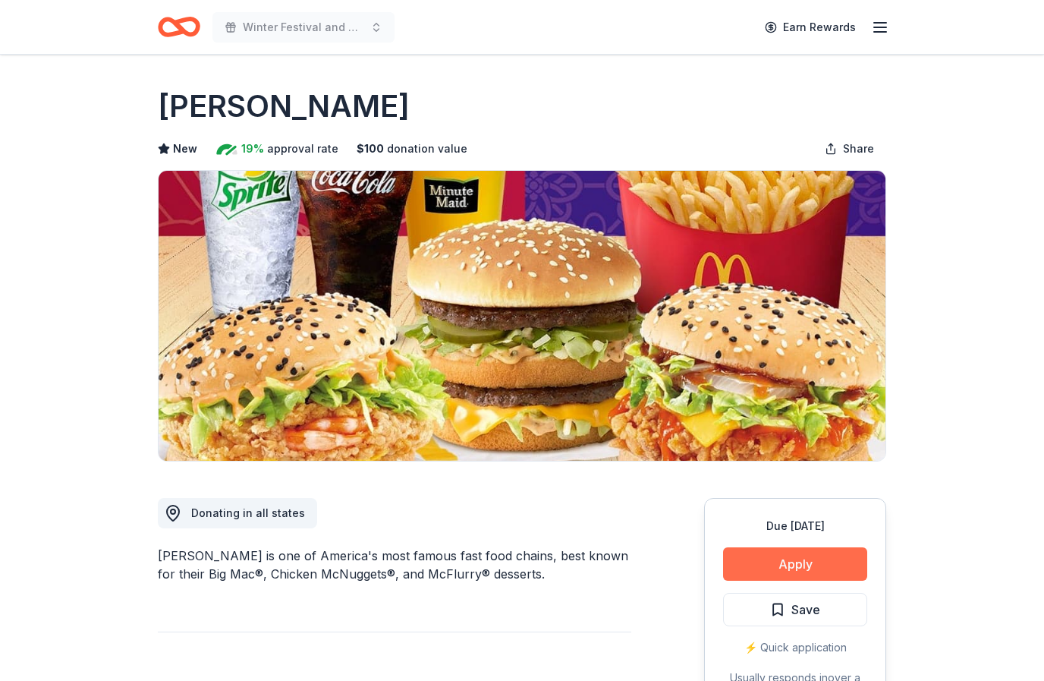
click at [804, 563] on button "Apply" at bounding box center [795, 563] width 144 height 33
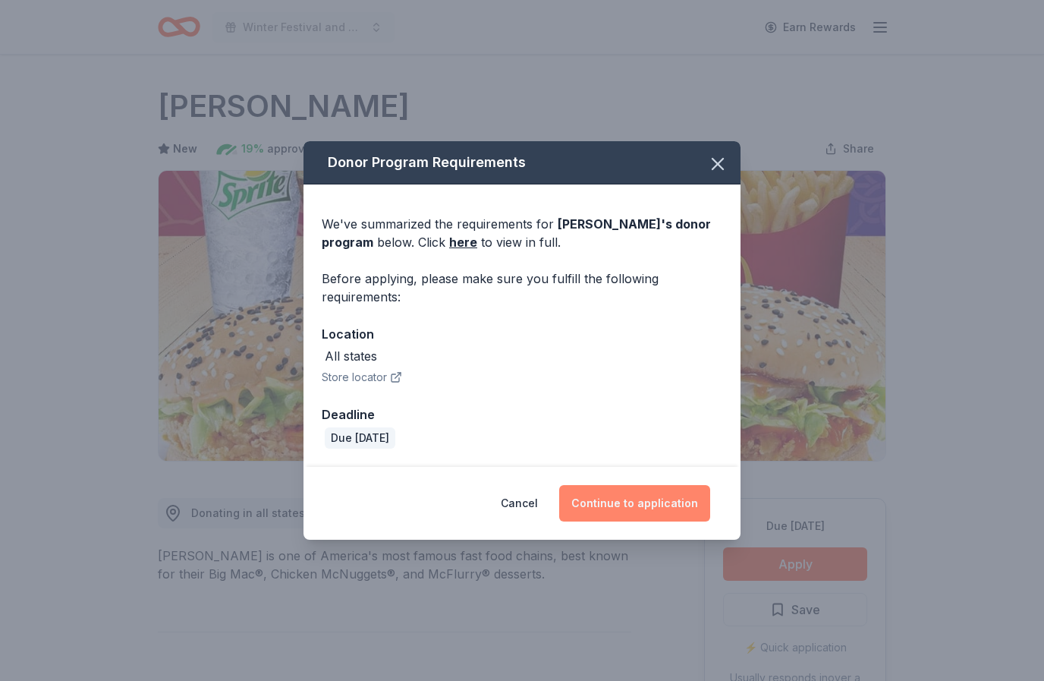
click at [636, 517] on button "Continue to application" at bounding box center [634, 503] width 151 height 36
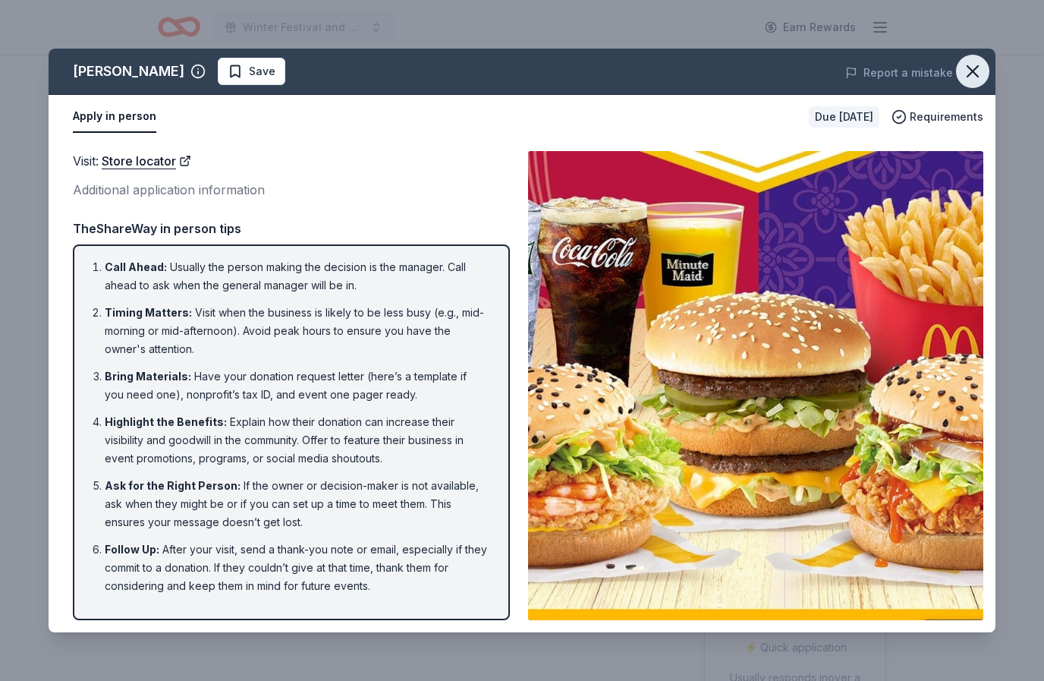
click at [977, 70] on icon "button" at bounding box center [972, 71] width 21 height 21
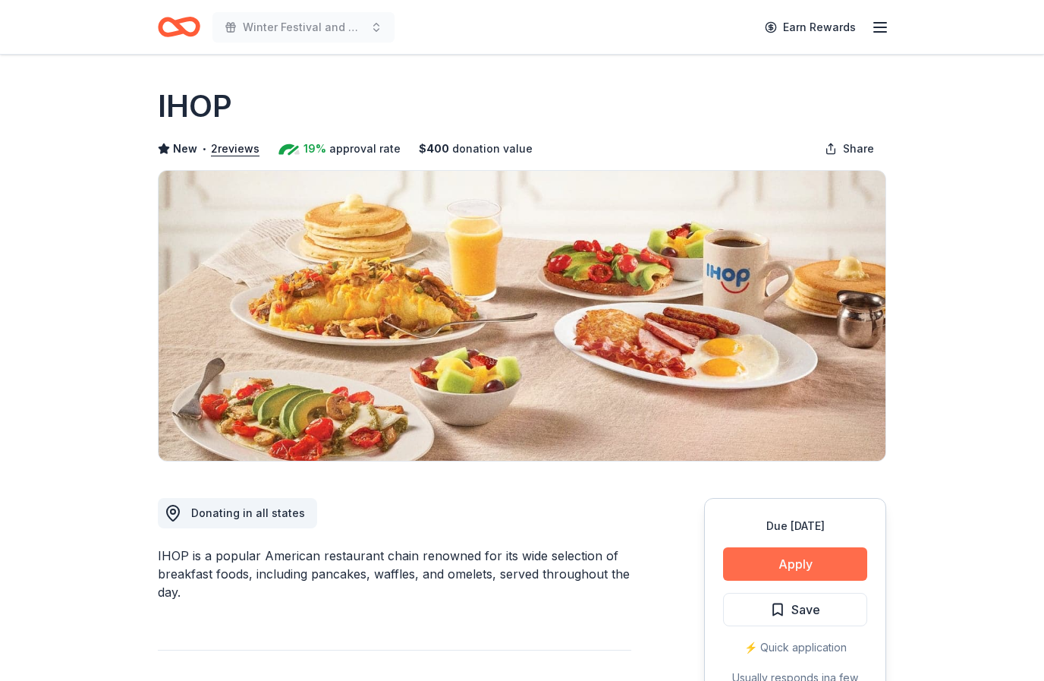
click at [803, 557] on button "Apply" at bounding box center [795, 563] width 144 height 33
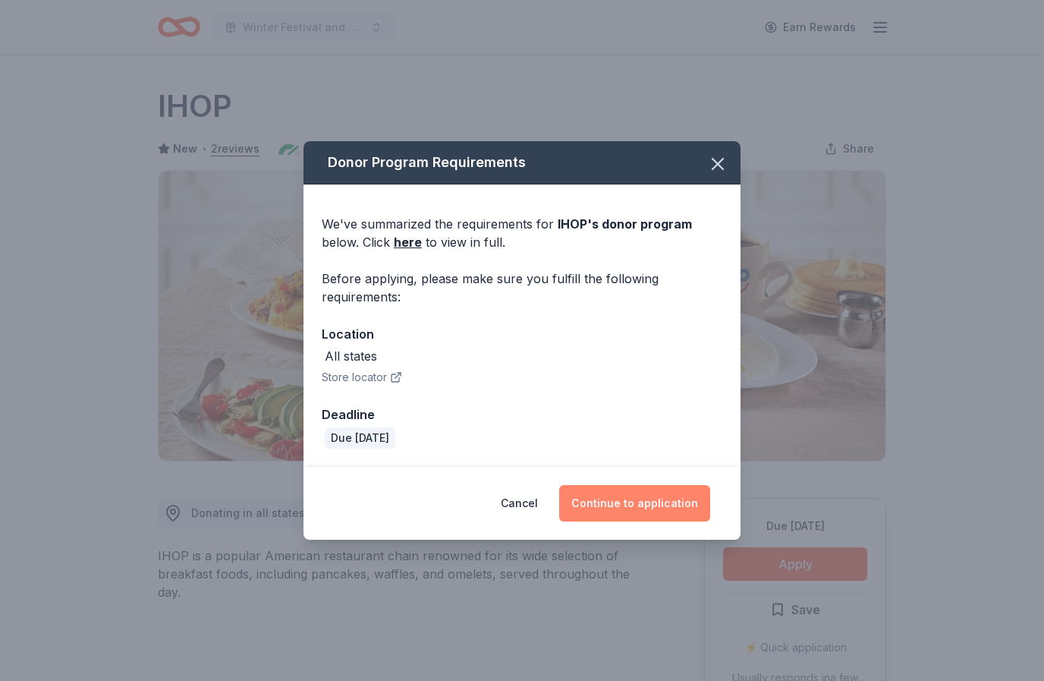
click at [644, 505] on button "Continue to application" at bounding box center [634, 503] width 151 height 36
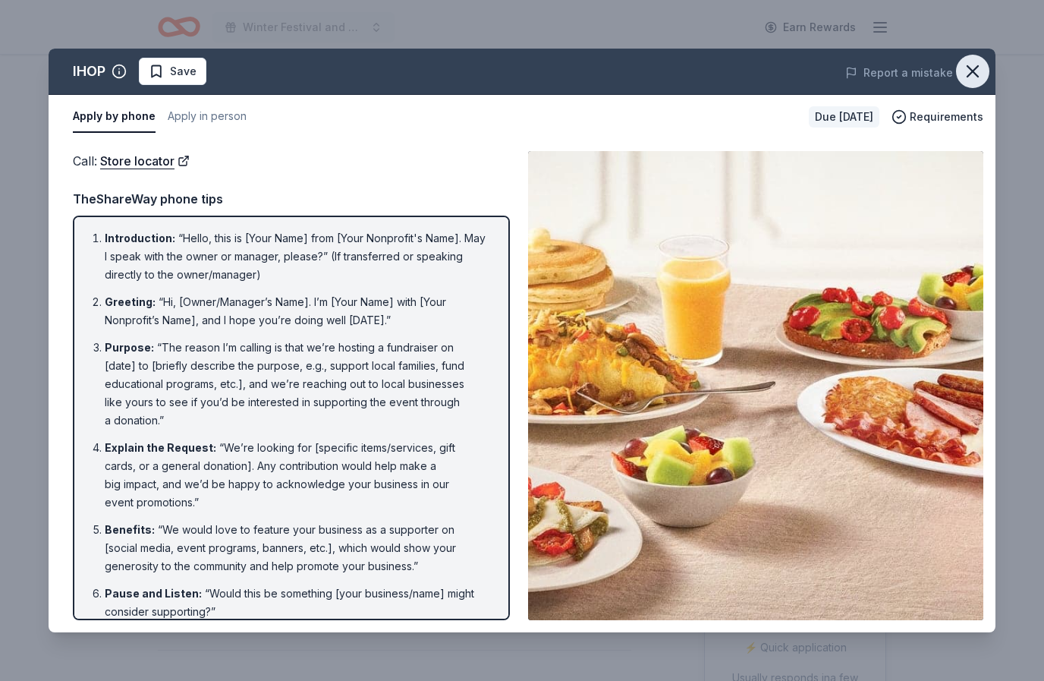
click at [977, 68] on icon "button" at bounding box center [973, 71] width 11 height 11
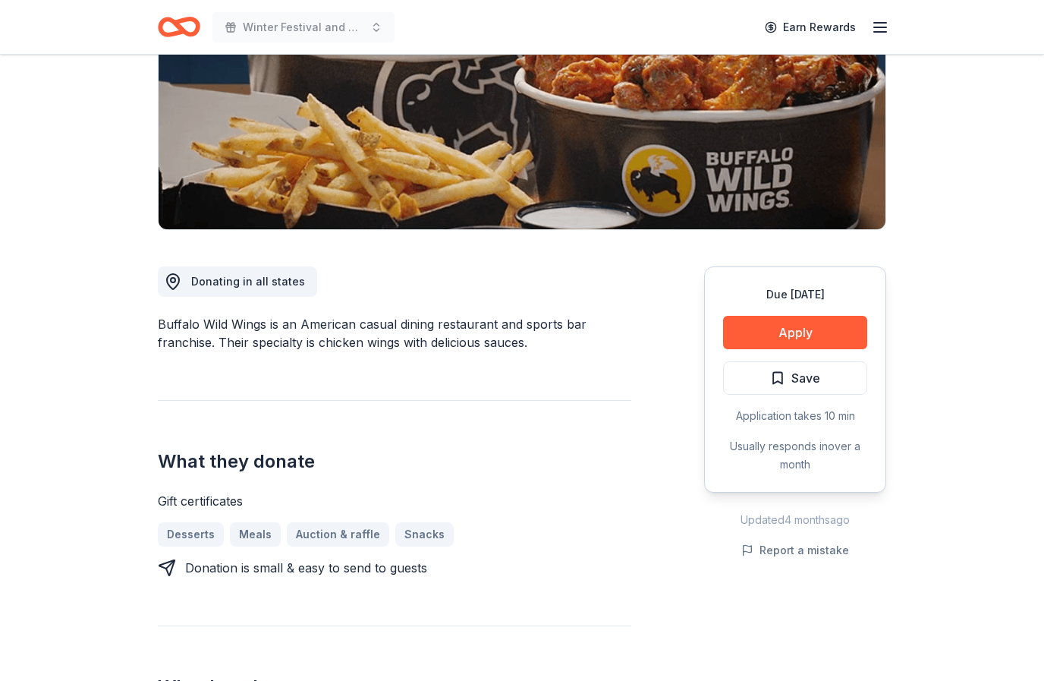
scroll to position [247, 0]
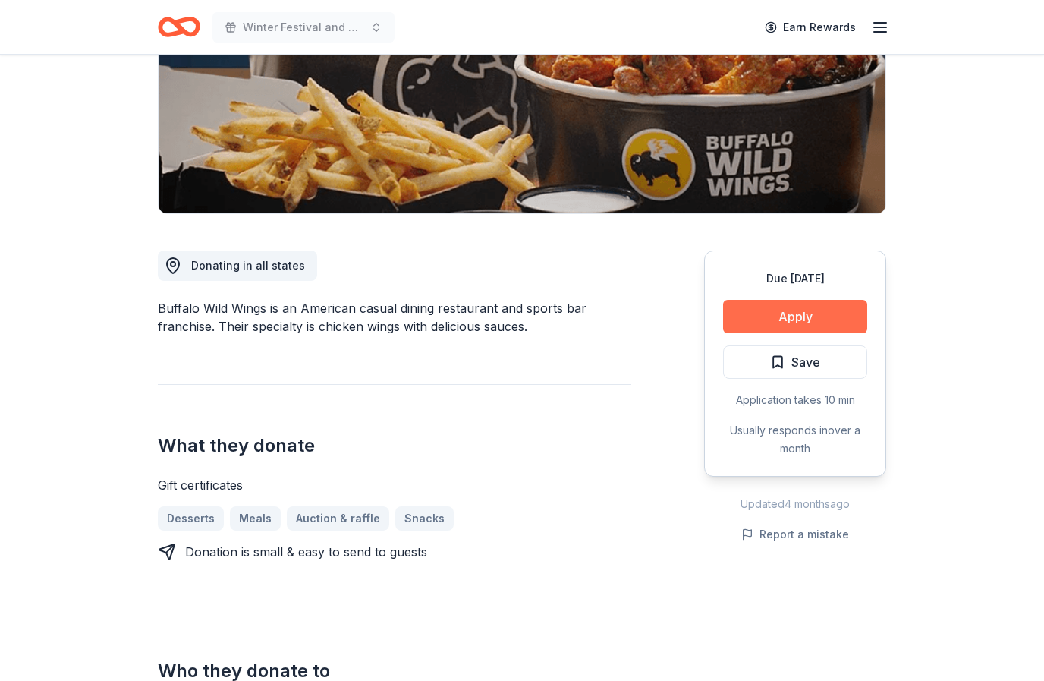
click at [807, 315] on button "Apply" at bounding box center [795, 316] width 144 height 33
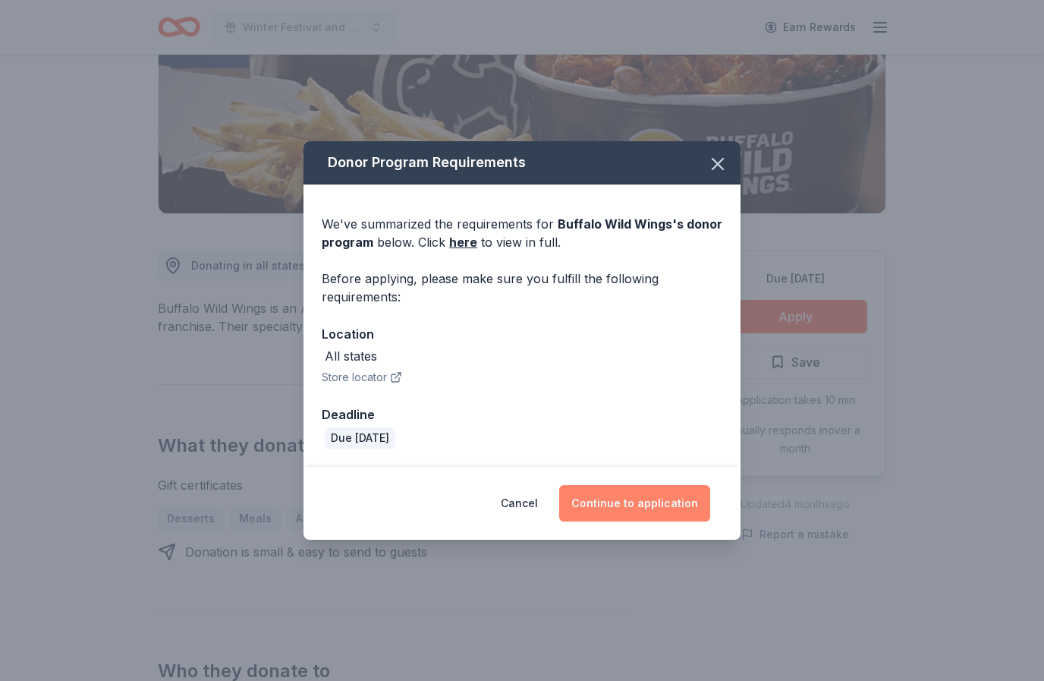
click at [628, 502] on button "Continue to application" at bounding box center [634, 503] width 151 height 36
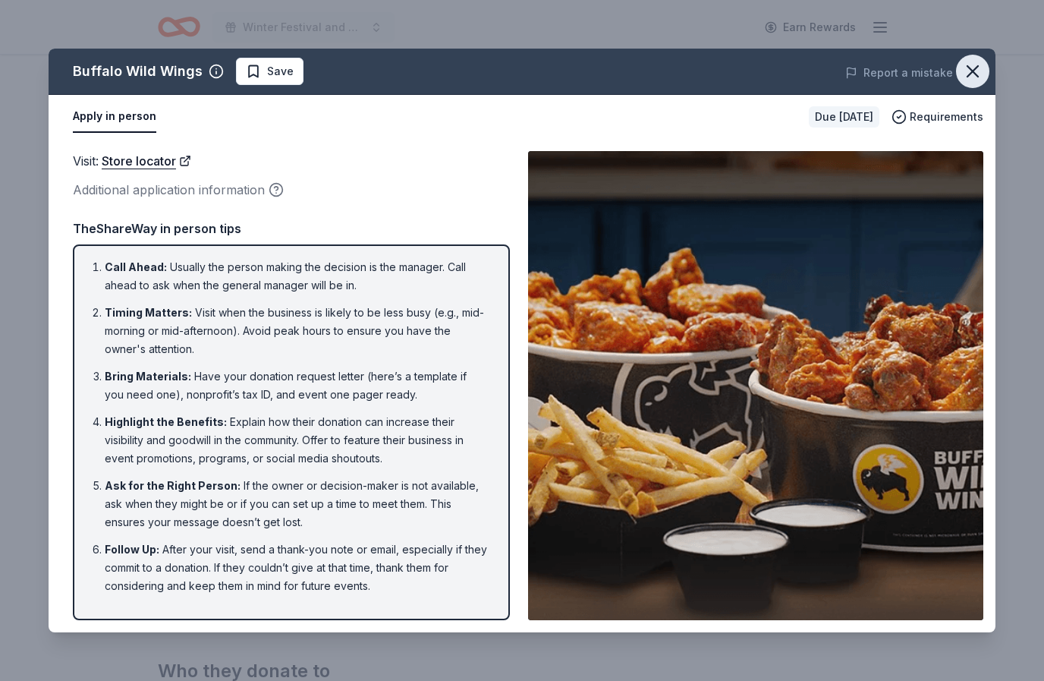
click at [974, 68] on icon "button" at bounding box center [972, 71] width 21 height 21
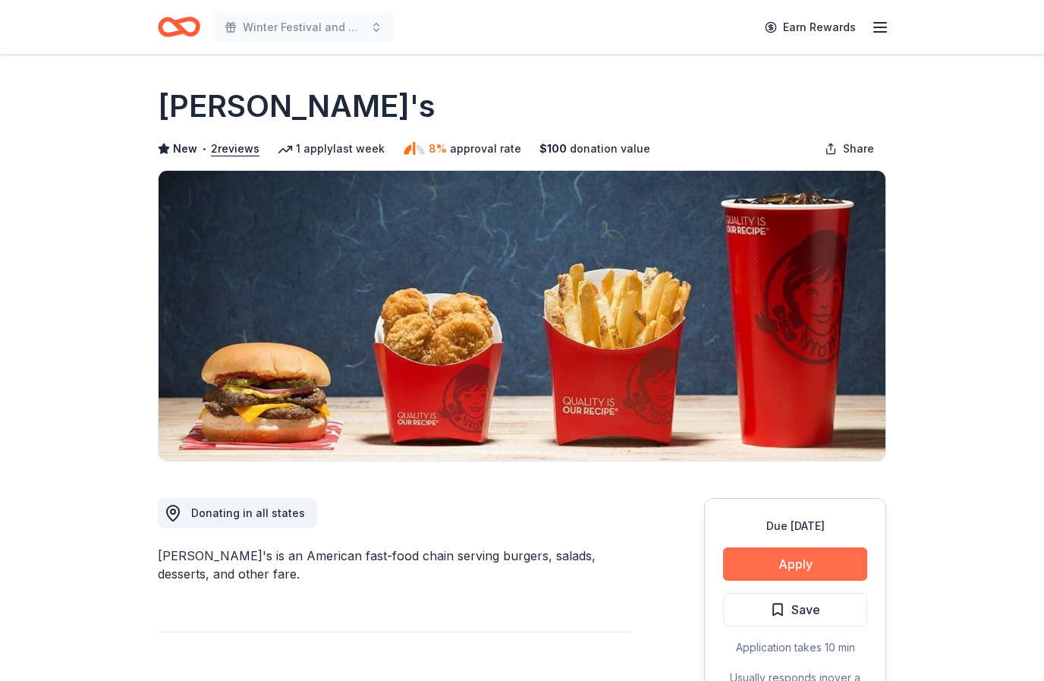
click at [741, 560] on button "Apply" at bounding box center [795, 563] width 144 height 33
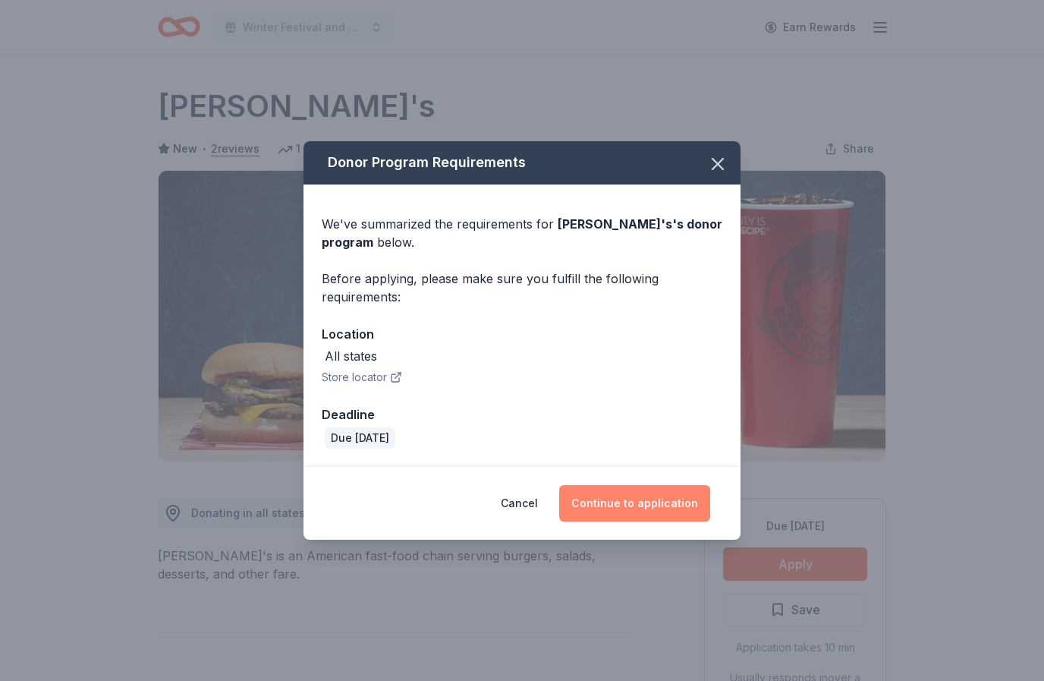
click at [626, 501] on button "Continue to application" at bounding box center [634, 503] width 151 height 36
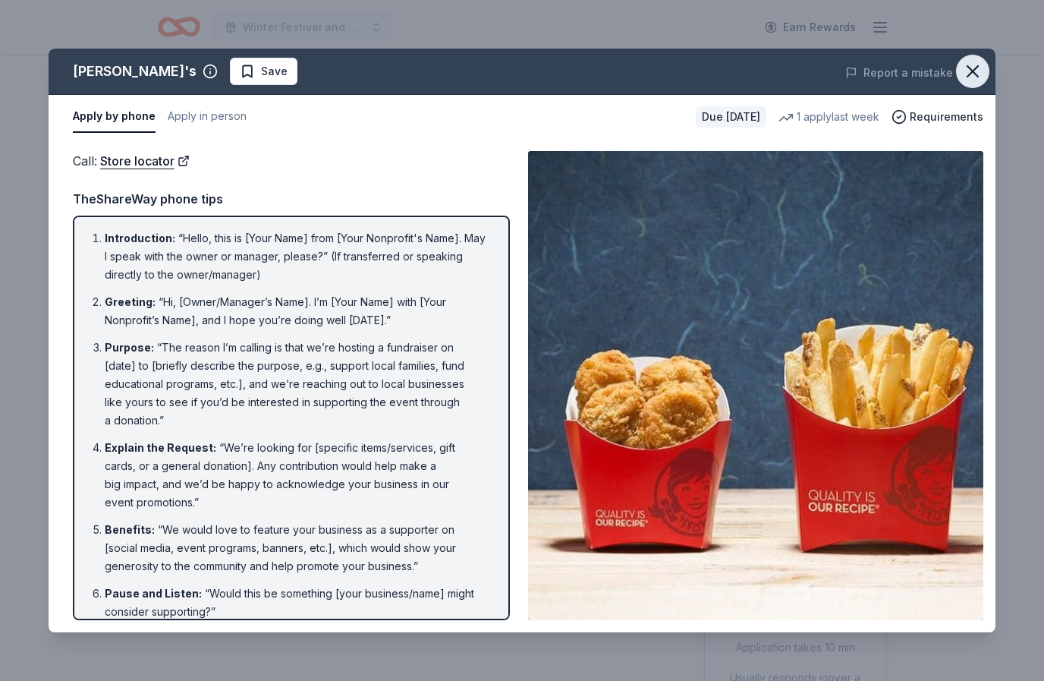
click at [971, 72] on icon "button" at bounding box center [973, 71] width 11 height 11
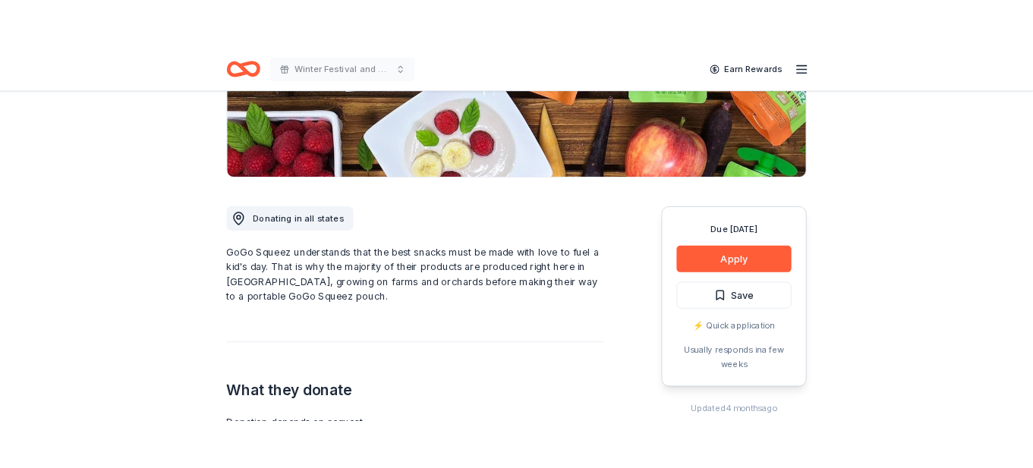
scroll to position [363, 0]
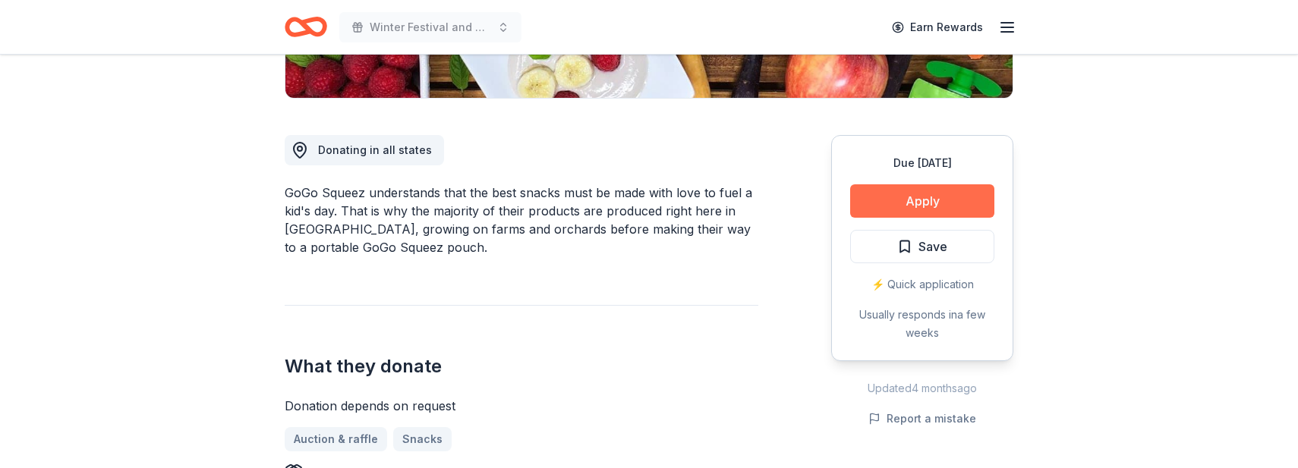
click at [913, 200] on button "Apply" at bounding box center [922, 200] width 144 height 33
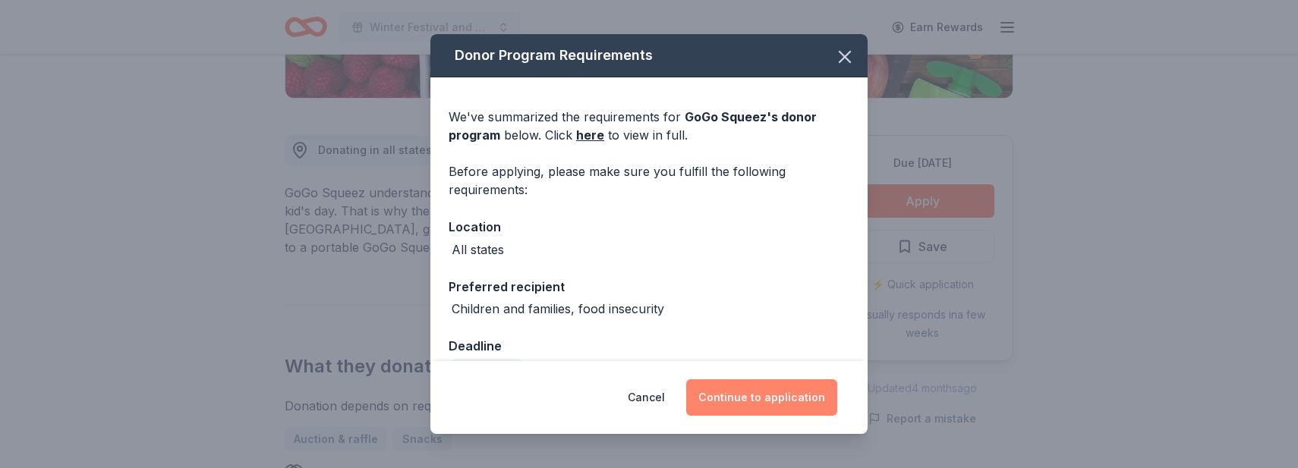
click at [749, 396] on button "Continue to application" at bounding box center [761, 397] width 151 height 36
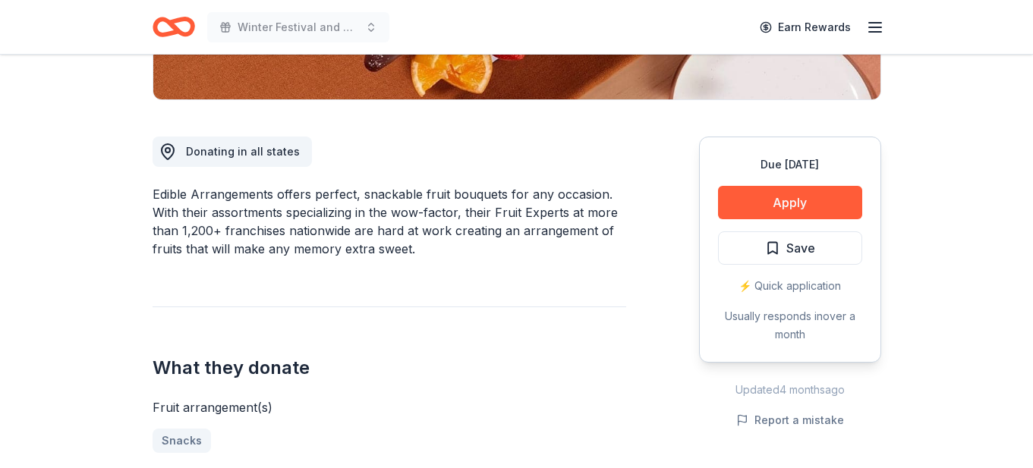
scroll to position [392, 0]
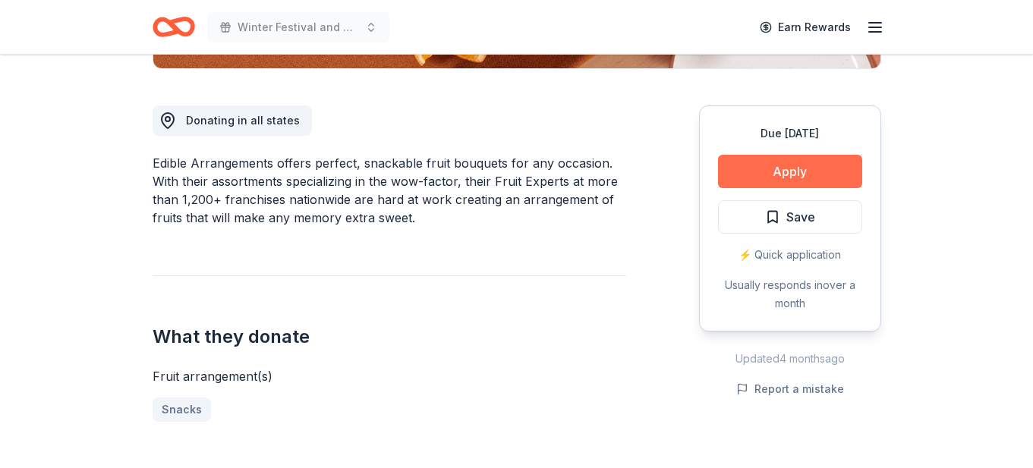
click at [792, 169] on button "Apply" at bounding box center [790, 171] width 144 height 33
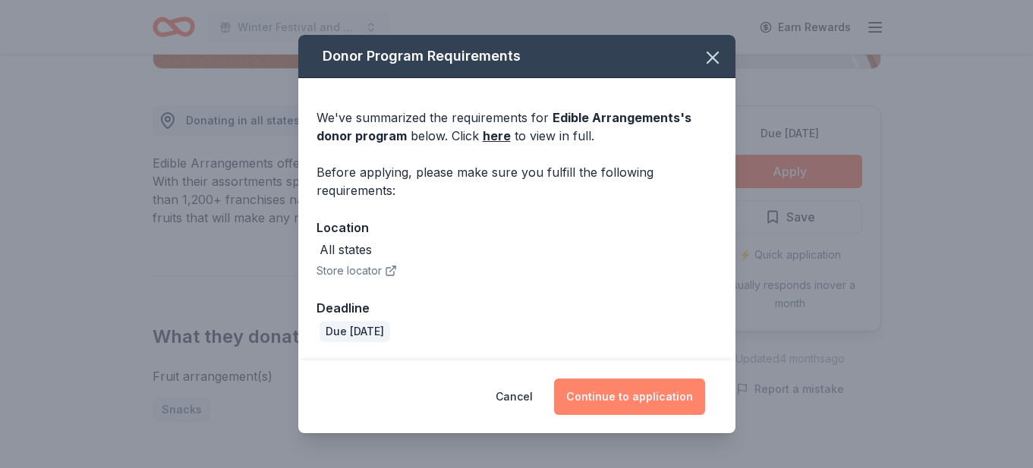
click at [609, 401] on button "Continue to application" at bounding box center [629, 397] width 151 height 36
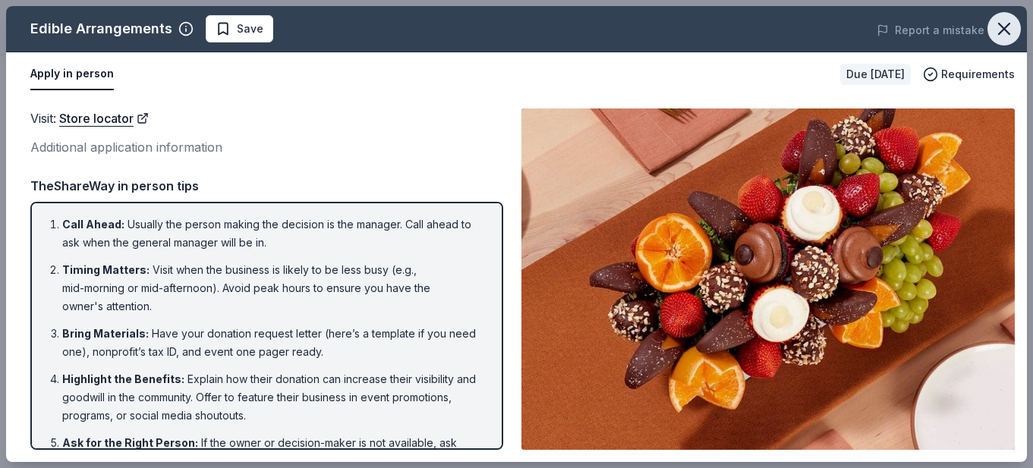
click at [1006, 22] on icon "button" at bounding box center [1003, 28] width 21 height 21
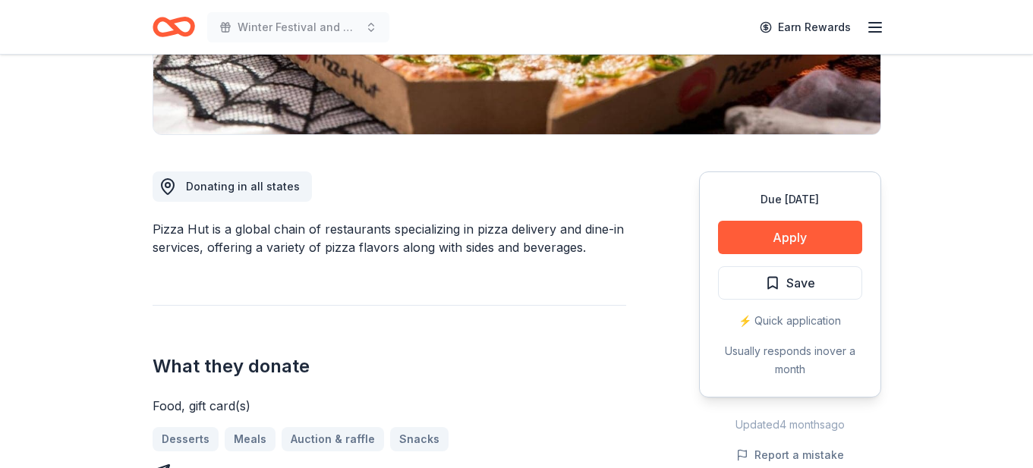
scroll to position [343, 0]
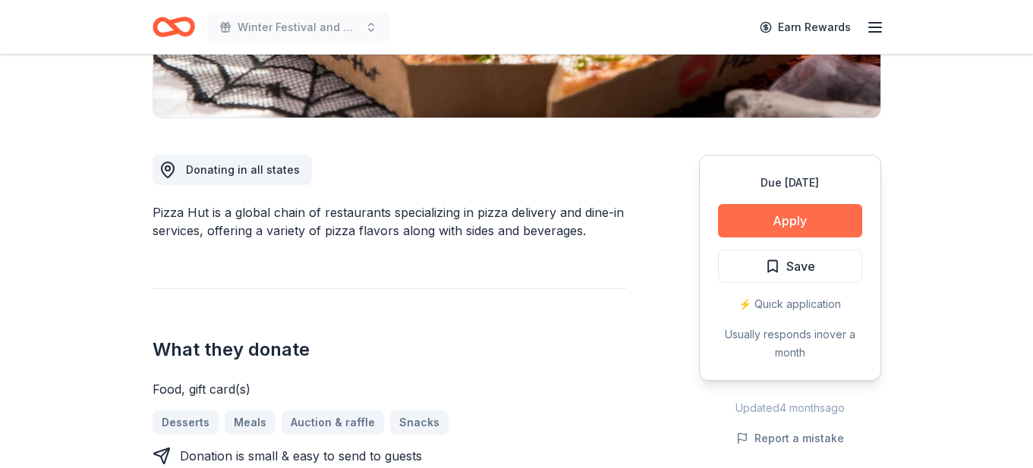
click at [765, 220] on button "Apply" at bounding box center [790, 220] width 144 height 33
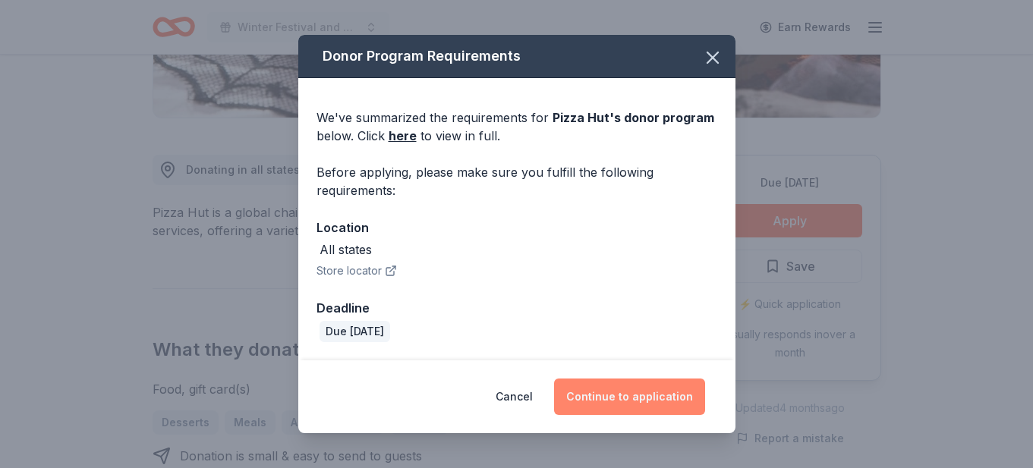
click at [633, 394] on button "Continue to application" at bounding box center [629, 397] width 151 height 36
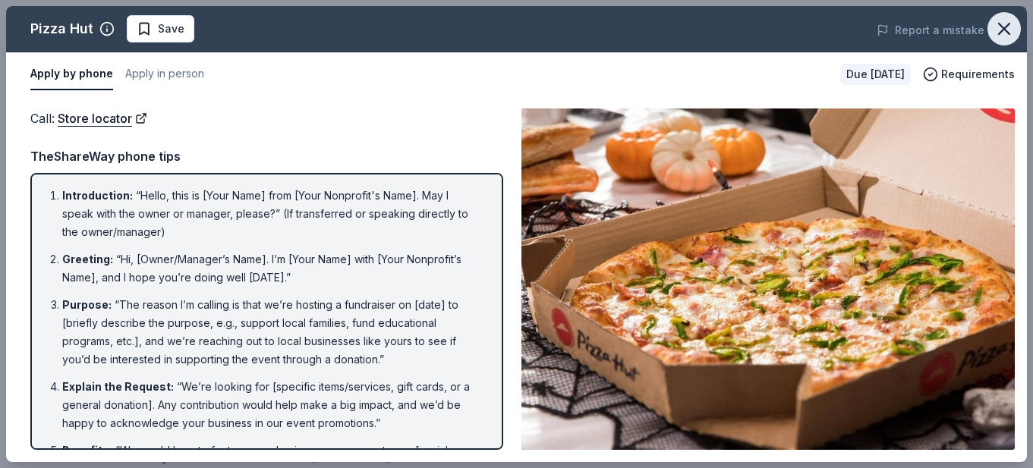
click at [1004, 27] on icon "button" at bounding box center [1004, 29] width 11 height 11
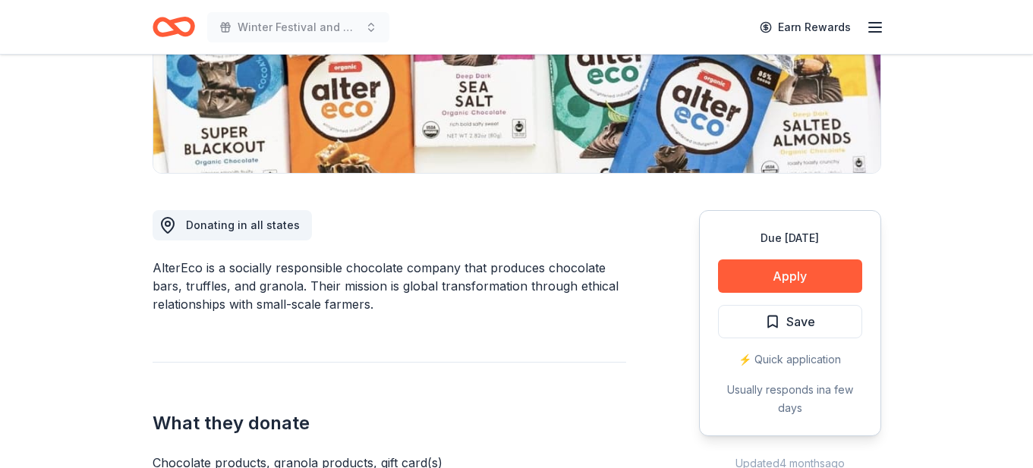
scroll to position [291, 0]
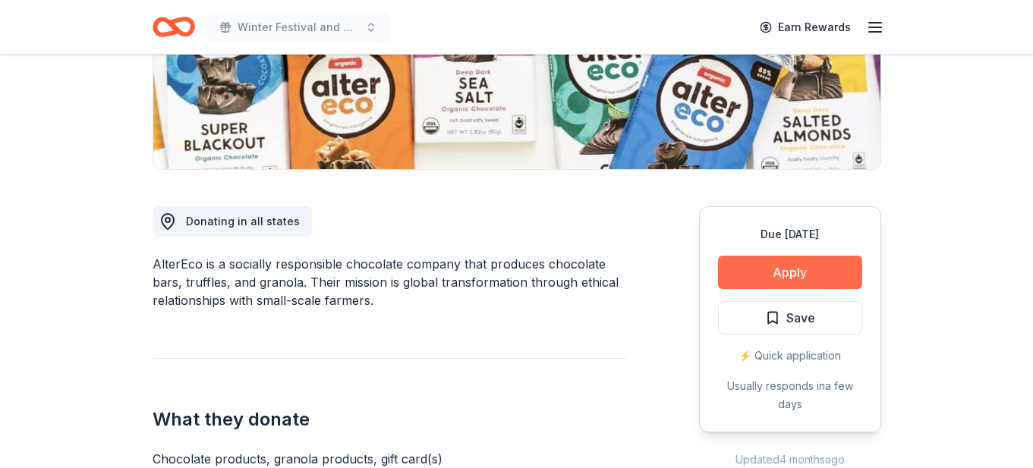
click at [786, 272] on button "Apply" at bounding box center [790, 272] width 144 height 33
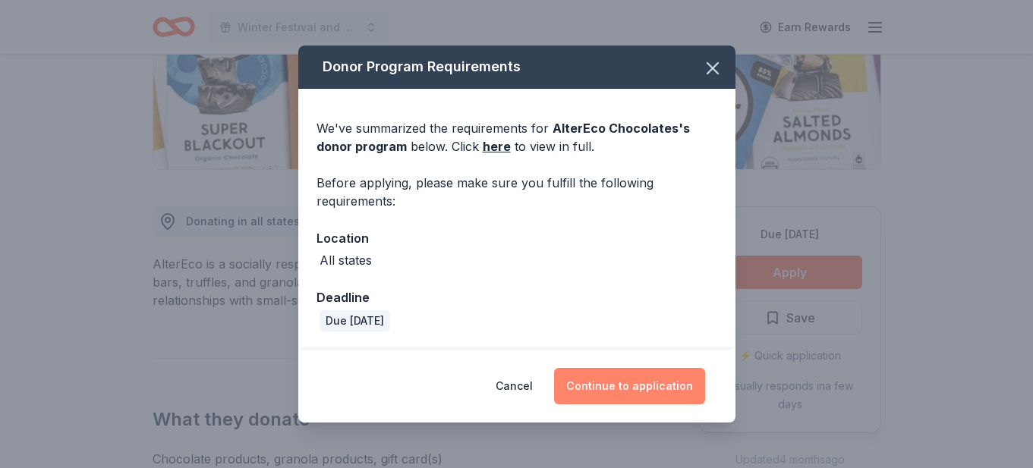
click at [634, 391] on button "Continue to application" at bounding box center [629, 386] width 151 height 36
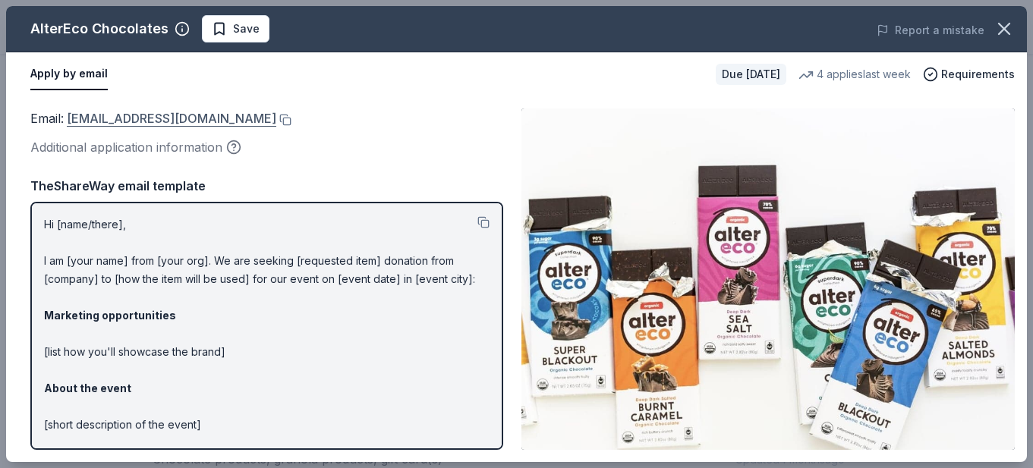
click at [168, 115] on link "shop@alterecofoods.com" at bounding box center [171, 119] width 209 height 20
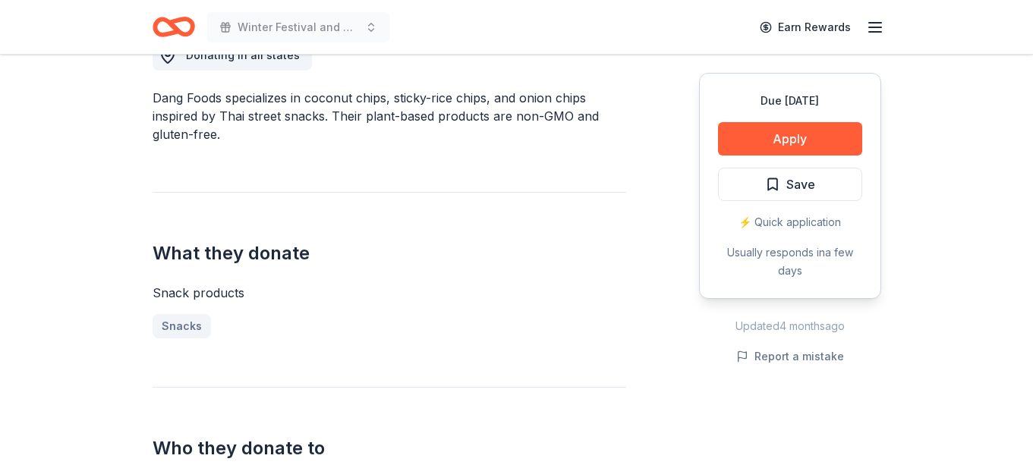
scroll to position [429, 0]
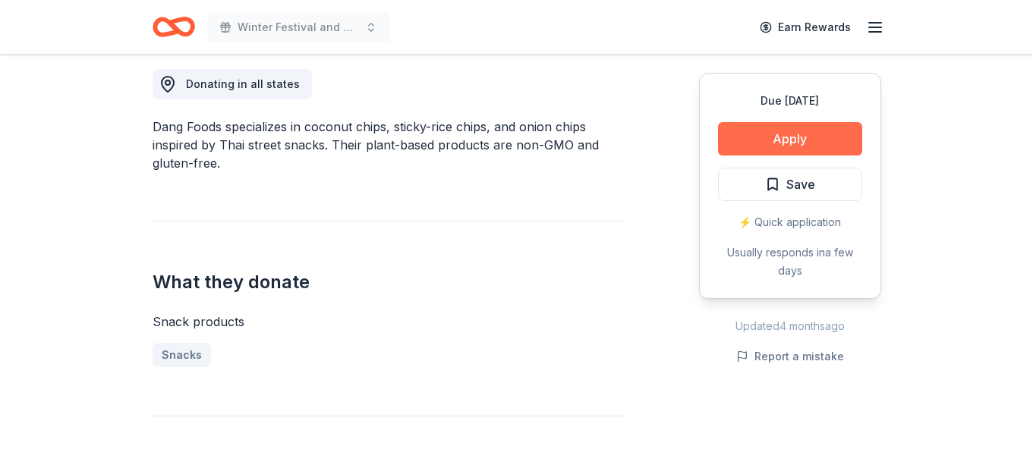
click at [784, 136] on button "Apply" at bounding box center [790, 138] width 144 height 33
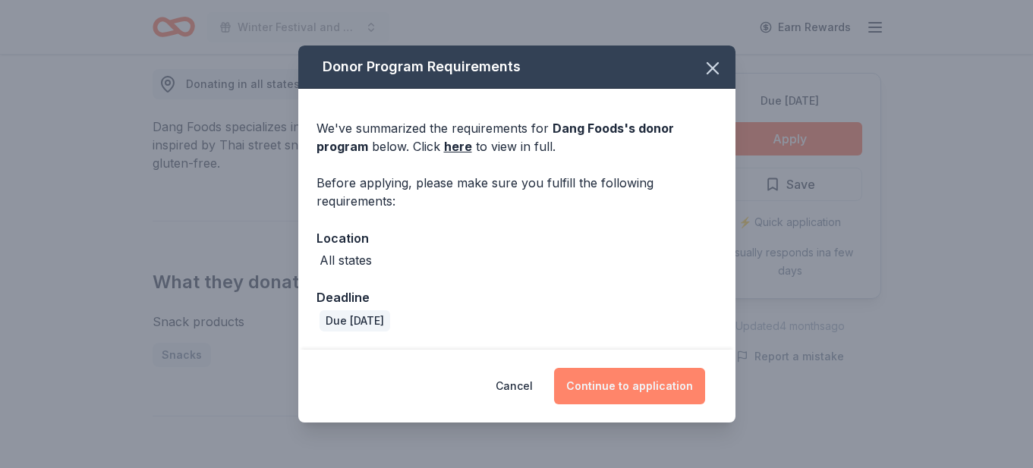
click at [616, 378] on button "Continue to application" at bounding box center [629, 386] width 151 height 36
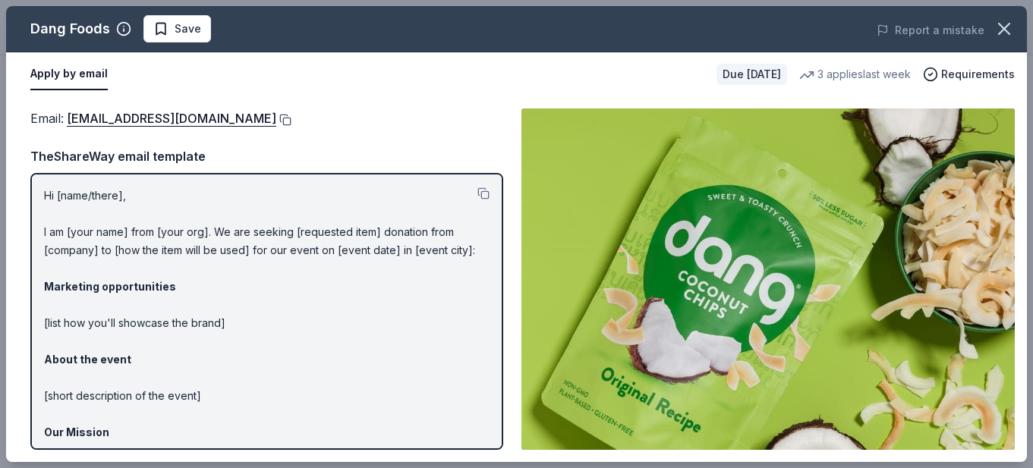
drag, startPoint x: 62, startPoint y: 118, endPoint x: 203, endPoint y: 121, distance: 141.2
click at [203, 121] on div "Email : hello@dangfoods.com" at bounding box center [266, 119] width 473 height 20
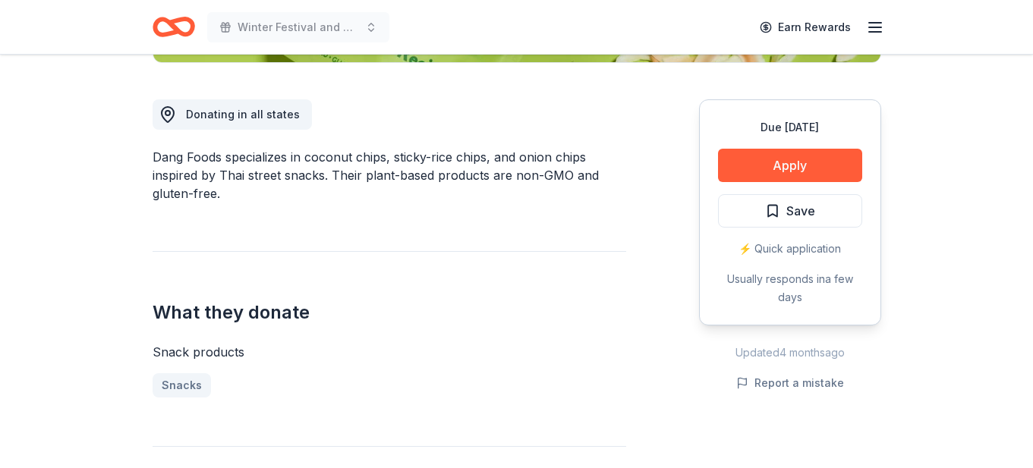
scroll to position [423, 0]
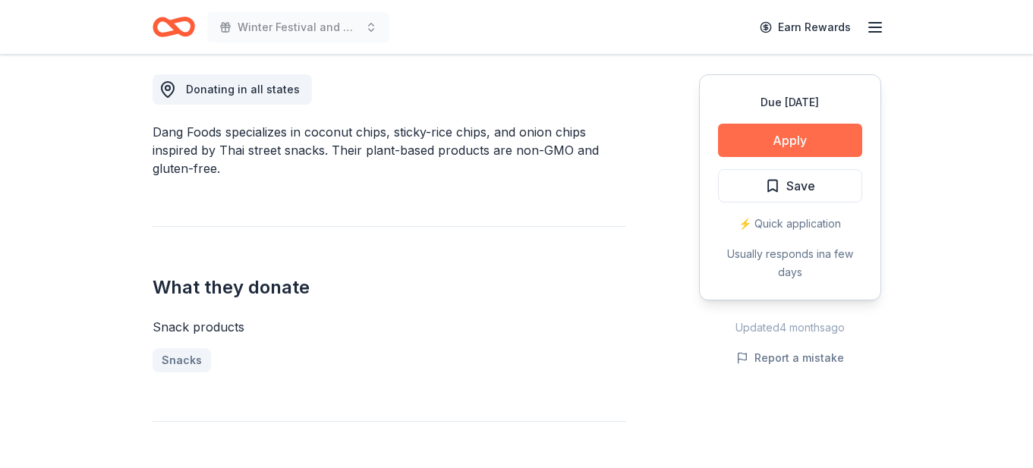
click at [835, 140] on button "Apply" at bounding box center [790, 140] width 144 height 33
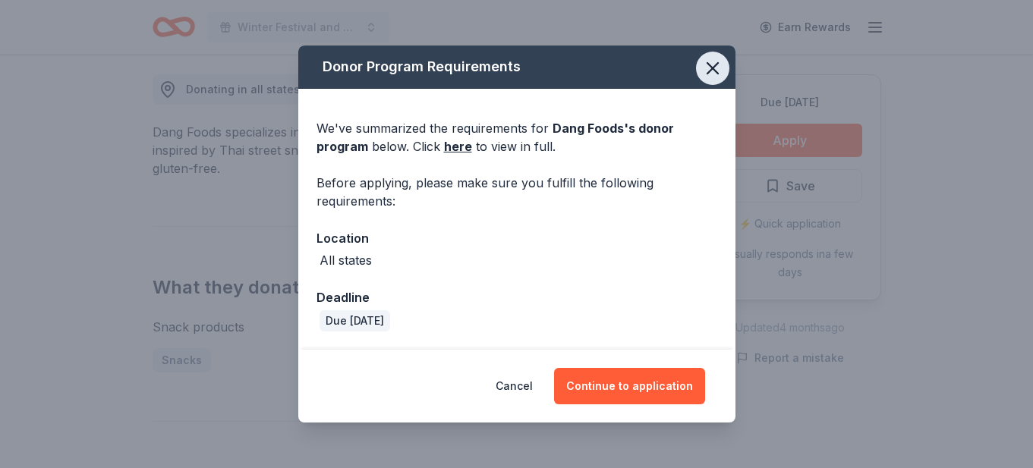
click at [707, 74] on icon "button" at bounding box center [712, 68] width 11 height 11
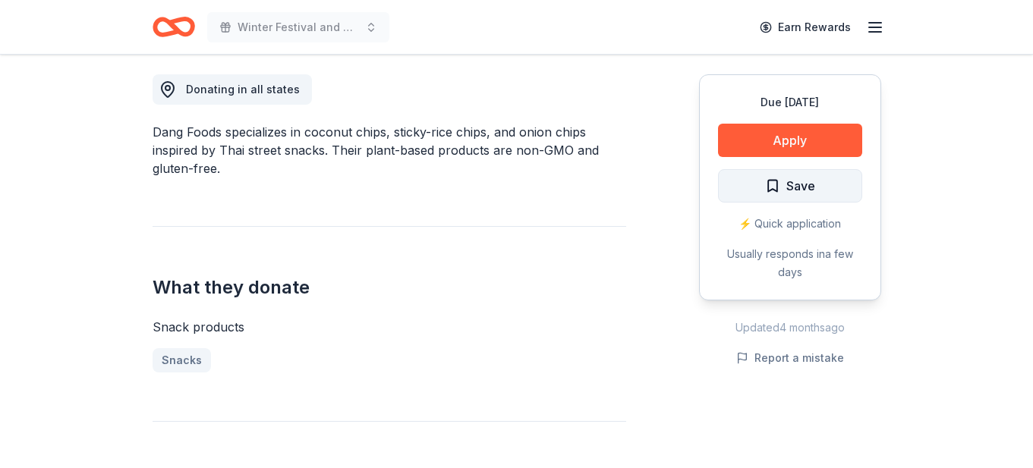
click at [851, 182] on button "Save" at bounding box center [790, 185] width 144 height 33
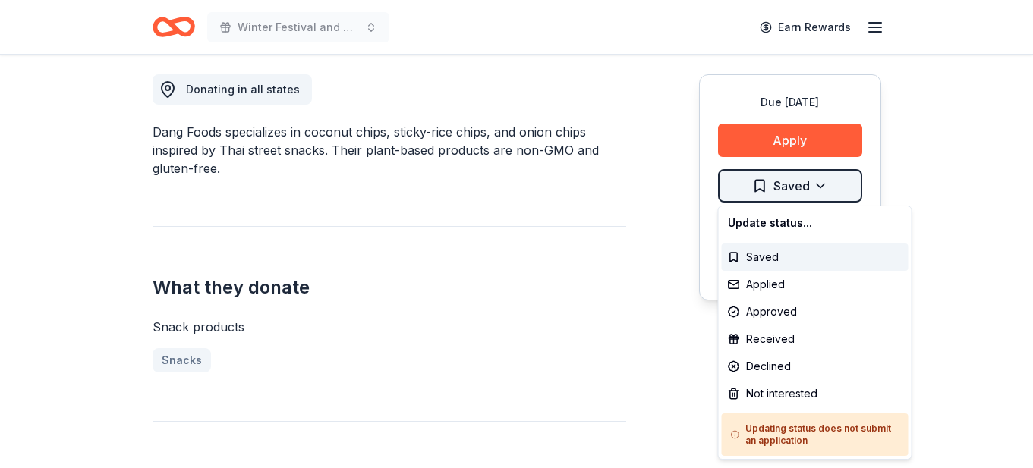
click at [786, 284] on div "Applied" at bounding box center [815, 284] width 187 height 27
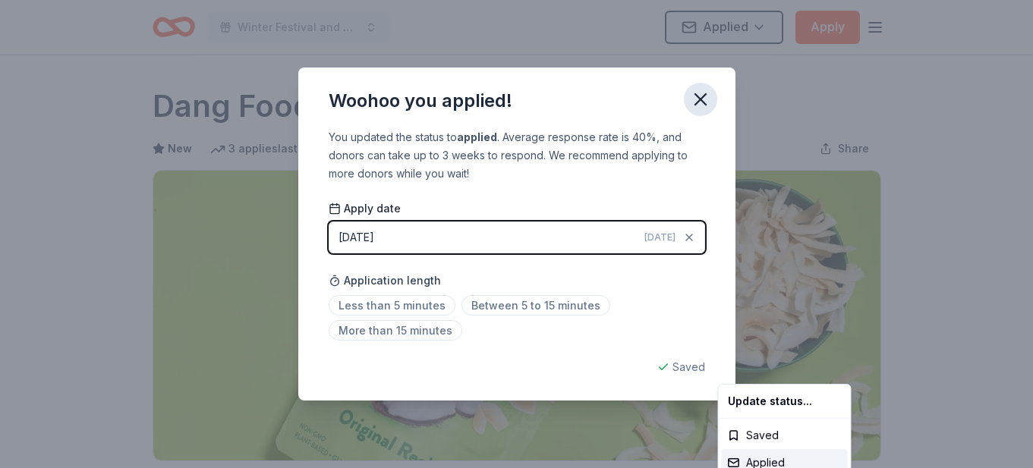
click at [702, 91] on html "Winter Festival and Silent Auction Applied Apply Due in 41 days Share Dang Food…" at bounding box center [516, 234] width 1033 height 468
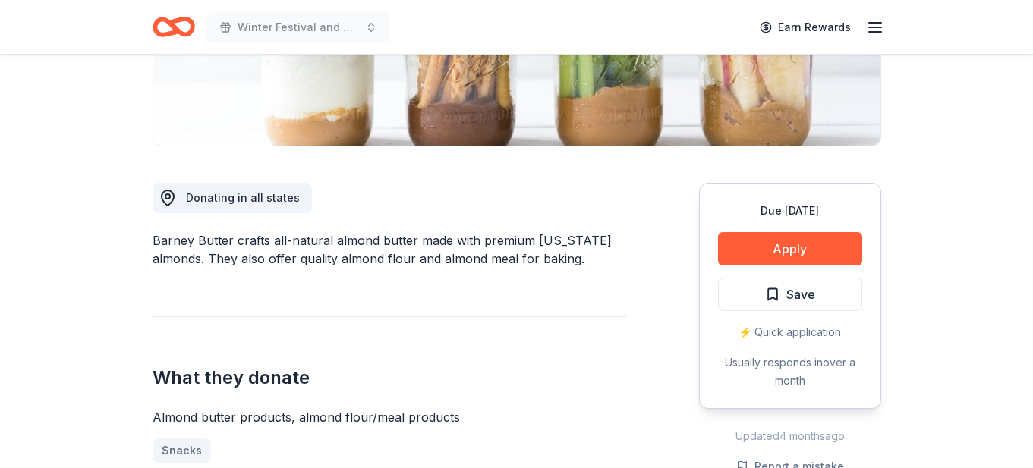
scroll to position [318, 0]
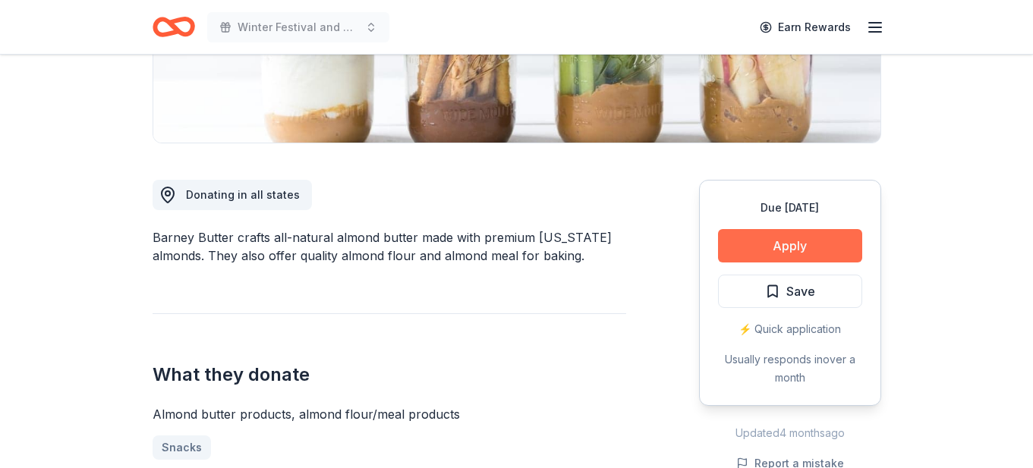
click at [814, 247] on button "Apply" at bounding box center [790, 245] width 144 height 33
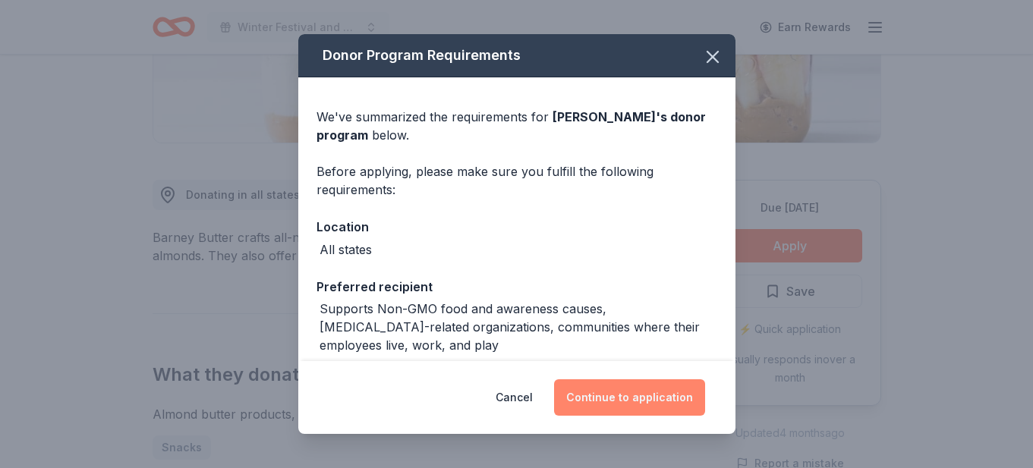
click at [625, 400] on button "Continue to application" at bounding box center [629, 397] width 151 height 36
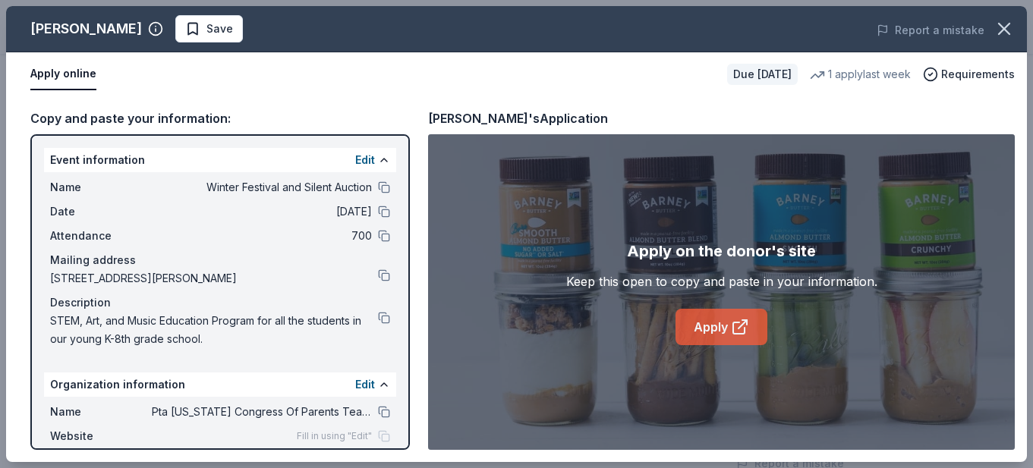
click at [727, 323] on link "Apply" at bounding box center [721, 327] width 92 height 36
click at [206, 27] on span "Save" at bounding box center [219, 29] width 27 height 18
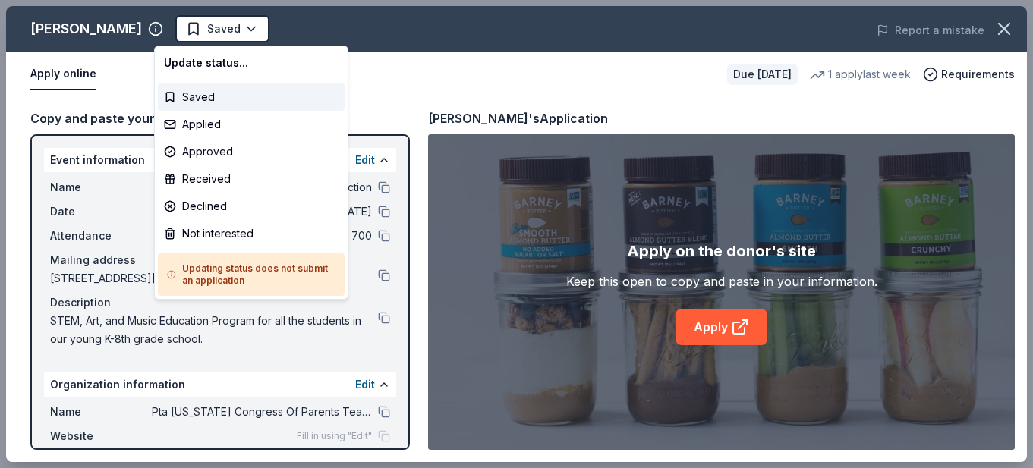
click at [200, 27] on html "Winter Festival and Silent Auction Saved Apply Due [DATE] Share Barney Butter N…" at bounding box center [516, 234] width 1033 height 468
click at [216, 128] on div "Applied" at bounding box center [251, 124] width 187 height 27
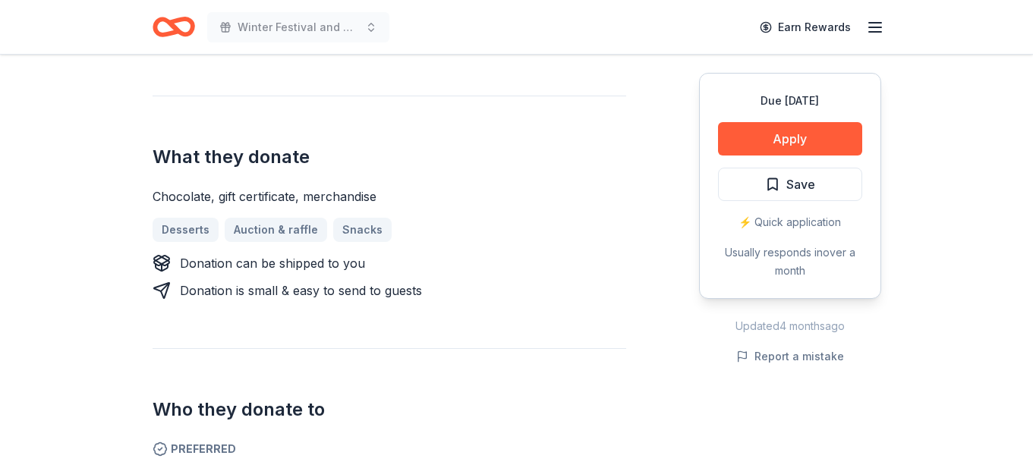
scroll to position [599, 0]
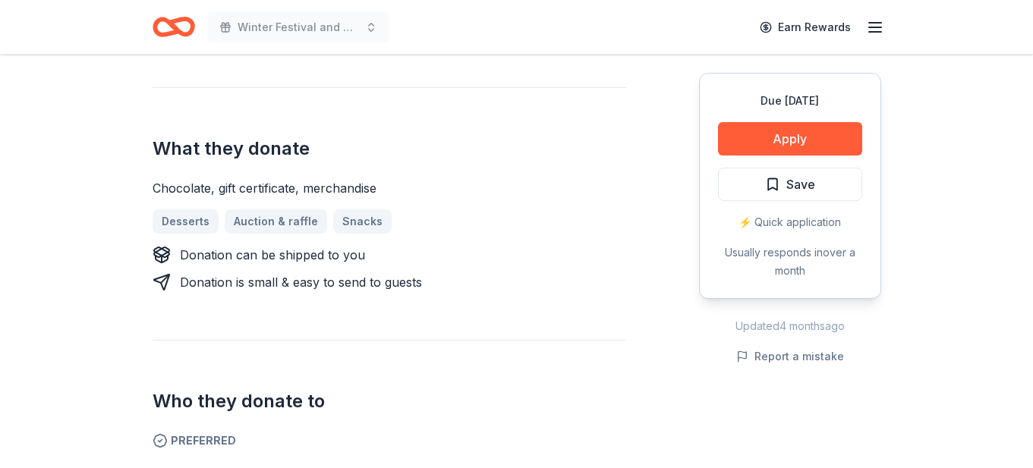
click at [756, 140] on button "Apply" at bounding box center [790, 138] width 144 height 33
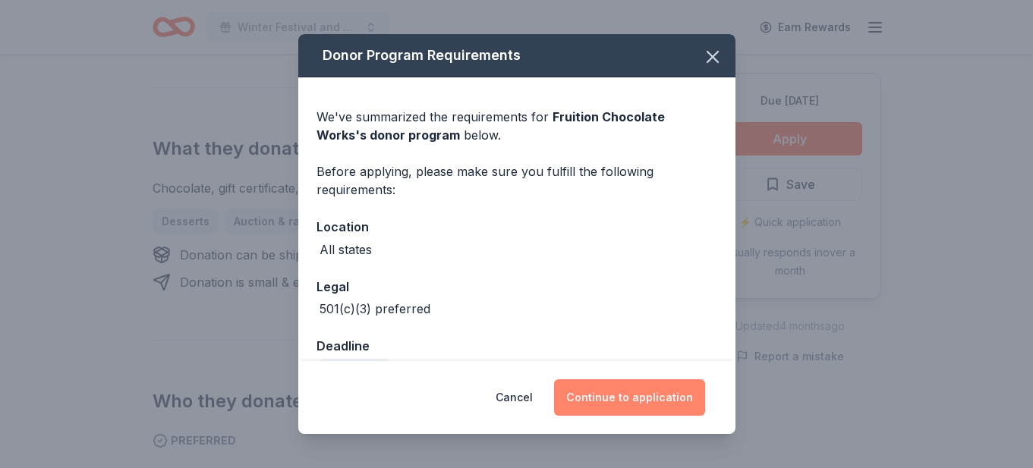
click at [644, 396] on button "Continue to application" at bounding box center [629, 397] width 151 height 36
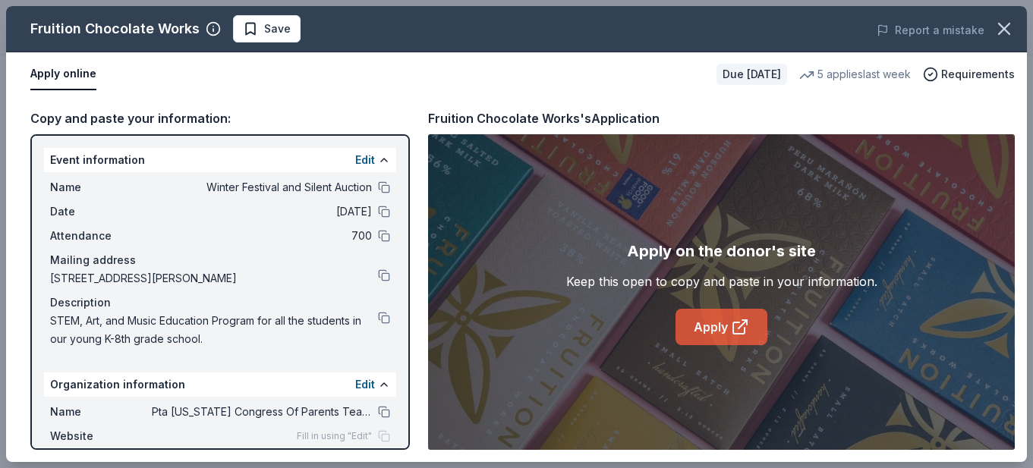
click at [699, 330] on link "Apply" at bounding box center [721, 327] width 92 height 36
click at [269, 32] on span "Save" at bounding box center [277, 29] width 27 height 18
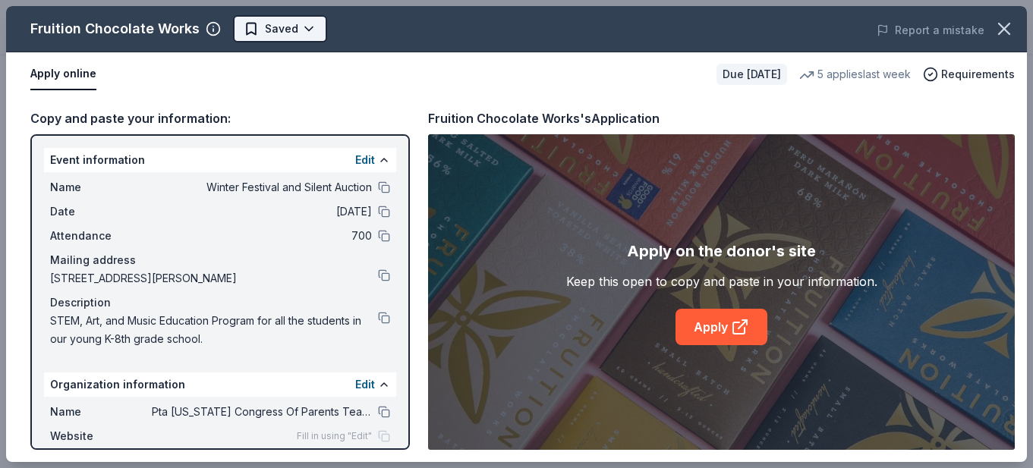
scroll to position [0, 0]
click at [302, 27] on body "Winter Festival and Silent Auction Earn Rewards Due in 41 days Share Fruition C…" at bounding box center [516, 234] width 1033 height 468
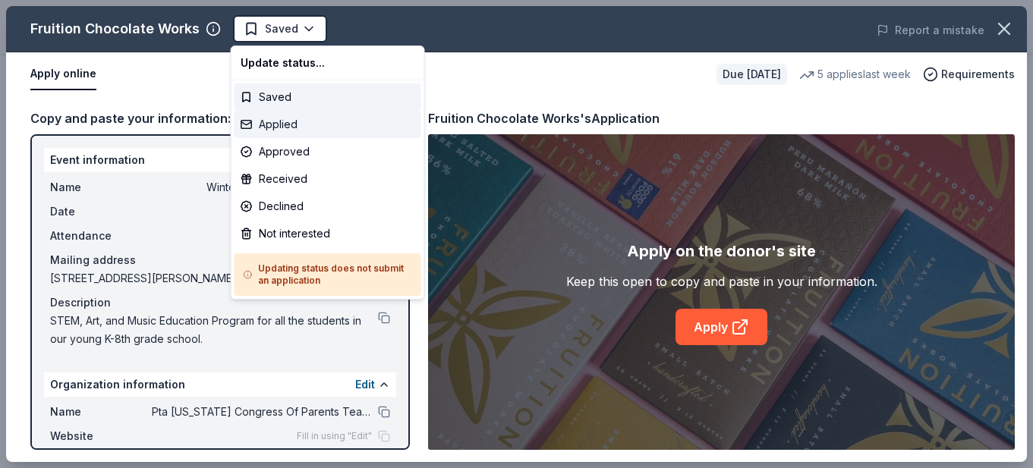
click at [302, 121] on div "Applied" at bounding box center [327, 124] width 187 height 27
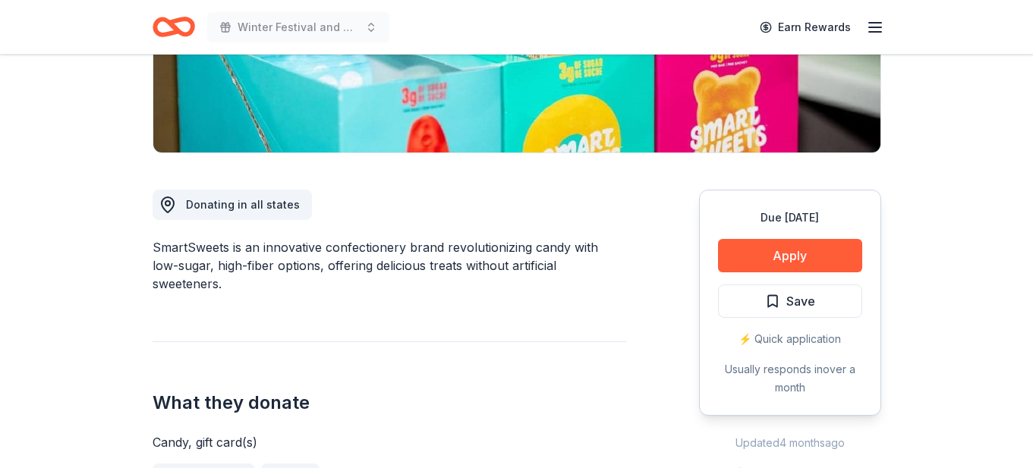
scroll to position [341, 0]
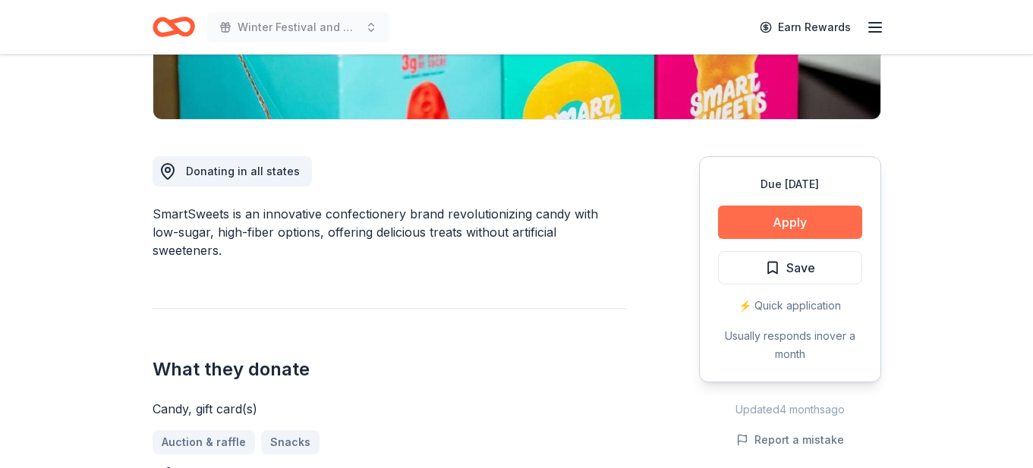
click at [795, 218] on button "Apply" at bounding box center [790, 222] width 144 height 33
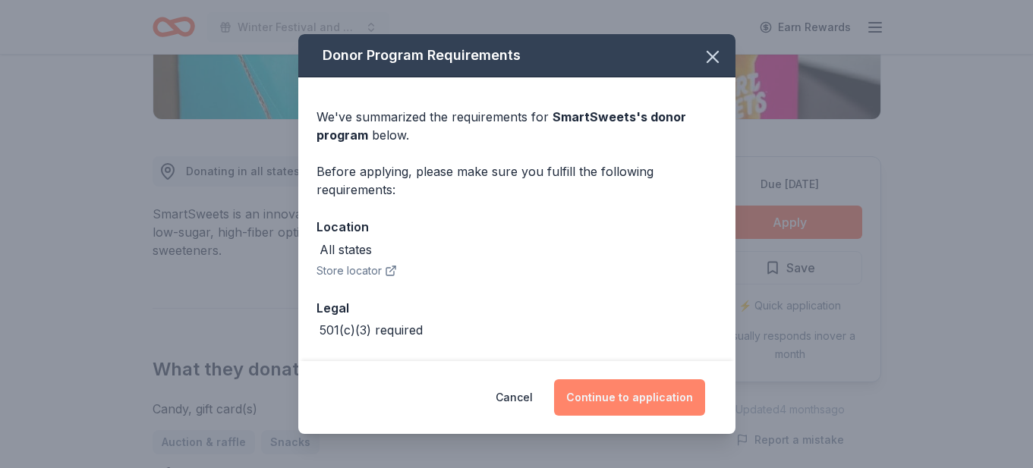
click at [618, 400] on button "Continue to application" at bounding box center [629, 397] width 151 height 36
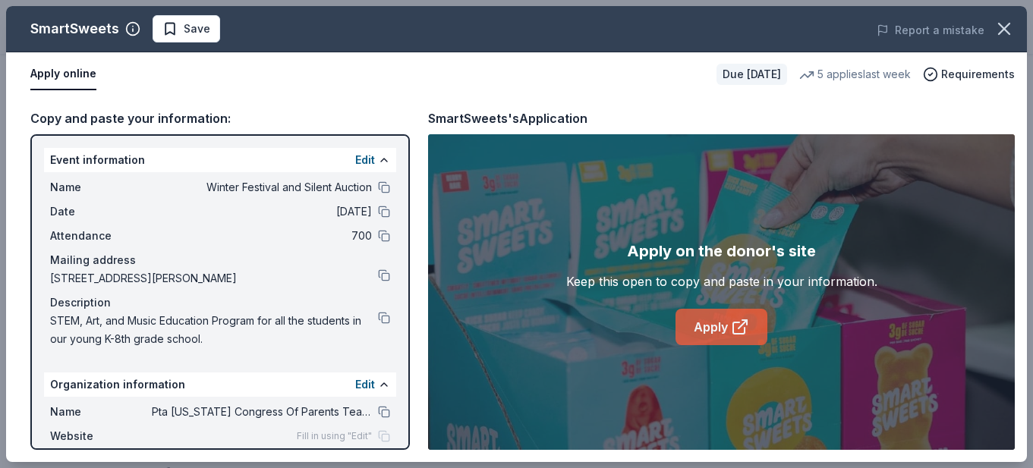
click at [701, 326] on link "Apply" at bounding box center [721, 327] width 92 height 36
click at [187, 32] on span "Save" at bounding box center [197, 29] width 27 height 18
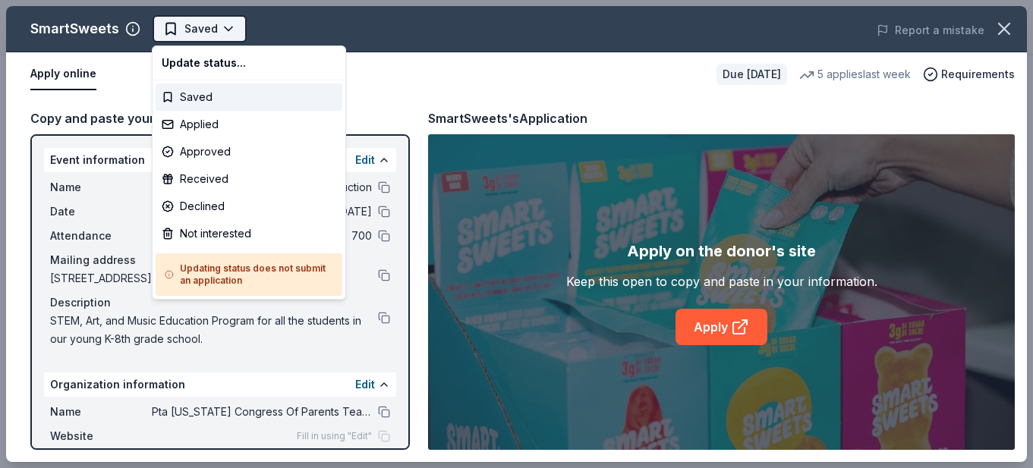
click at [226, 33] on body "Winter Festival and Silent Auction Saved Apply Due in 41 days Share SmartSweets…" at bounding box center [516, 234] width 1033 height 468
click at [230, 129] on div "Applied" at bounding box center [249, 124] width 187 height 27
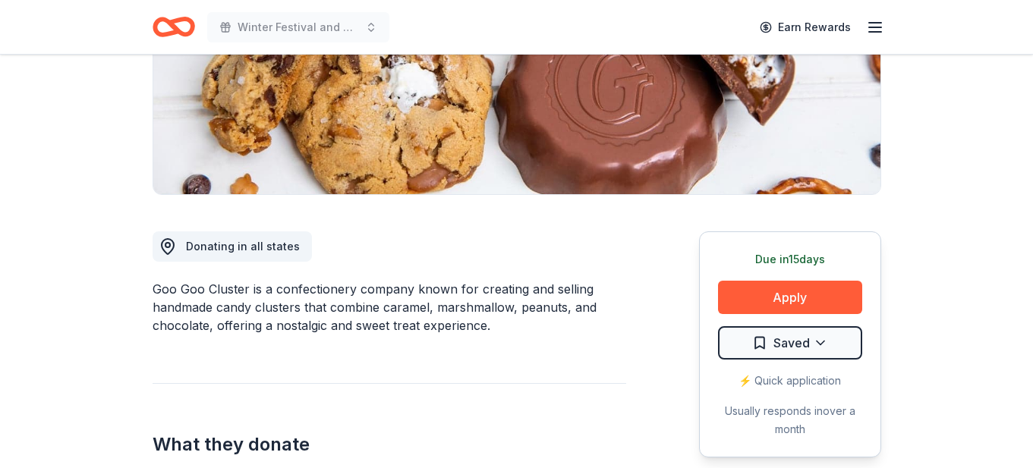
scroll to position [313, 0]
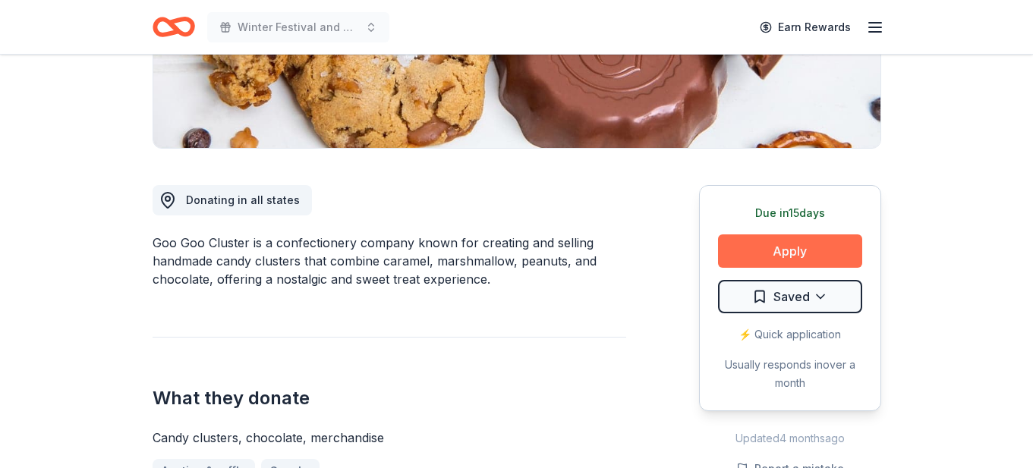
click at [784, 247] on button "Apply" at bounding box center [790, 250] width 144 height 33
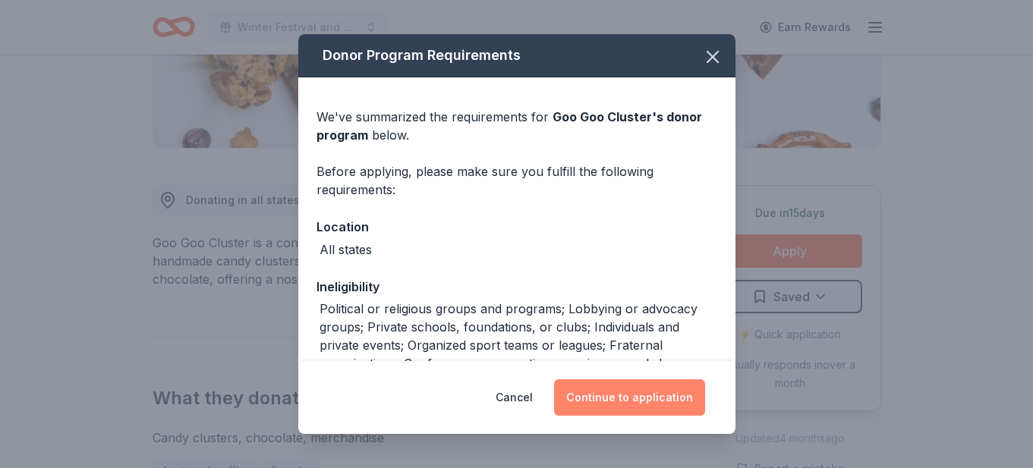
click at [620, 401] on button "Continue to application" at bounding box center [629, 397] width 151 height 36
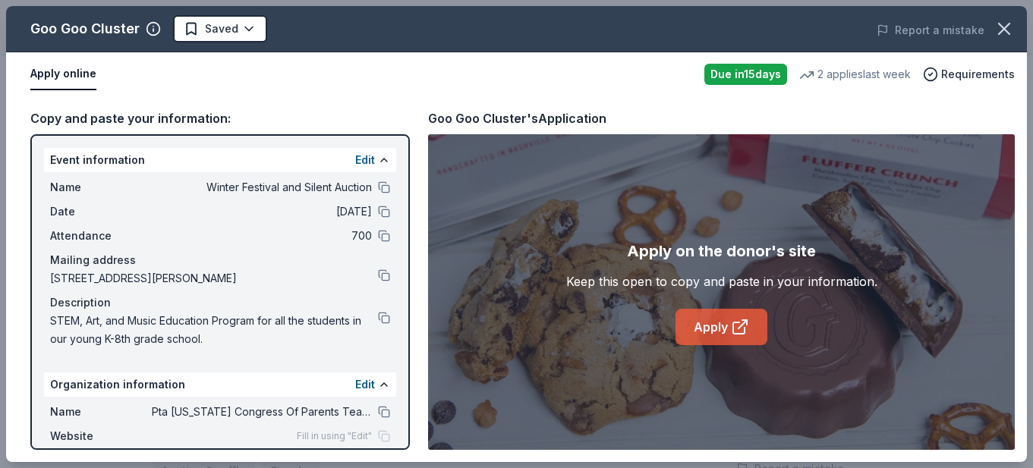
click at [710, 331] on link "Apply" at bounding box center [721, 327] width 92 height 36
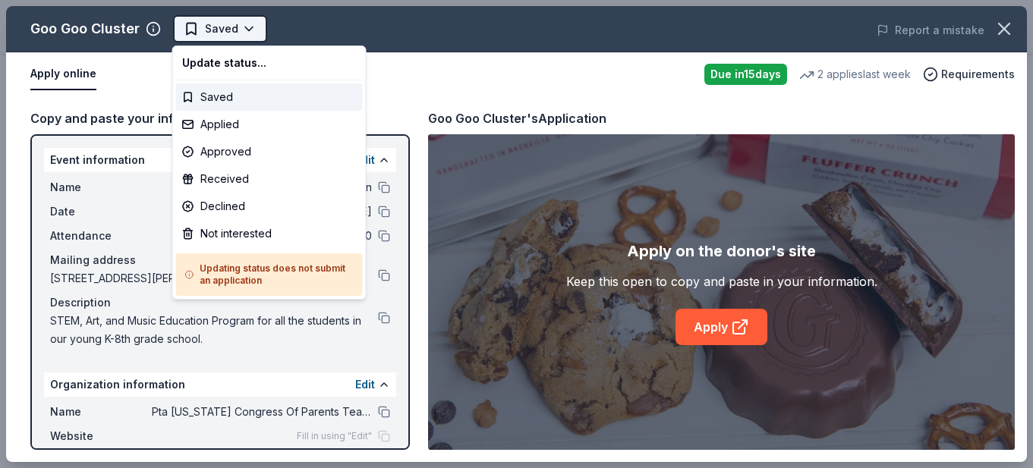
click at [249, 26] on body "Winter Festival and Silent Auction Saved Apply Due [DATE] Share Goo Goo Cluster…" at bounding box center [516, 234] width 1033 height 468
click at [253, 121] on div "Applied" at bounding box center [269, 124] width 187 height 27
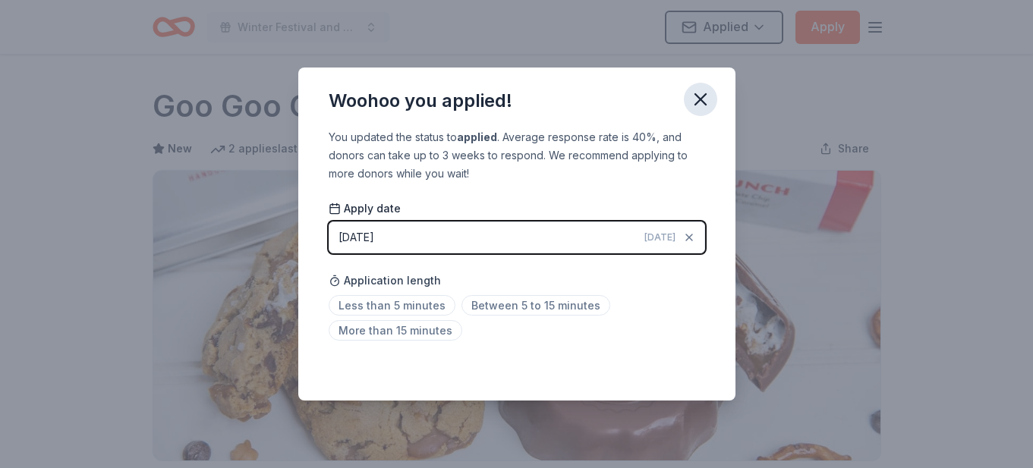
click at [703, 93] on icon "button" at bounding box center [700, 99] width 21 height 21
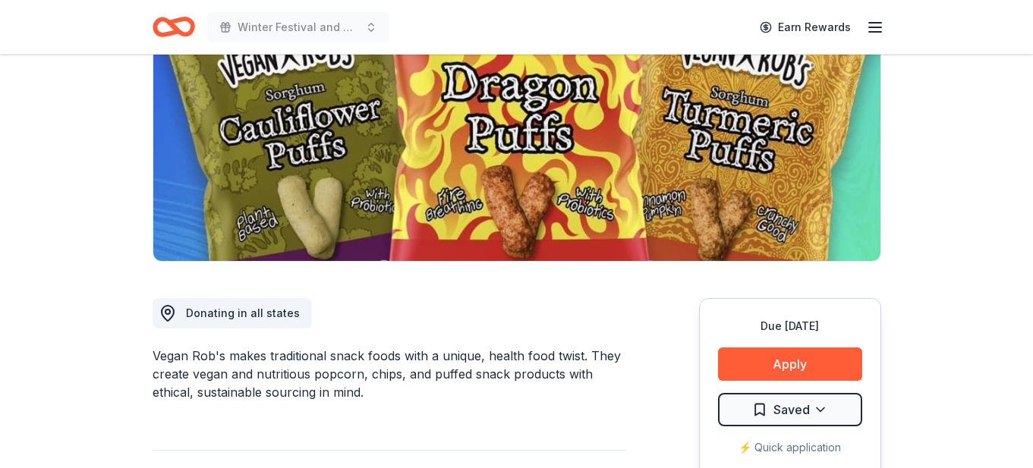
scroll to position [434, 0]
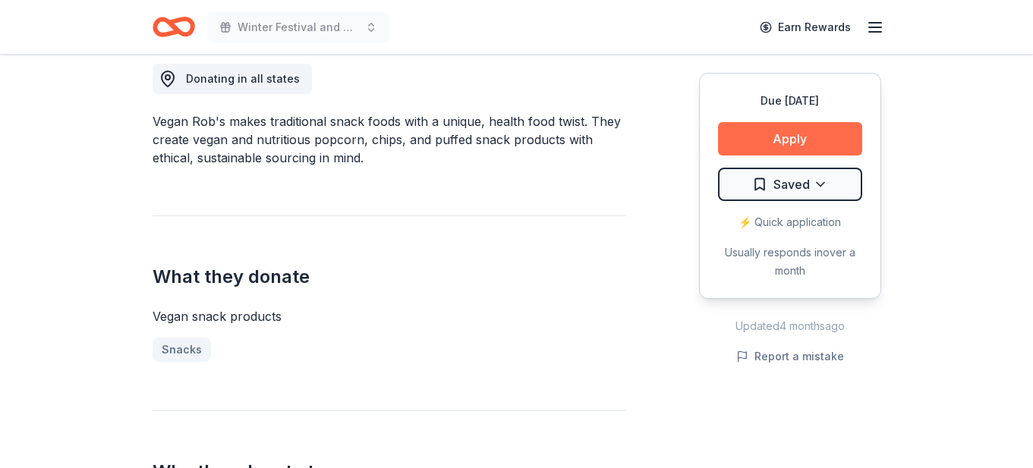
click at [778, 138] on button "Apply" at bounding box center [790, 138] width 144 height 33
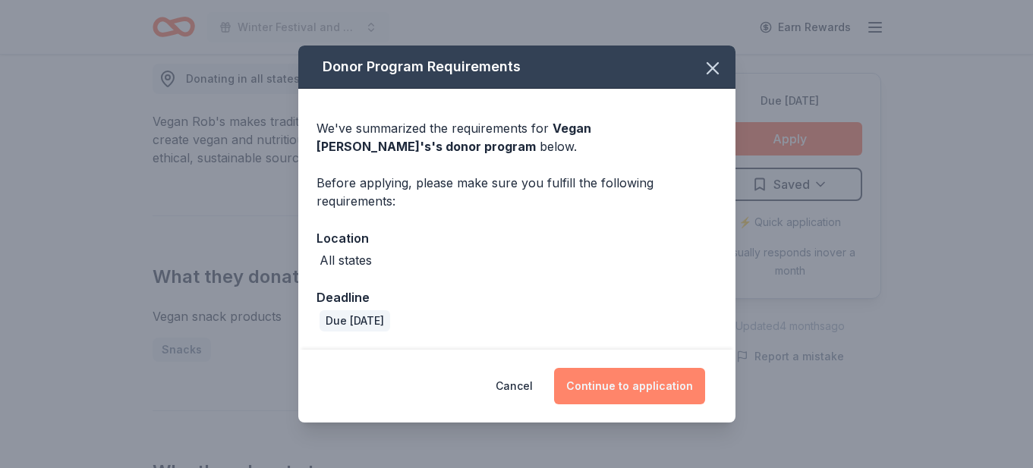
click at [631, 401] on button "Continue to application" at bounding box center [629, 386] width 151 height 36
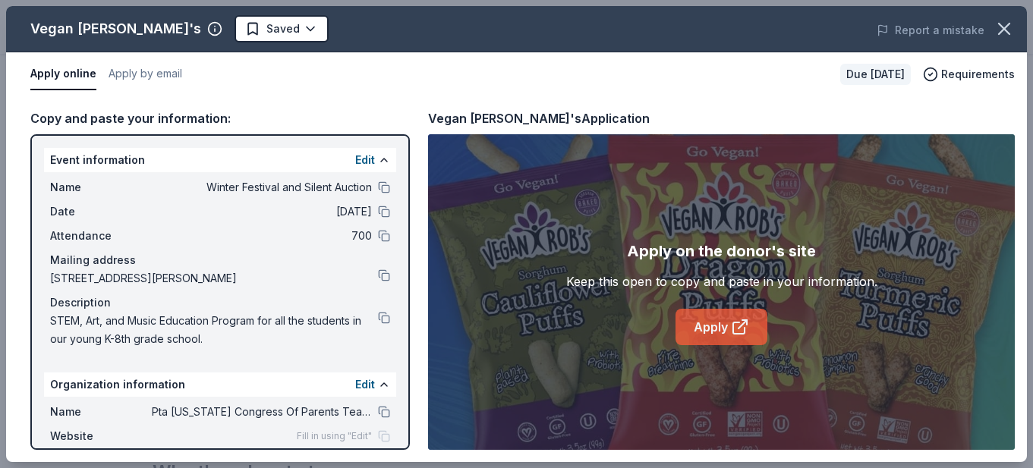
click at [719, 332] on link "Apply" at bounding box center [721, 327] width 92 height 36
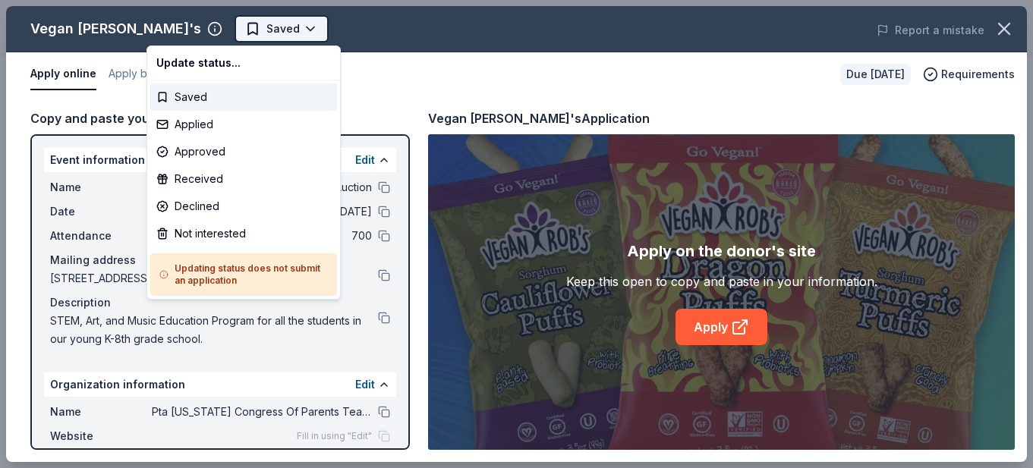
scroll to position [0, 0]
click at [211, 125] on div "Applied" at bounding box center [243, 124] width 187 height 27
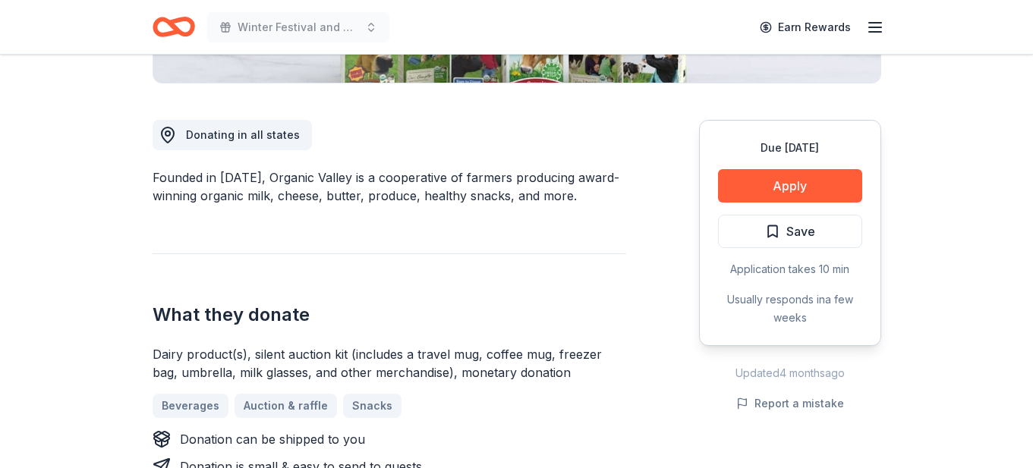
scroll to position [433, 0]
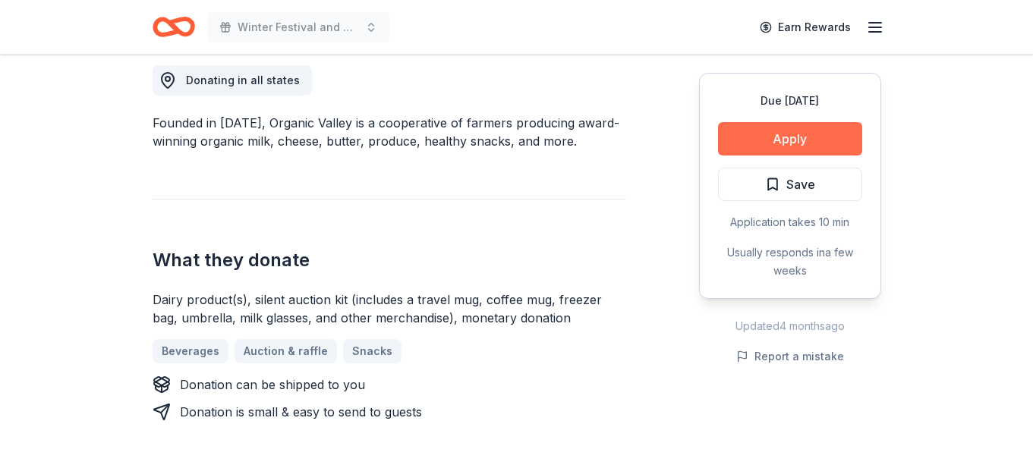
click at [804, 133] on button "Apply" at bounding box center [790, 138] width 144 height 33
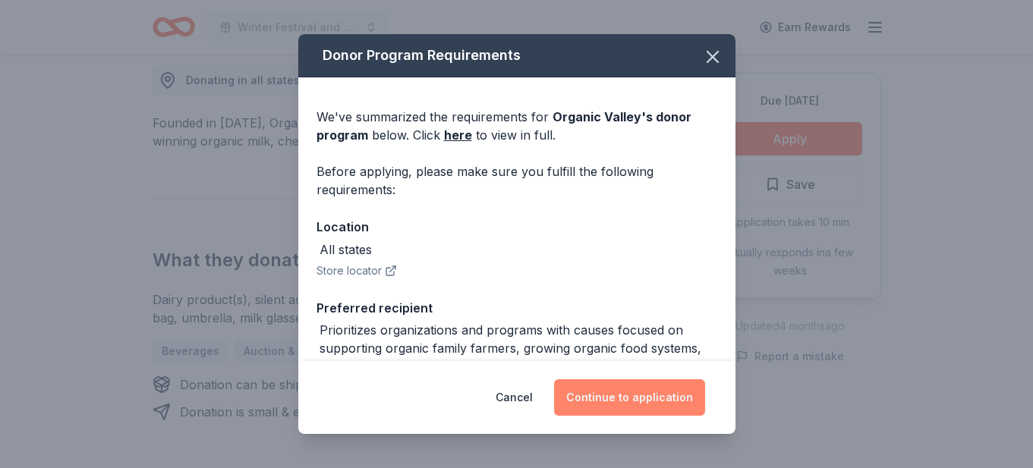
click at [636, 398] on button "Continue to application" at bounding box center [629, 397] width 151 height 36
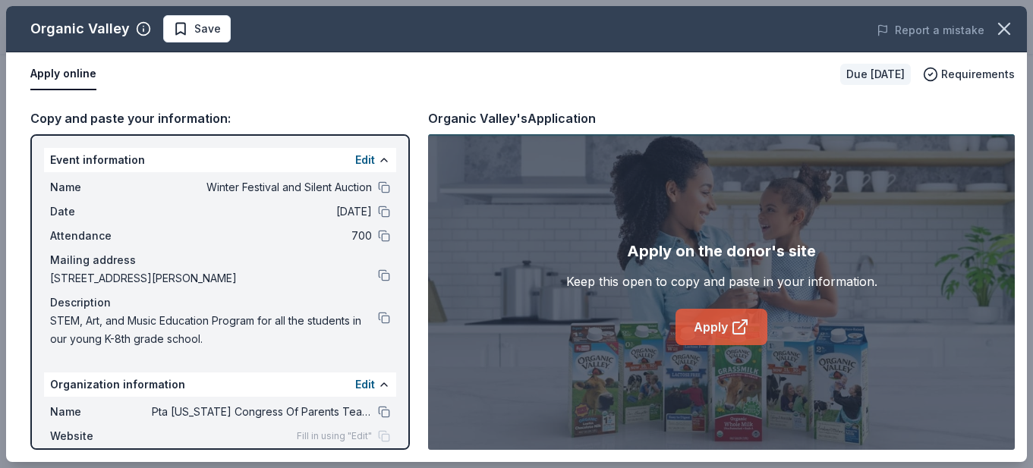
click at [727, 329] on link "Apply" at bounding box center [721, 327] width 92 height 36
click at [203, 20] on span "Save" at bounding box center [207, 29] width 27 height 18
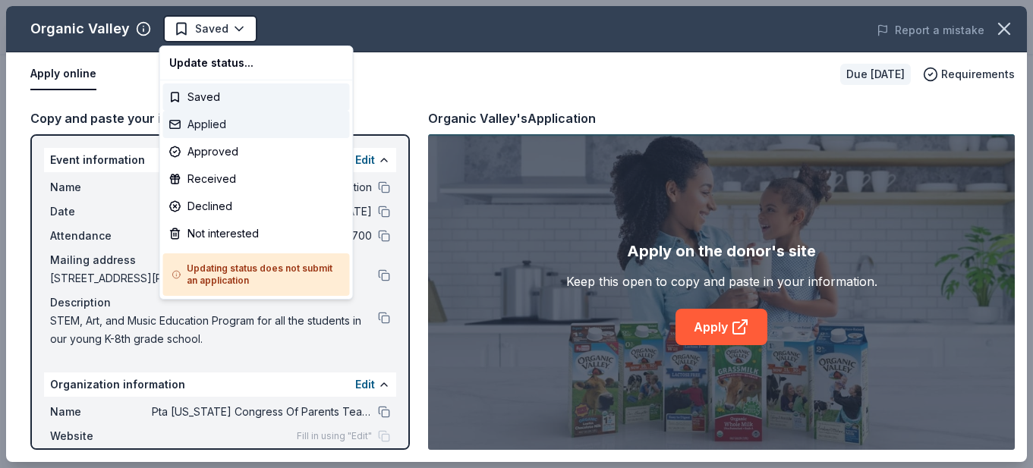
click at [243, 127] on div "Applied" at bounding box center [256, 124] width 187 height 27
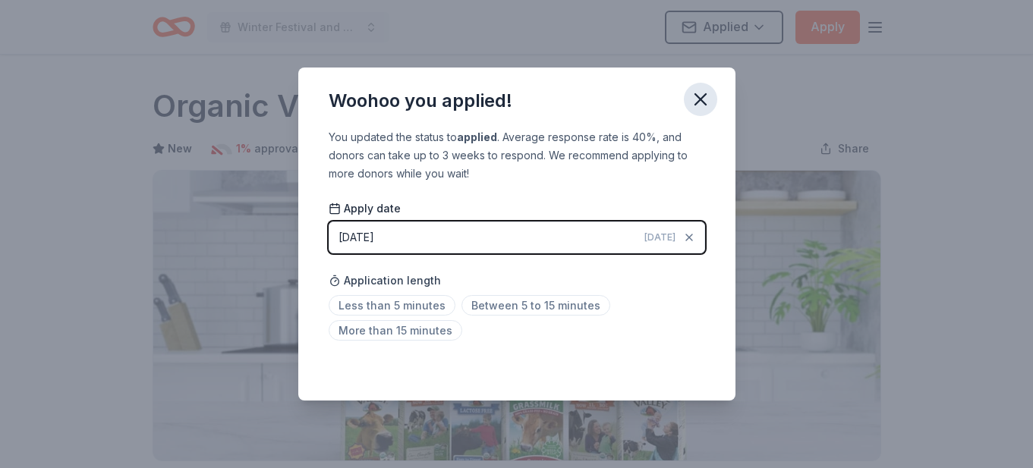
click at [701, 91] on icon "button" at bounding box center [700, 99] width 21 height 21
